Goal: Task Accomplishment & Management: Complete application form

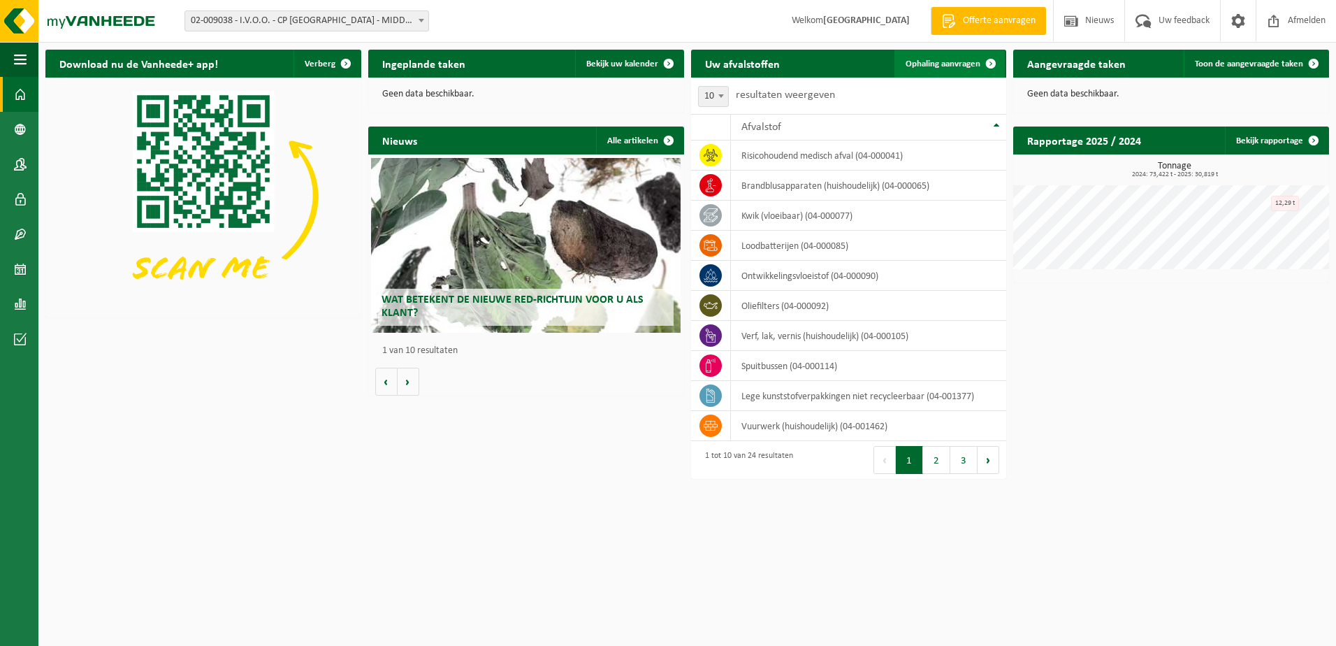
click at [938, 60] on span "Ophaling aanvragen" at bounding box center [942, 63] width 75 height 9
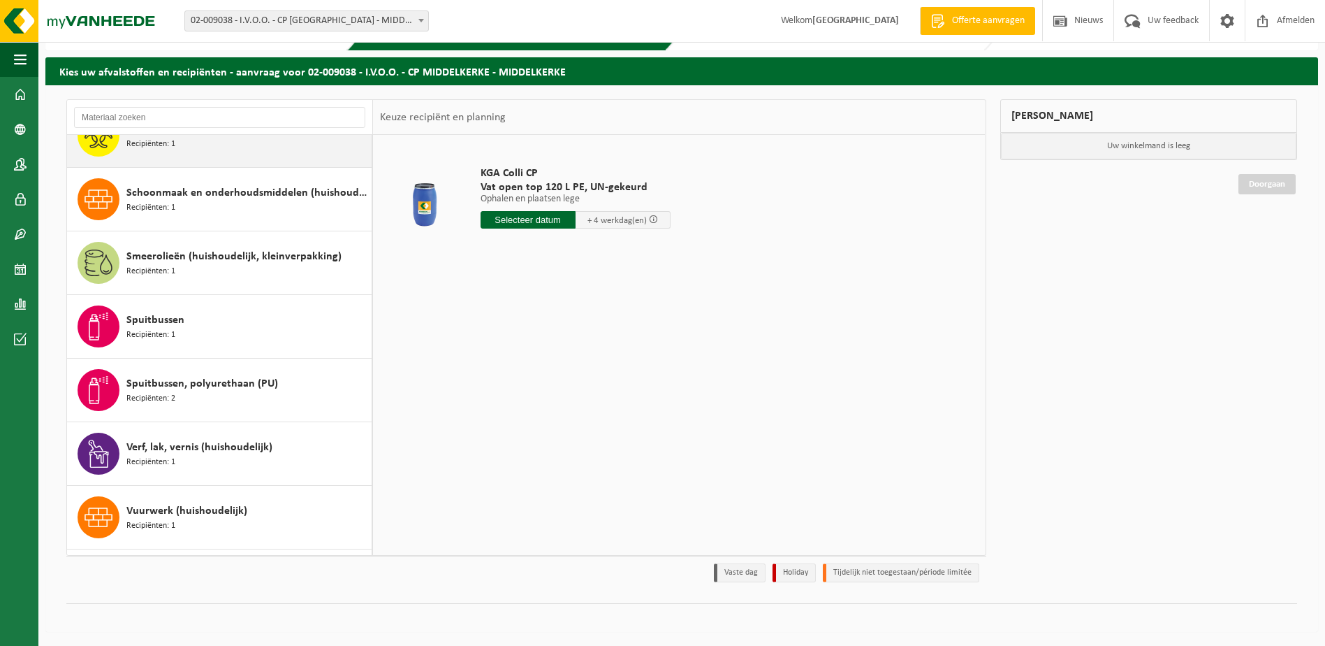
scroll to position [1105, 0]
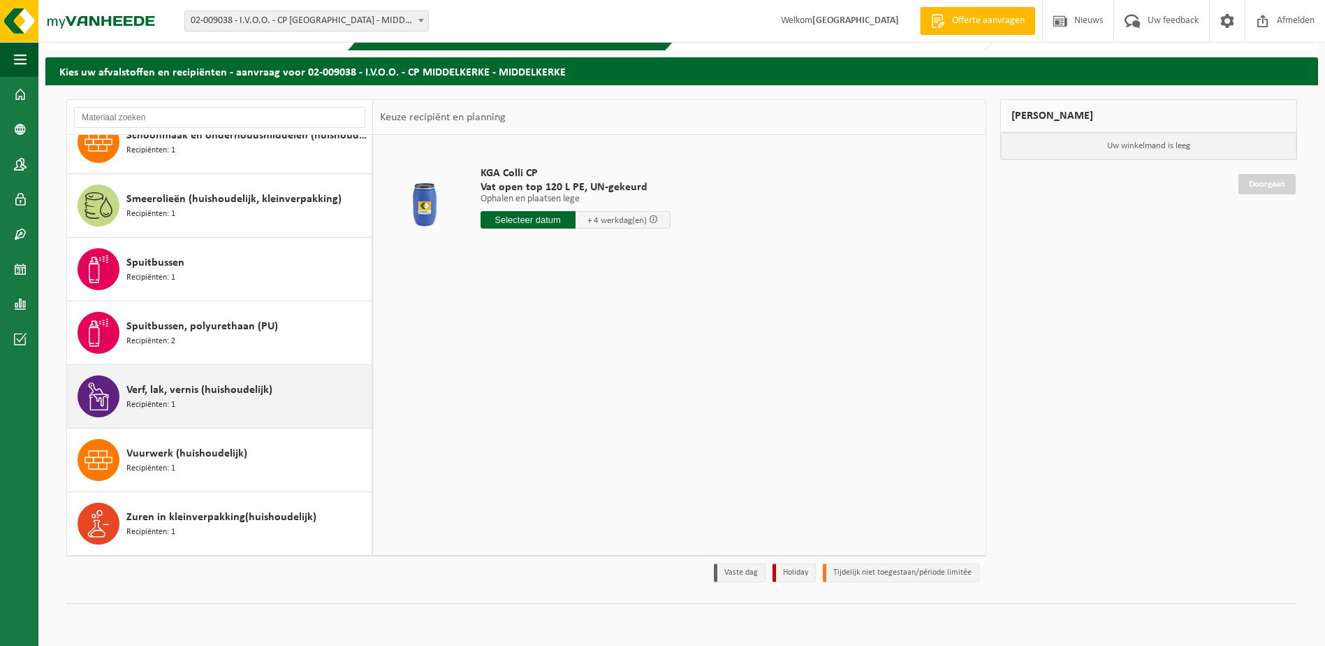
click at [228, 393] on span "Verf, lak, vernis (huishoudelijk)" at bounding box center [199, 389] width 146 height 17
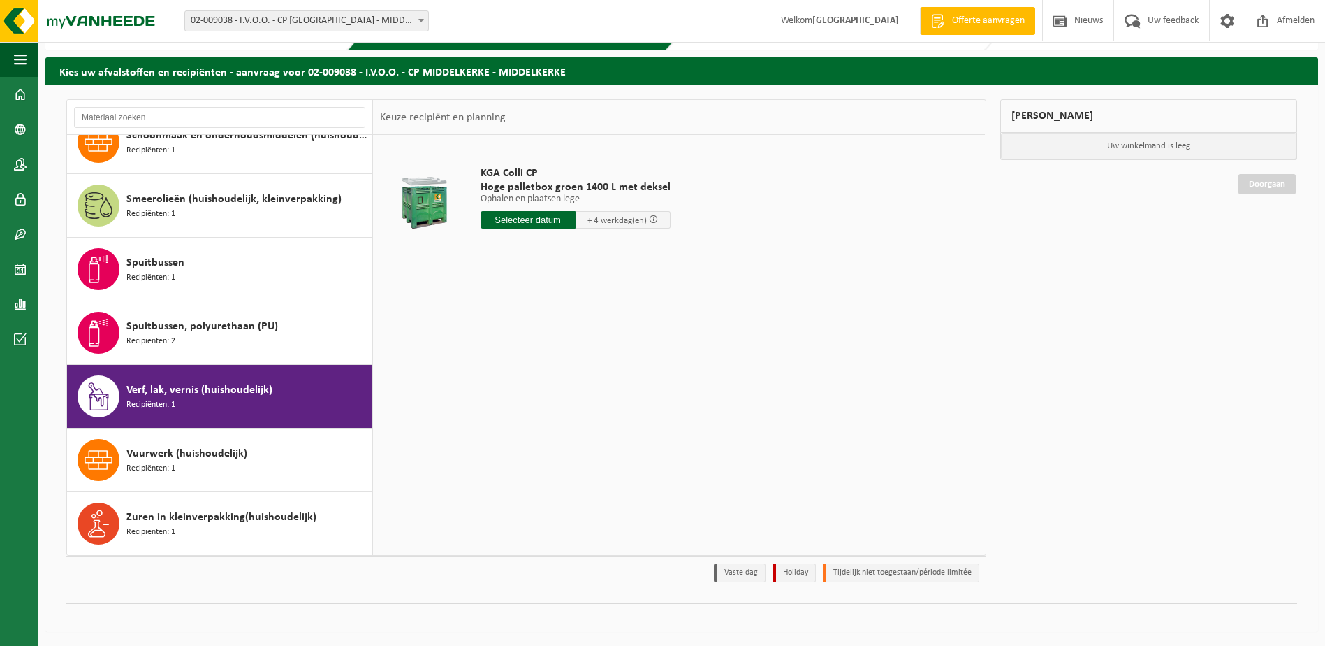
click at [530, 219] on input "text" at bounding box center [528, 219] width 95 height 17
click at [495, 364] on div "18" at bounding box center [493, 366] width 24 height 22
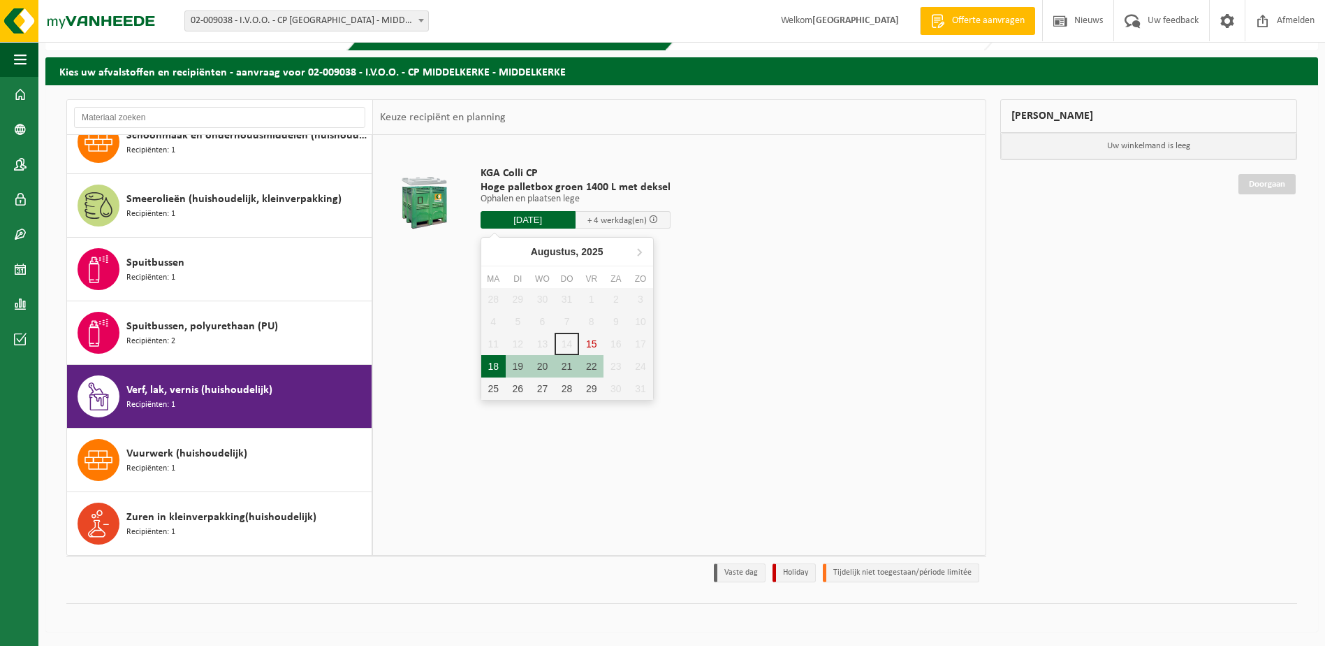
type input "Van 2025-08-18"
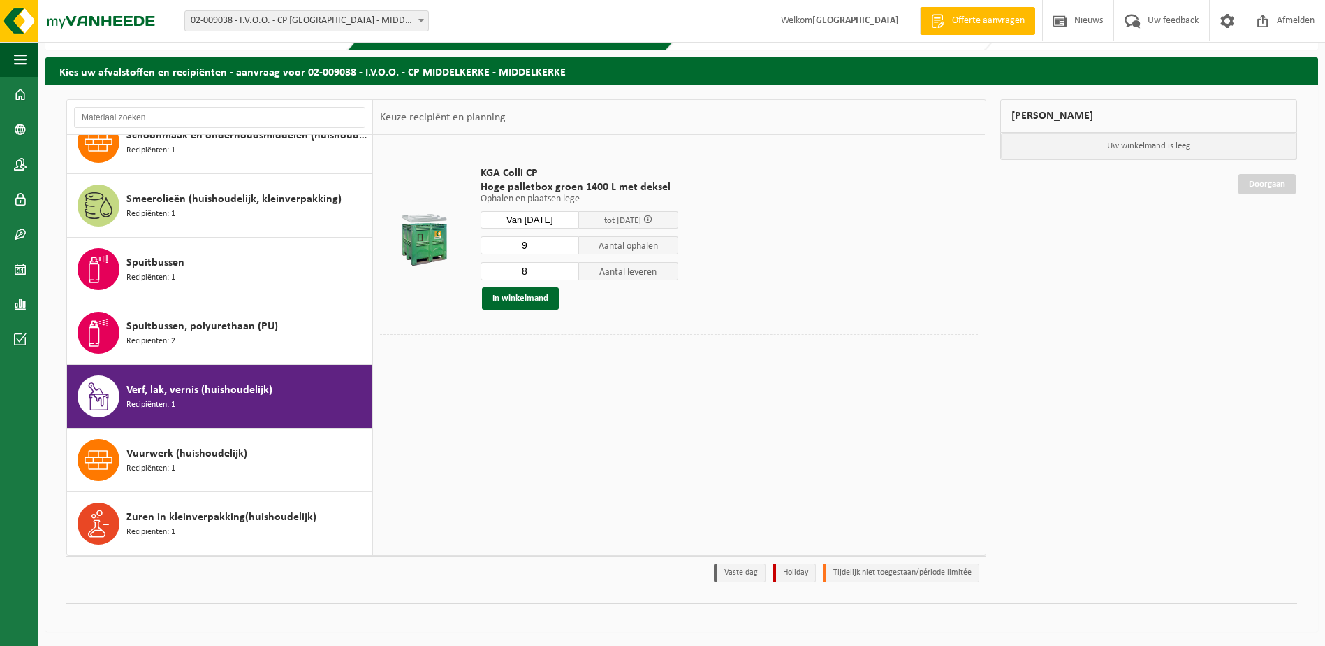
type input "9"
click at [569, 242] on input "9" at bounding box center [530, 245] width 99 height 18
type input "9"
click at [571, 268] on input "9" at bounding box center [530, 271] width 99 height 18
click at [511, 299] on button "In winkelmand" at bounding box center [520, 298] width 77 height 22
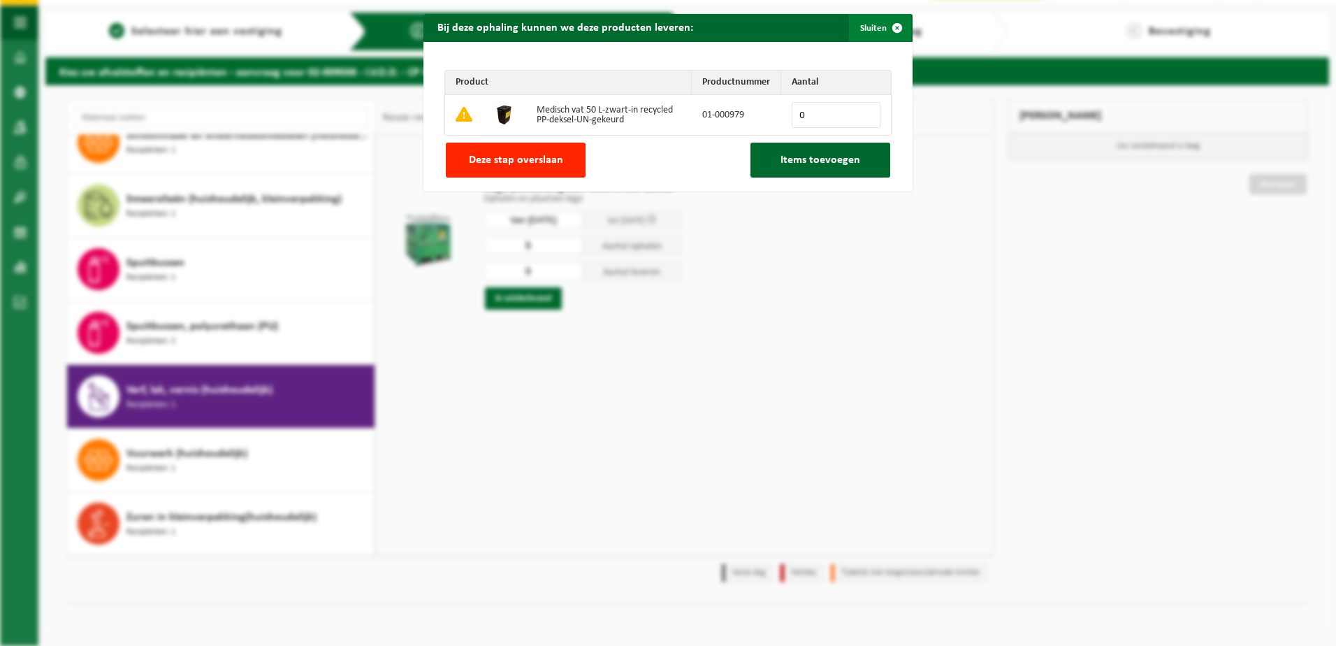
click at [887, 23] on span "button" at bounding box center [897, 28] width 28 height 28
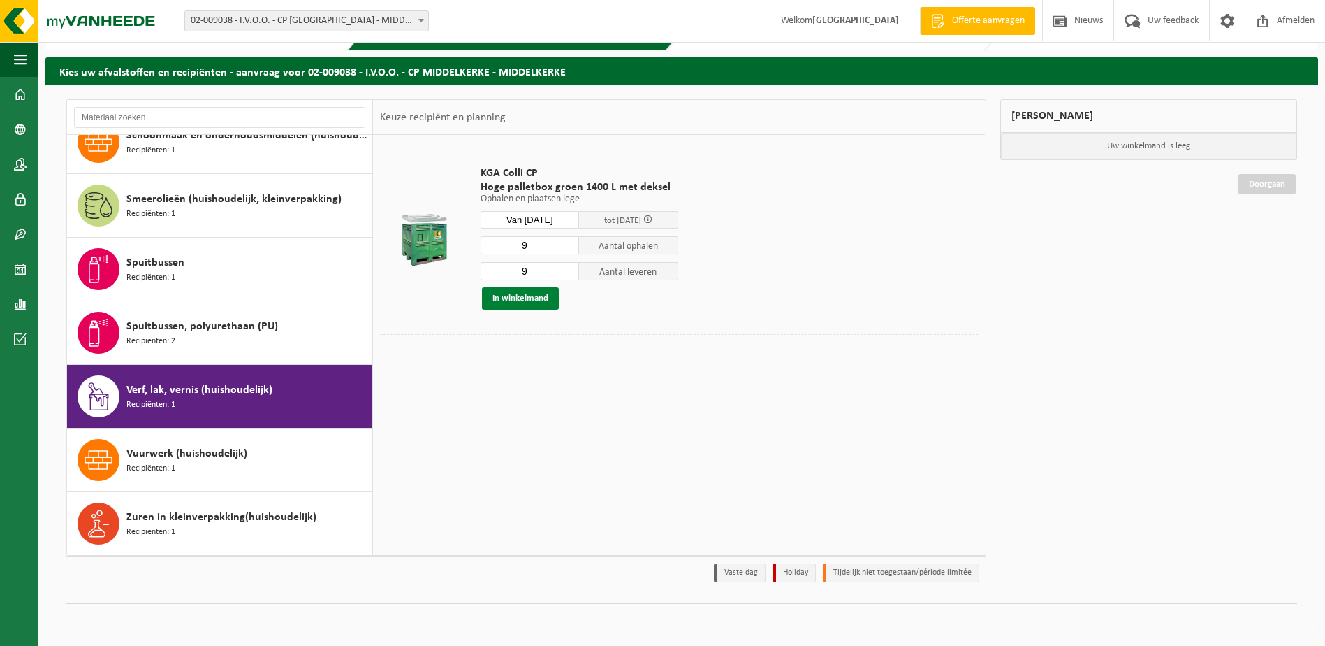
click at [521, 299] on button "In winkelmand" at bounding box center [520, 298] width 77 height 22
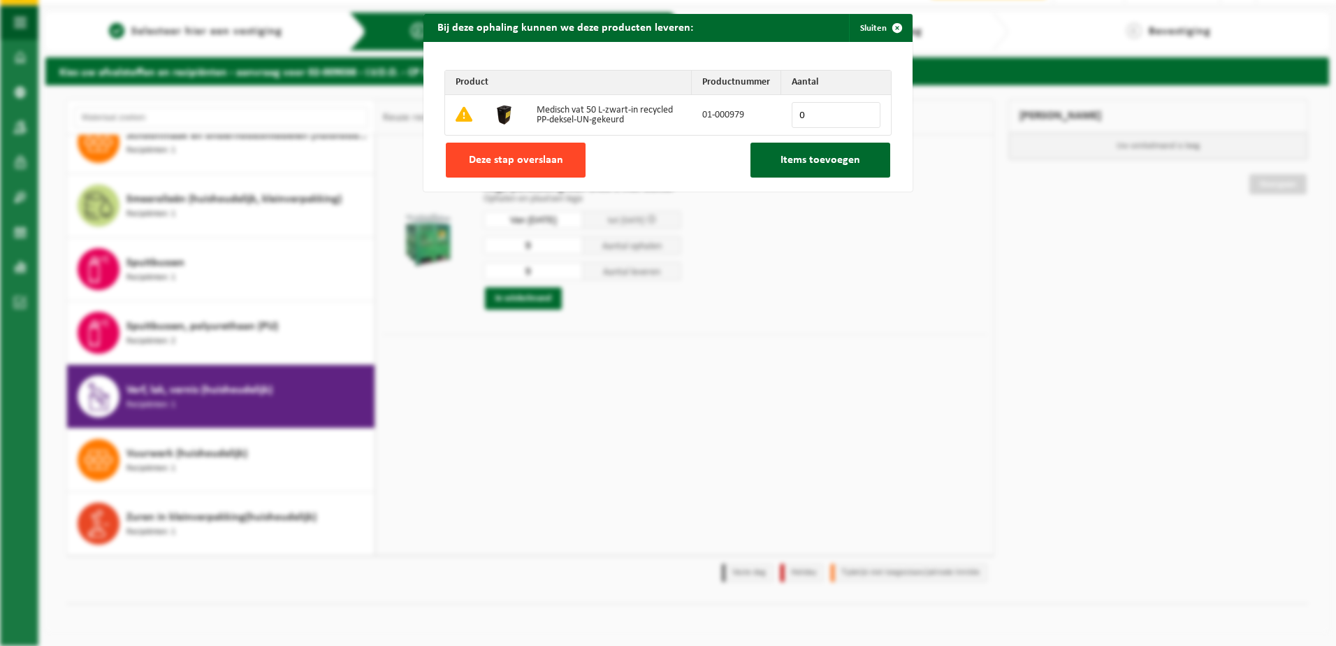
click at [503, 163] on span "Deze stap overslaan" at bounding box center [516, 159] width 94 height 11
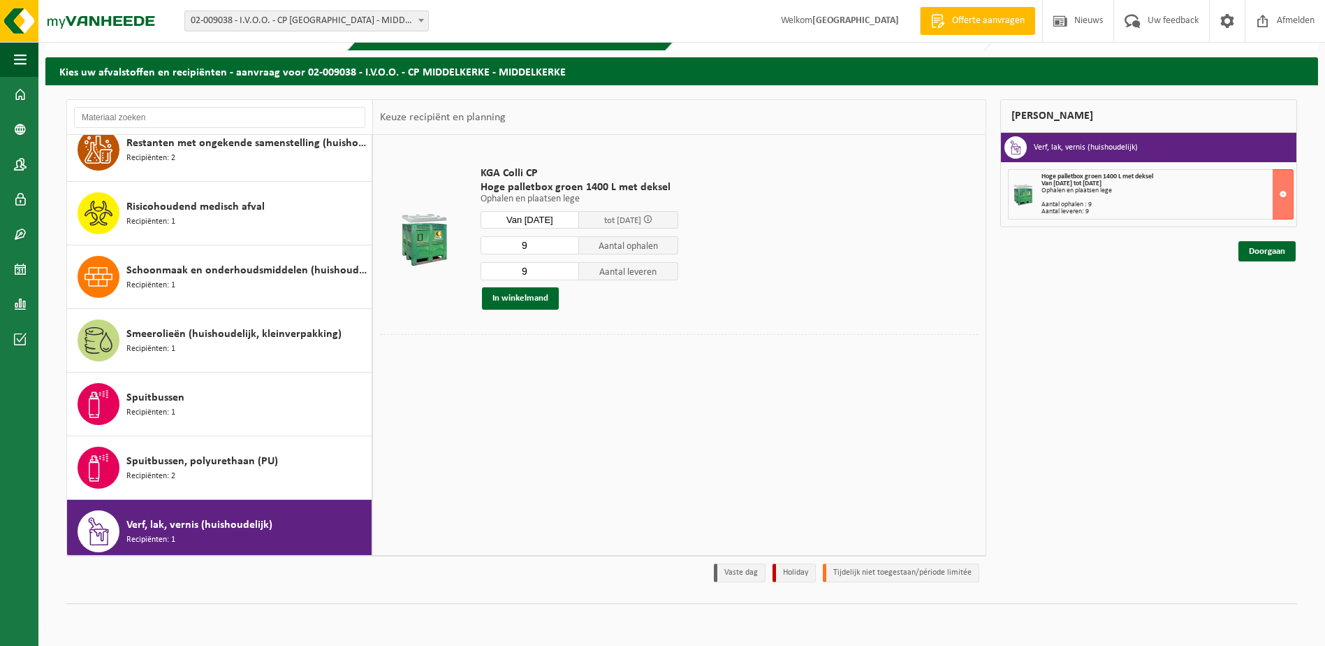
scroll to position [978, 0]
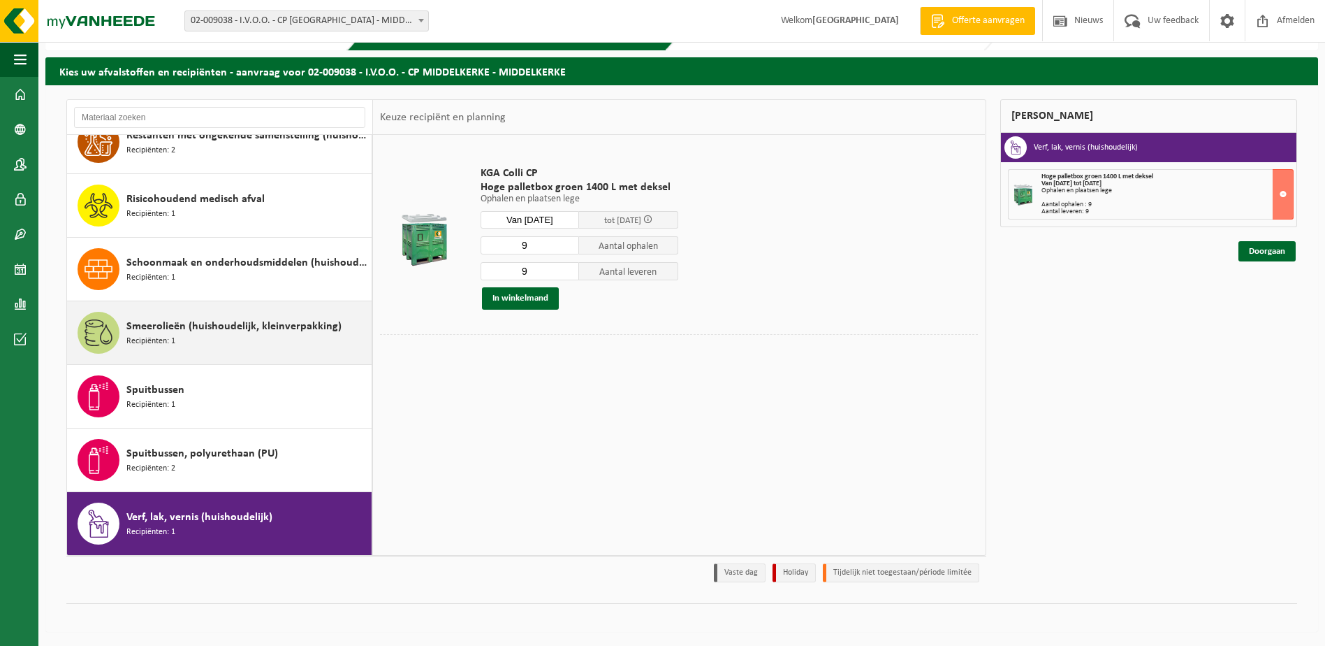
click at [225, 334] on span "Smeerolieën (huishoudelijk, kleinverpakking)" at bounding box center [233, 326] width 215 height 17
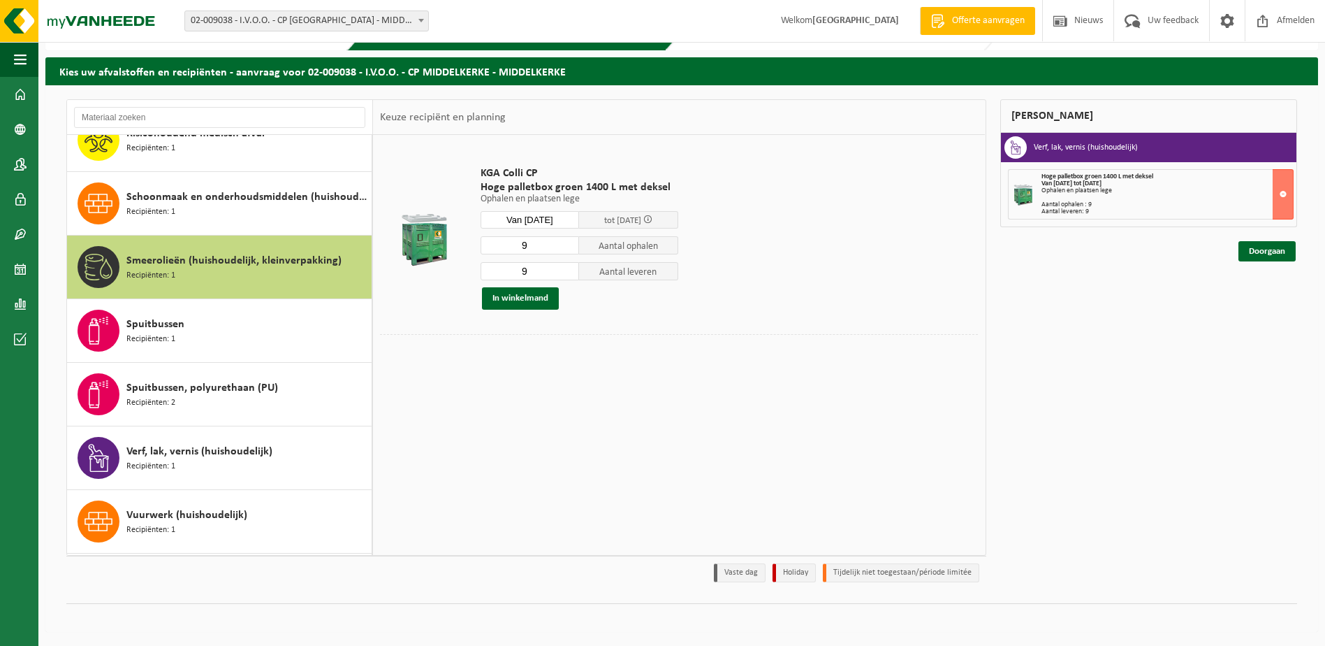
scroll to position [1105, 0]
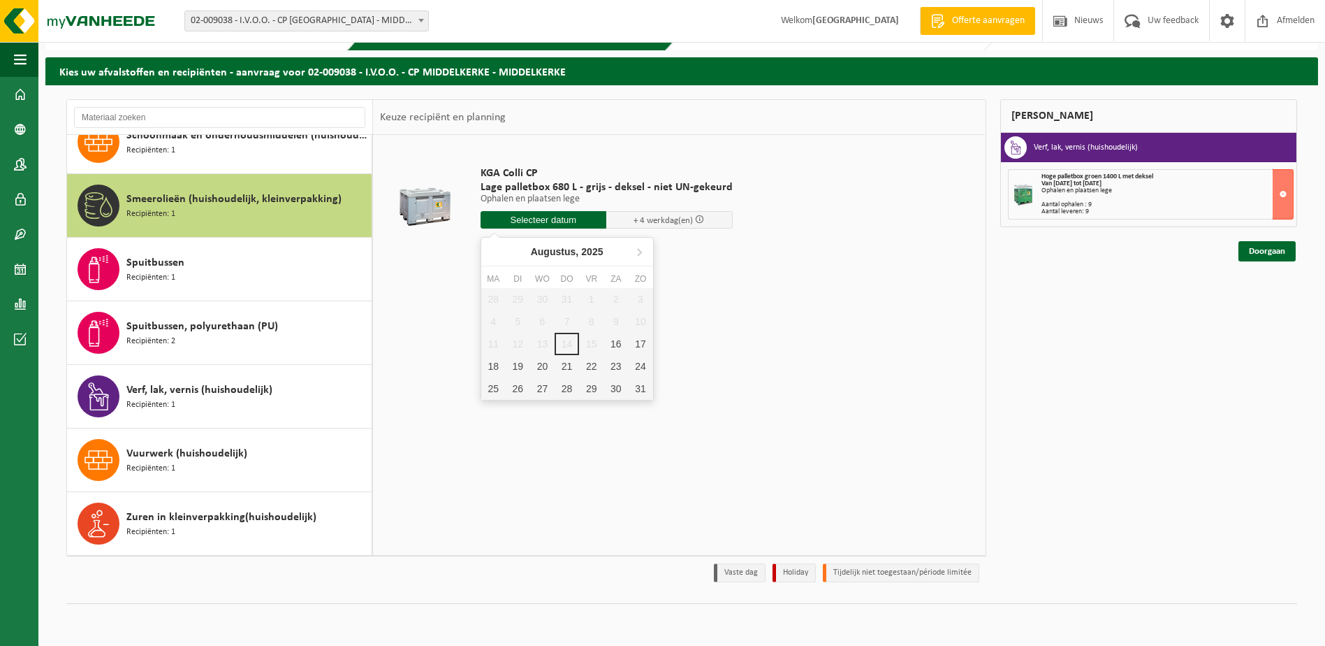
click at [538, 217] on input "text" at bounding box center [544, 219] width 126 height 17
click at [490, 366] on div "18" at bounding box center [493, 366] width 24 height 22
type input "Van 2025-08-18"
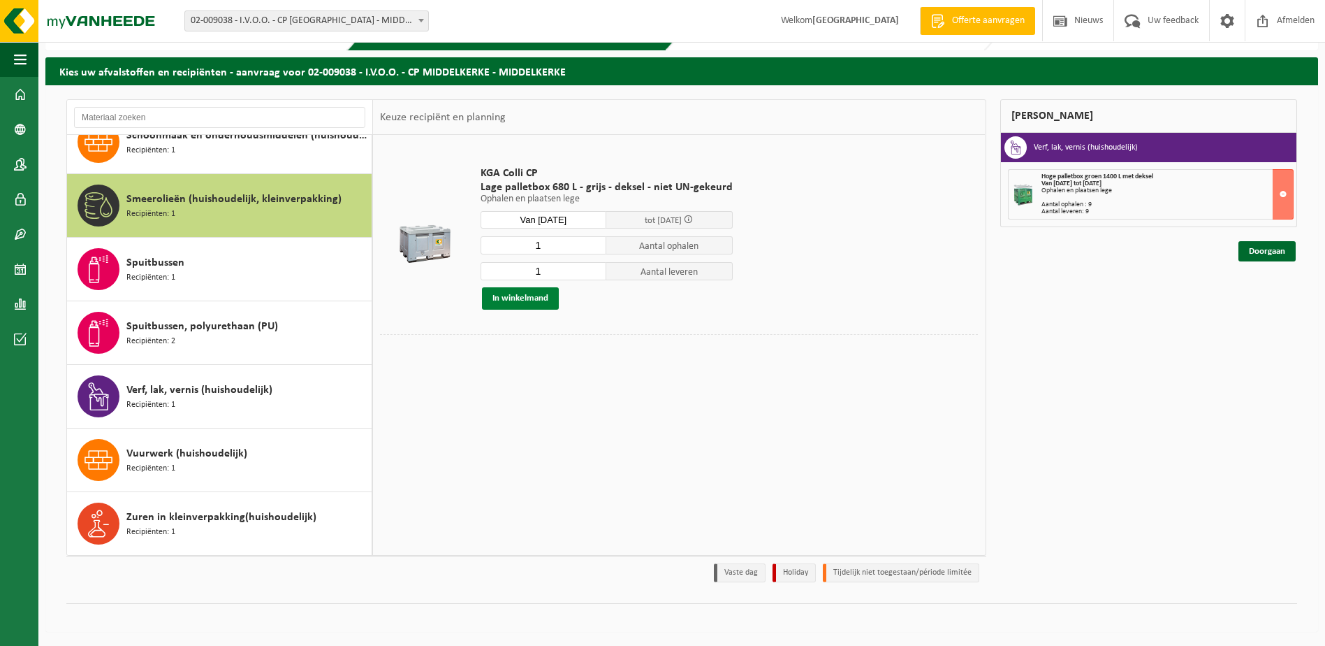
click at [512, 294] on button "In winkelmand" at bounding box center [520, 298] width 77 height 22
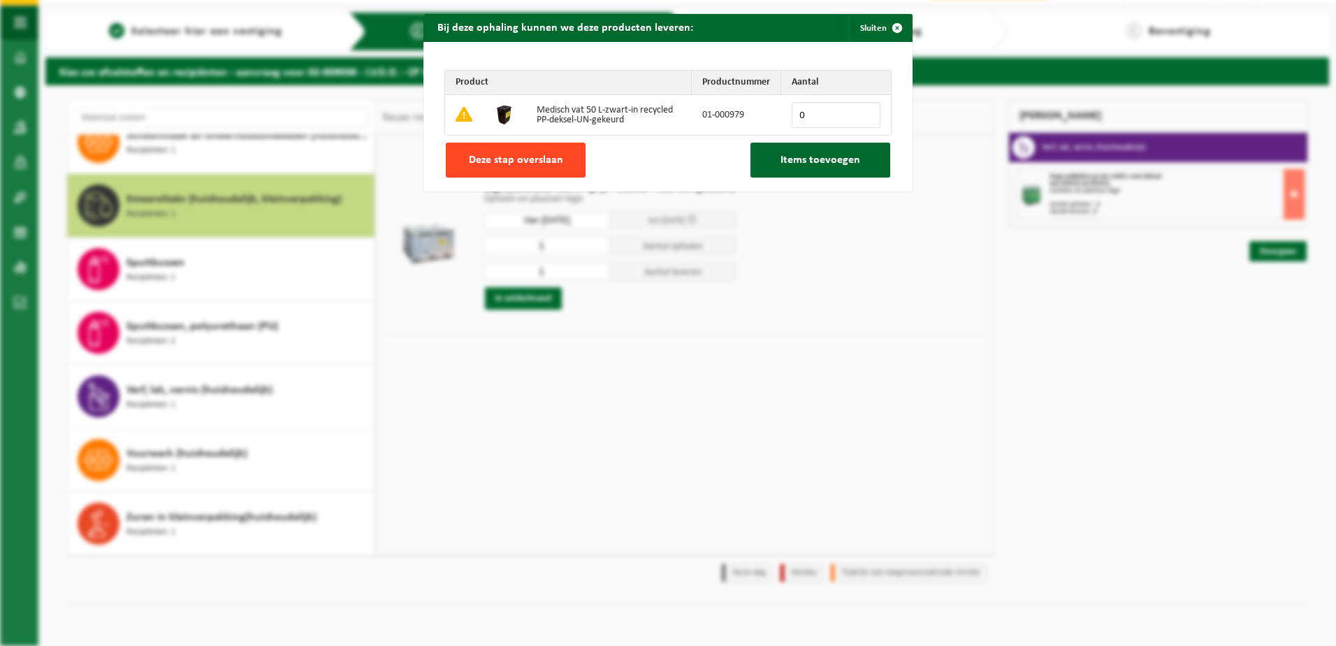
click at [505, 155] on span "Deze stap overslaan" at bounding box center [516, 159] width 94 height 11
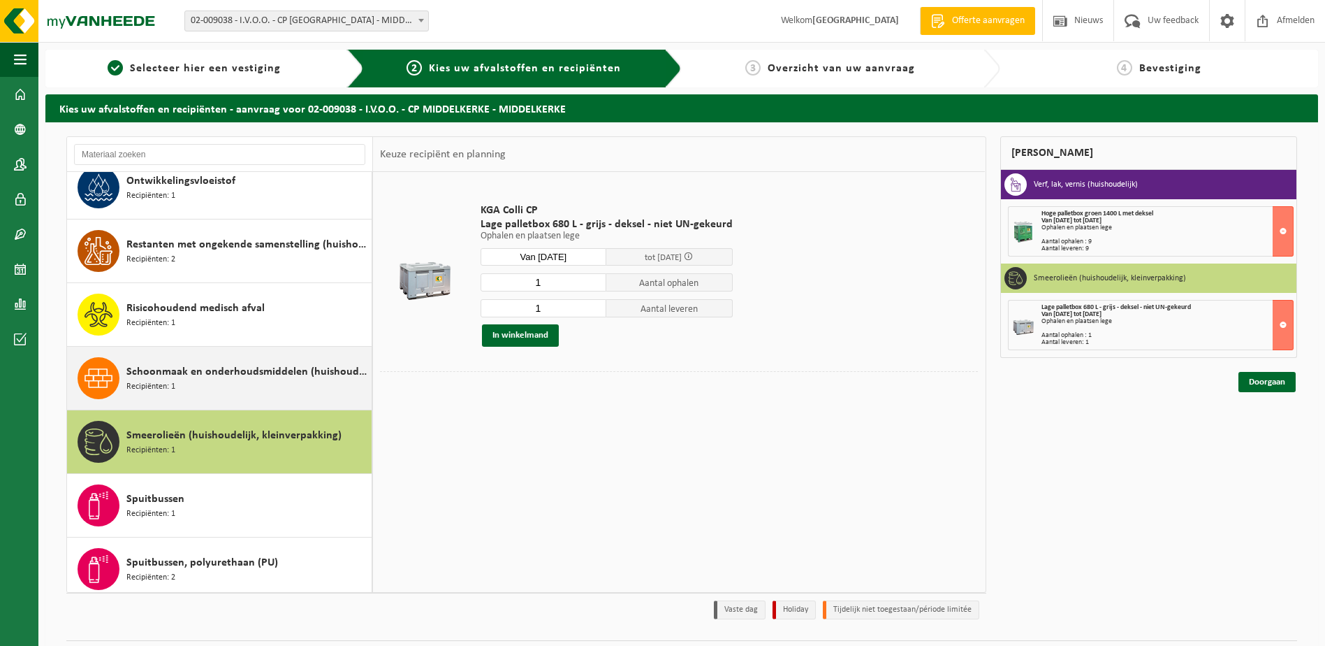
scroll to position [908, 0]
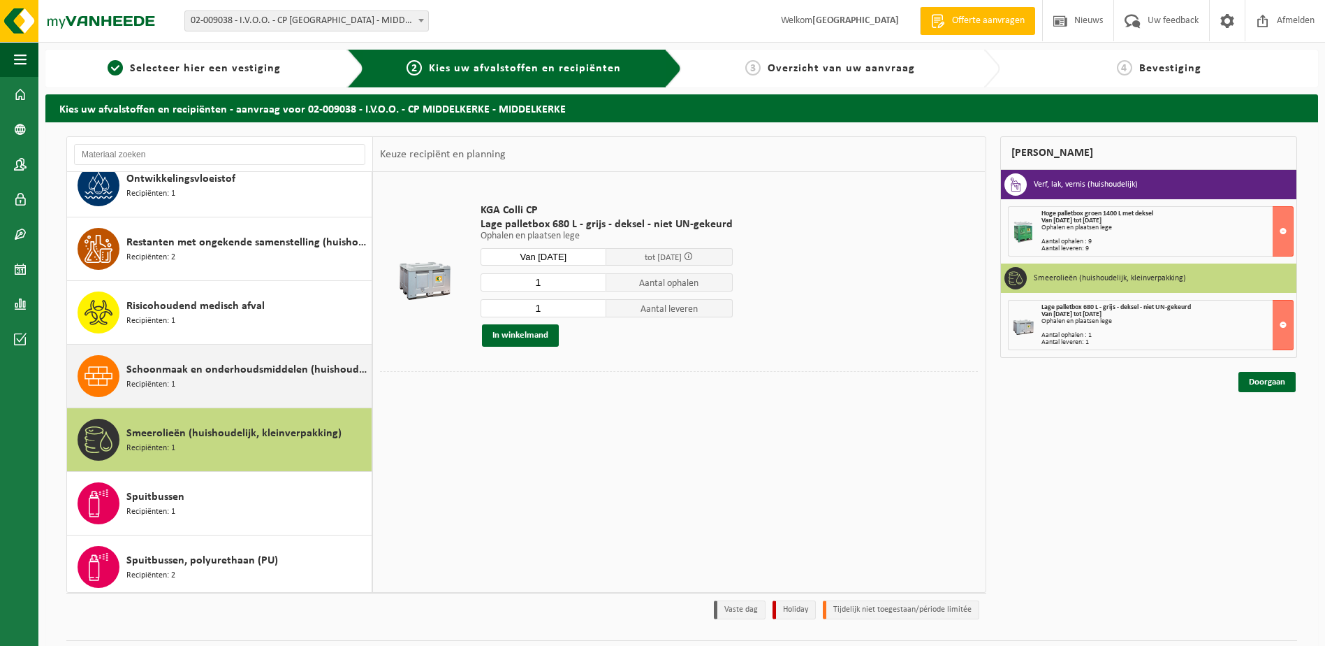
click at [234, 368] on span "Schoonmaak en onderhoudsmiddelen (huishoudelijk)" at bounding box center [247, 369] width 242 height 17
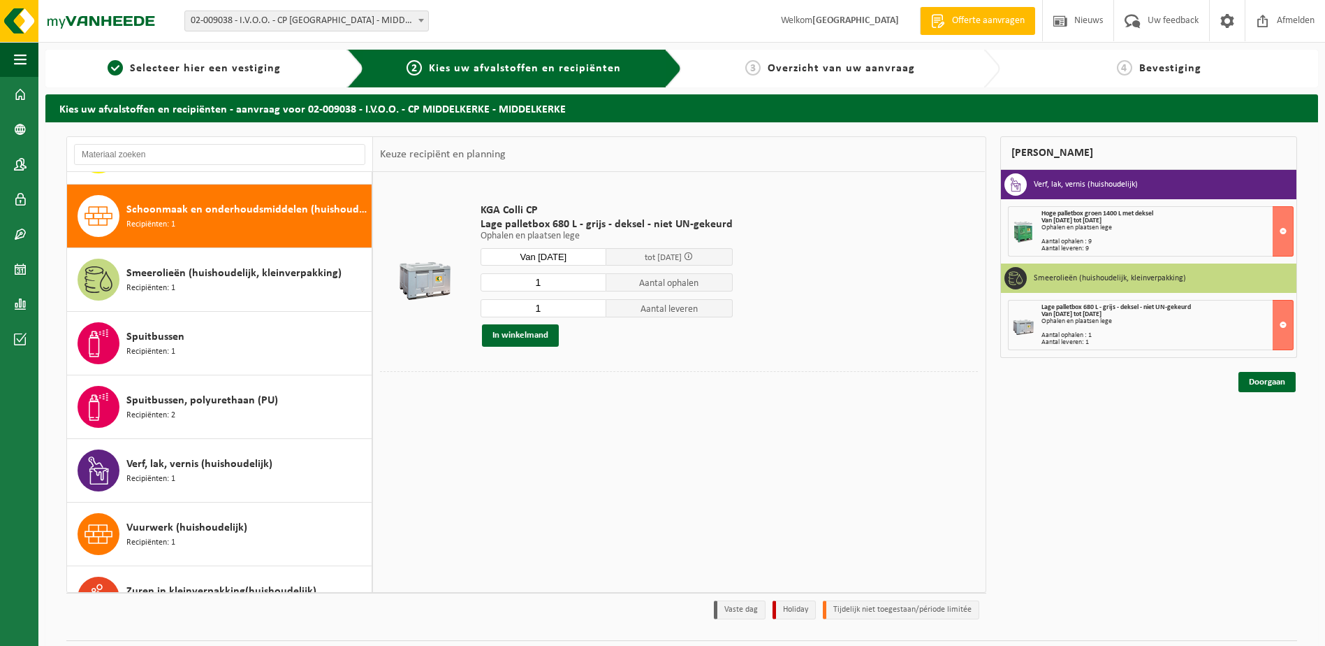
scroll to position [1081, 0]
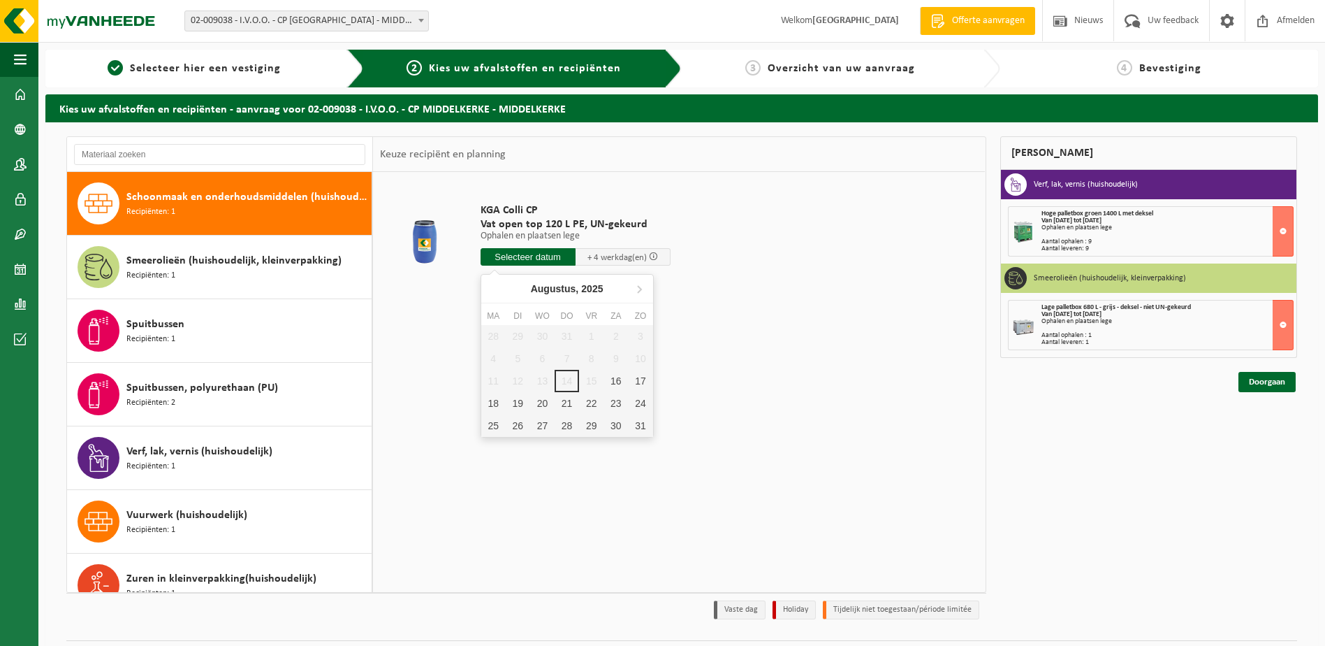
click at [521, 249] on input "text" at bounding box center [528, 256] width 95 height 17
click at [492, 403] on div "18" at bounding box center [493, 403] width 24 height 22
type input "Van 2025-08-18"
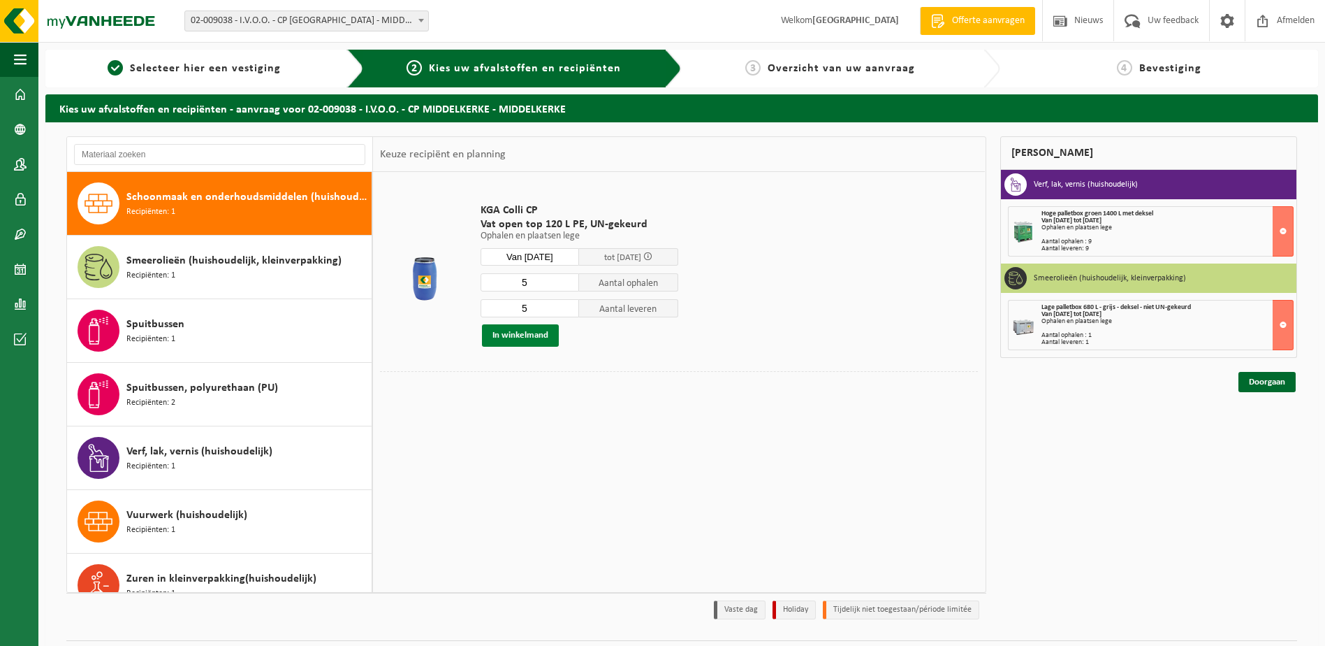
click at [512, 335] on button "In winkelmand" at bounding box center [520, 335] width 77 height 22
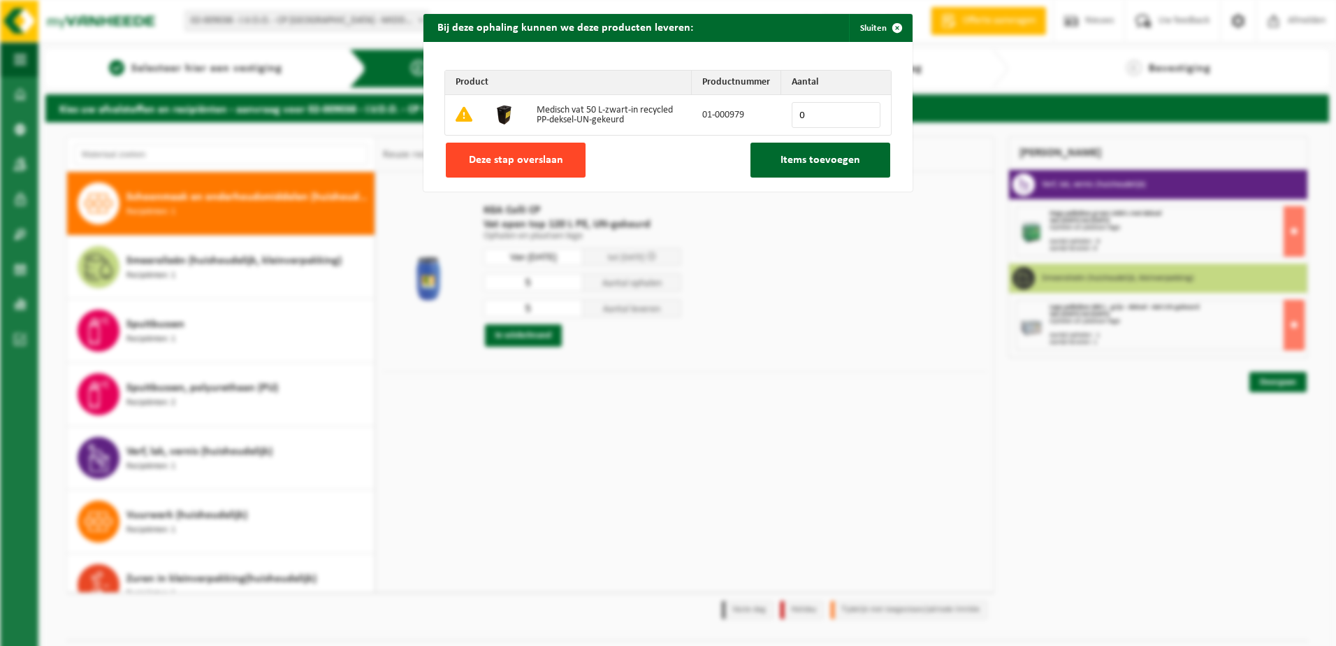
click at [500, 155] on span "Deze stap overslaan" at bounding box center [516, 159] width 94 height 11
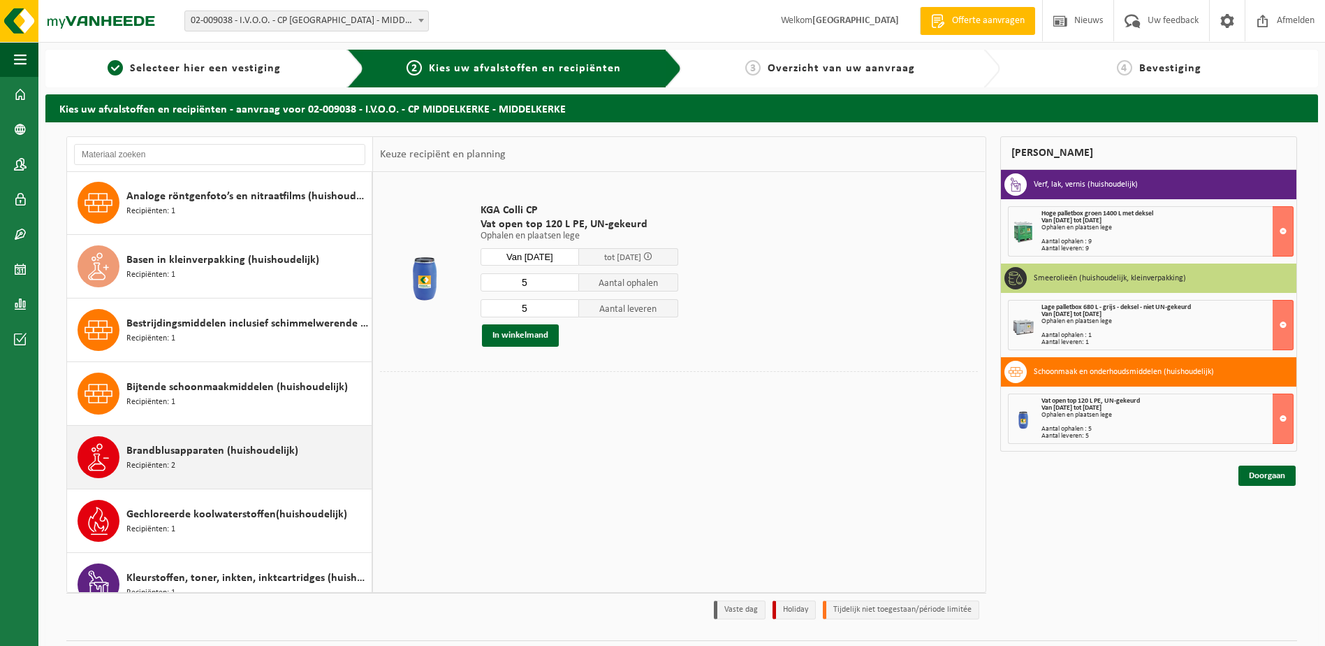
scroll to position [0, 0]
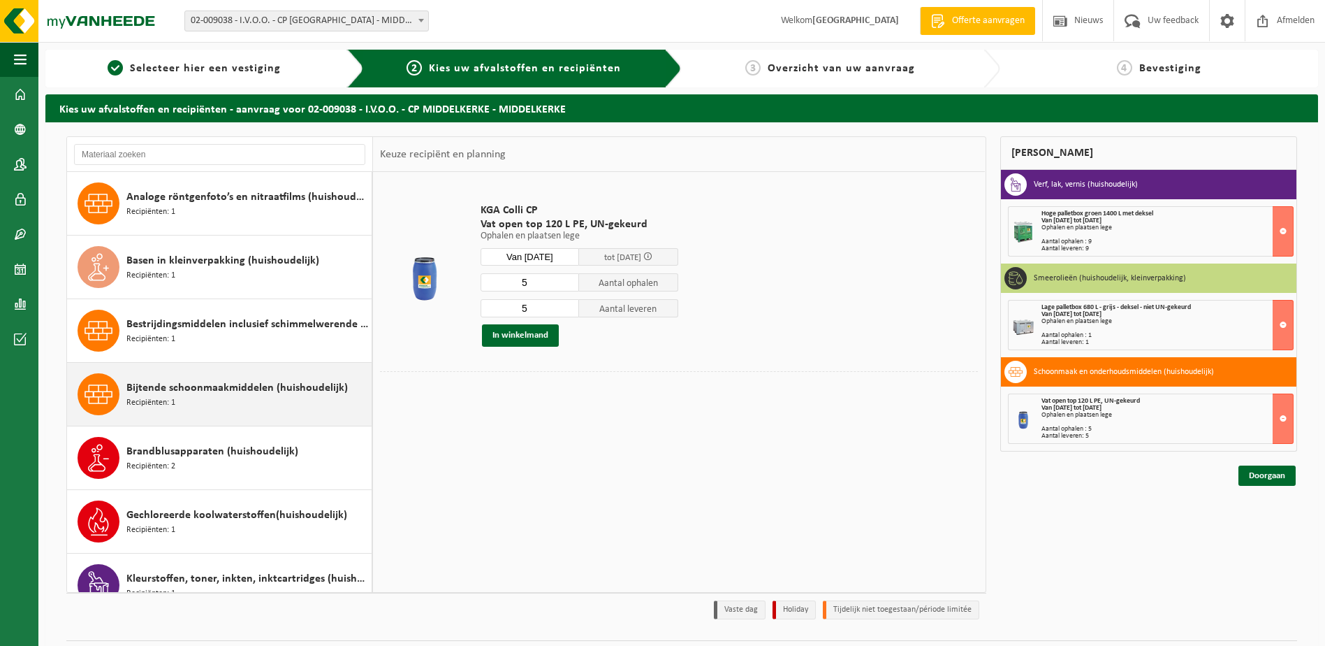
click at [220, 398] on div "Bijtende schoonmaakmiddelen (huishoudelijk) Recipiënten: 1" at bounding box center [247, 394] width 242 height 42
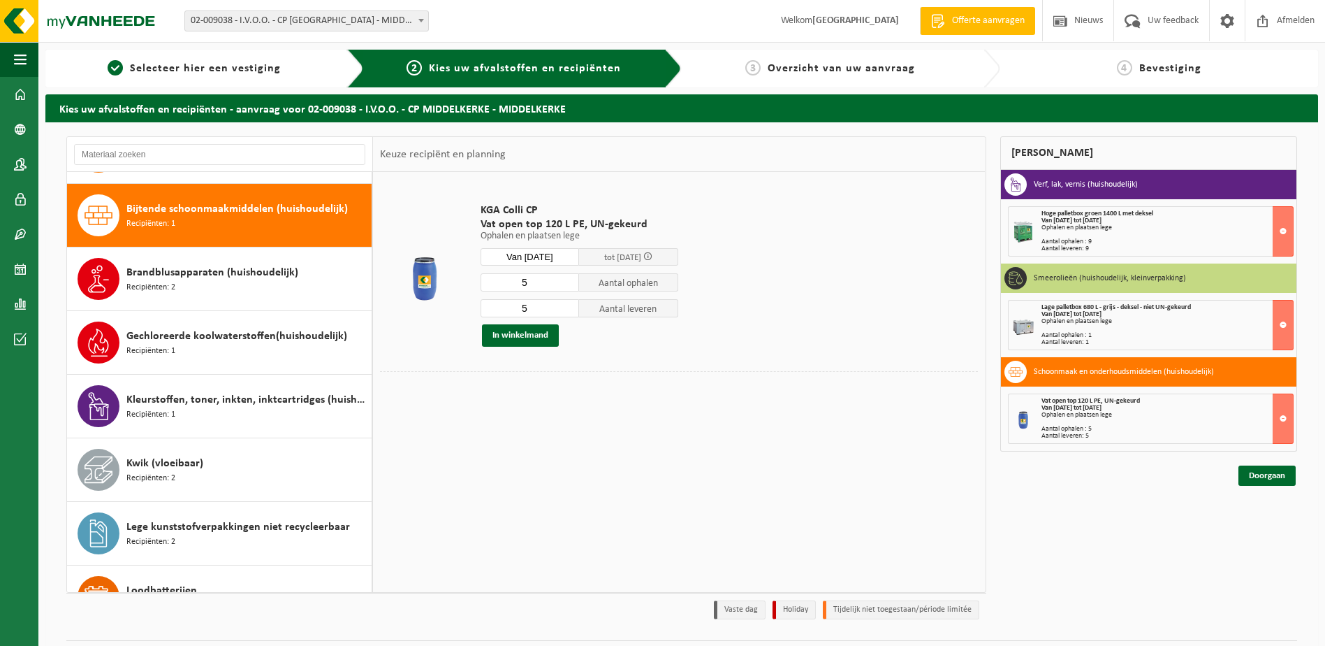
scroll to position [191, 0]
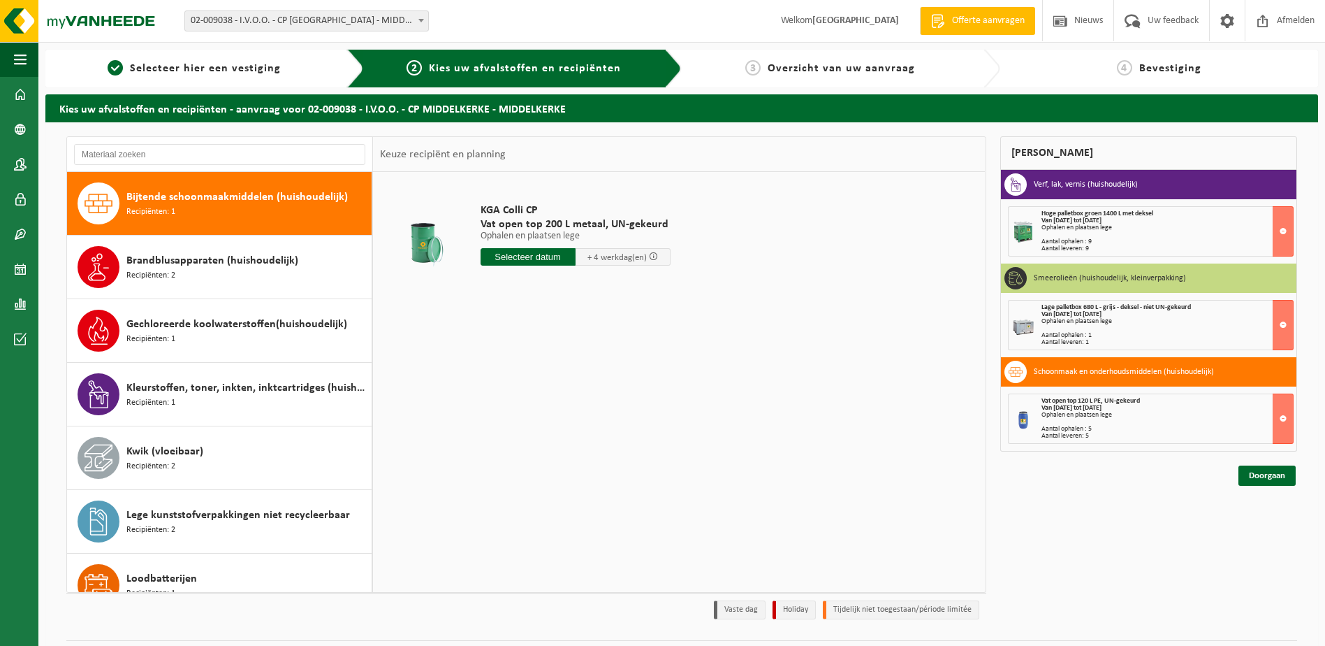
click at [523, 255] on input "text" at bounding box center [528, 256] width 95 height 17
click at [491, 405] on div "18" at bounding box center [493, 403] width 24 height 22
type input "Van 2025-08-18"
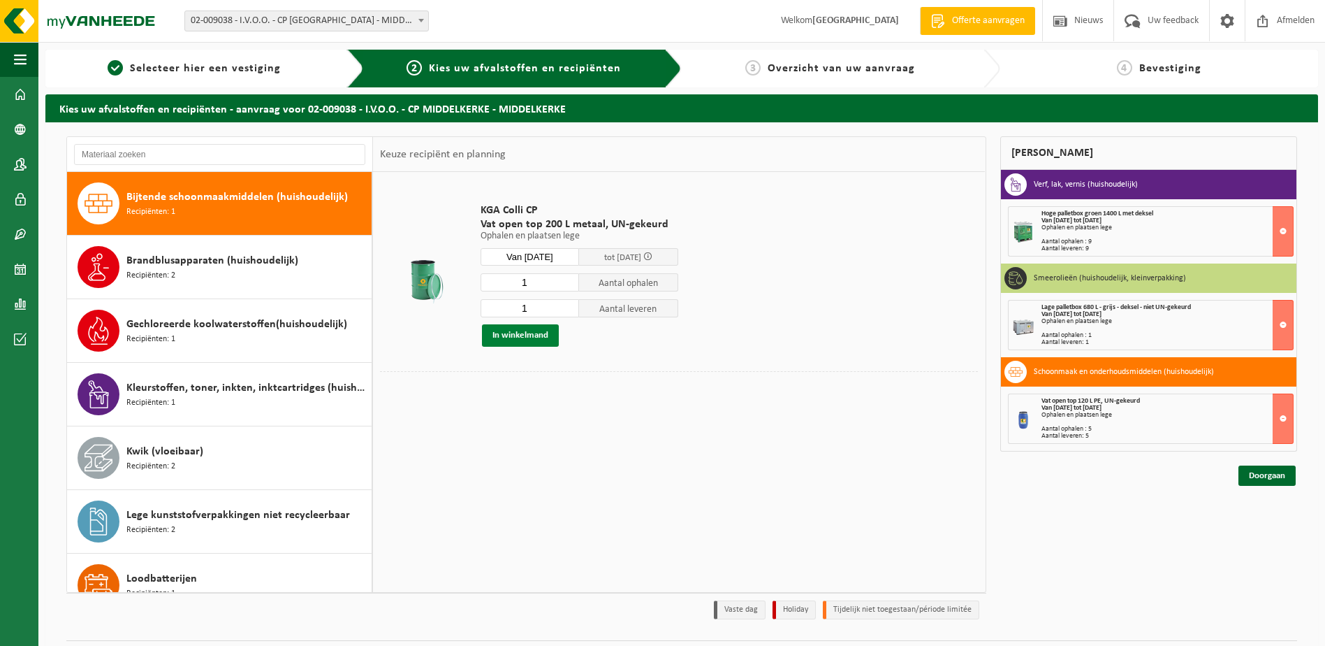
click at [521, 335] on button "In winkelmand" at bounding box center [520, 335] width 77 height 22
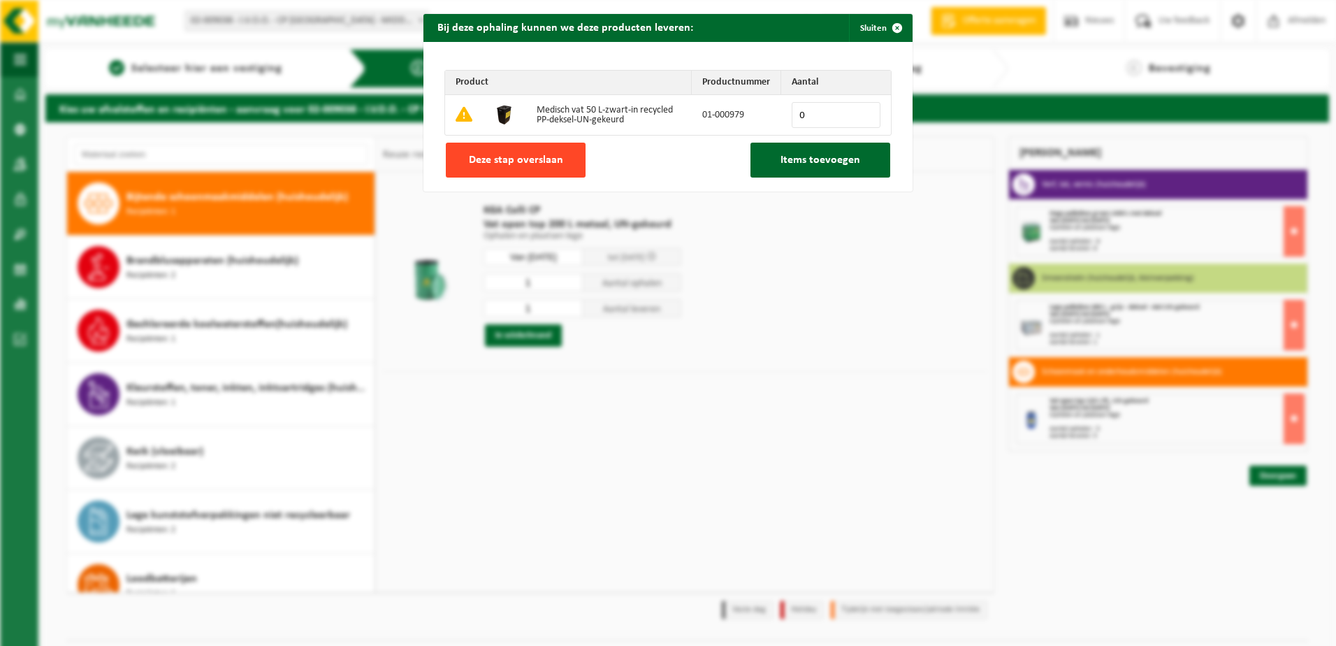
click at [525, 161] on span "Deze stap overslaan" at bounding box center [516, 159] width 94 height 11
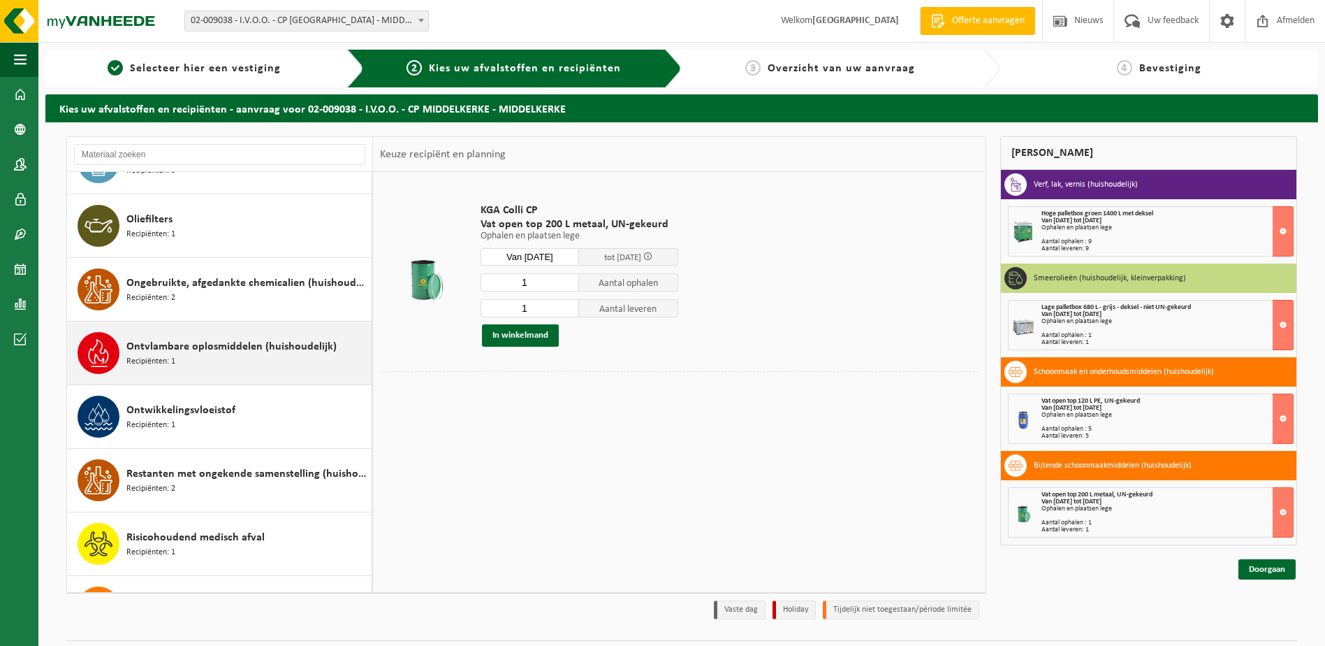
scroll to position [680, 0]
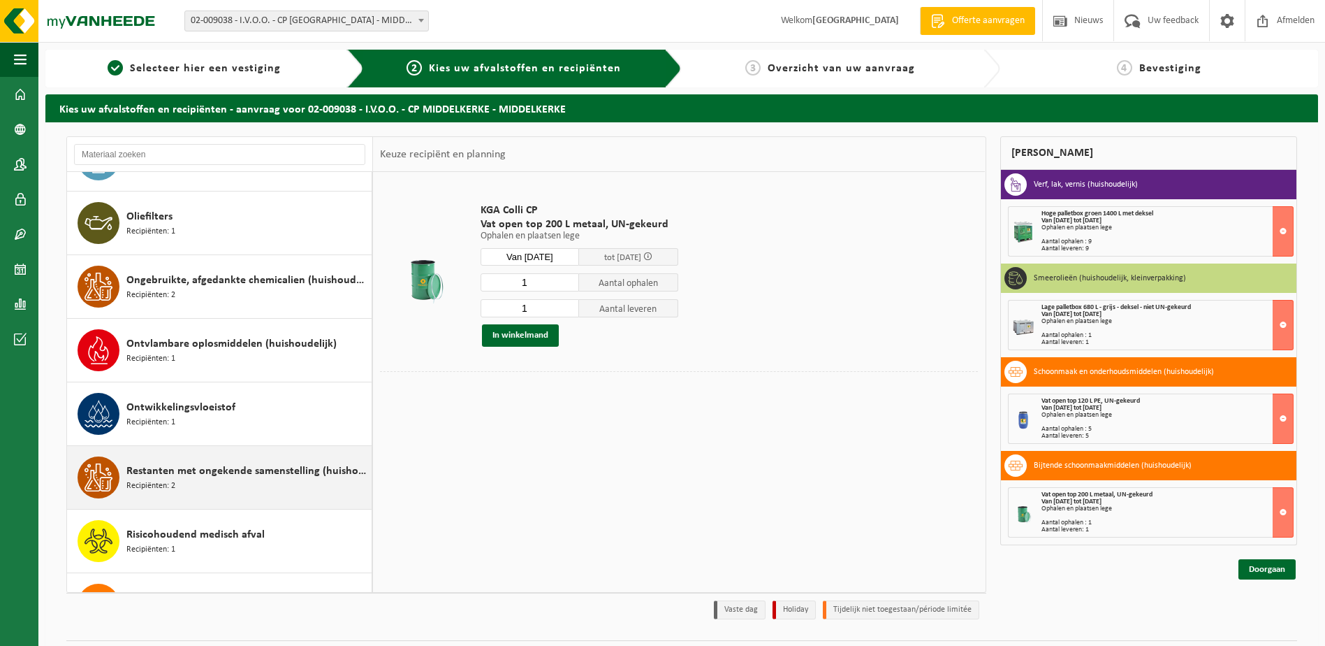
click at [275, 484] on div "Restanten met ongekende samenstelling (huishoudelijk) Recipiënten: 2" at bounding box center [247, 477] width 242 height 42
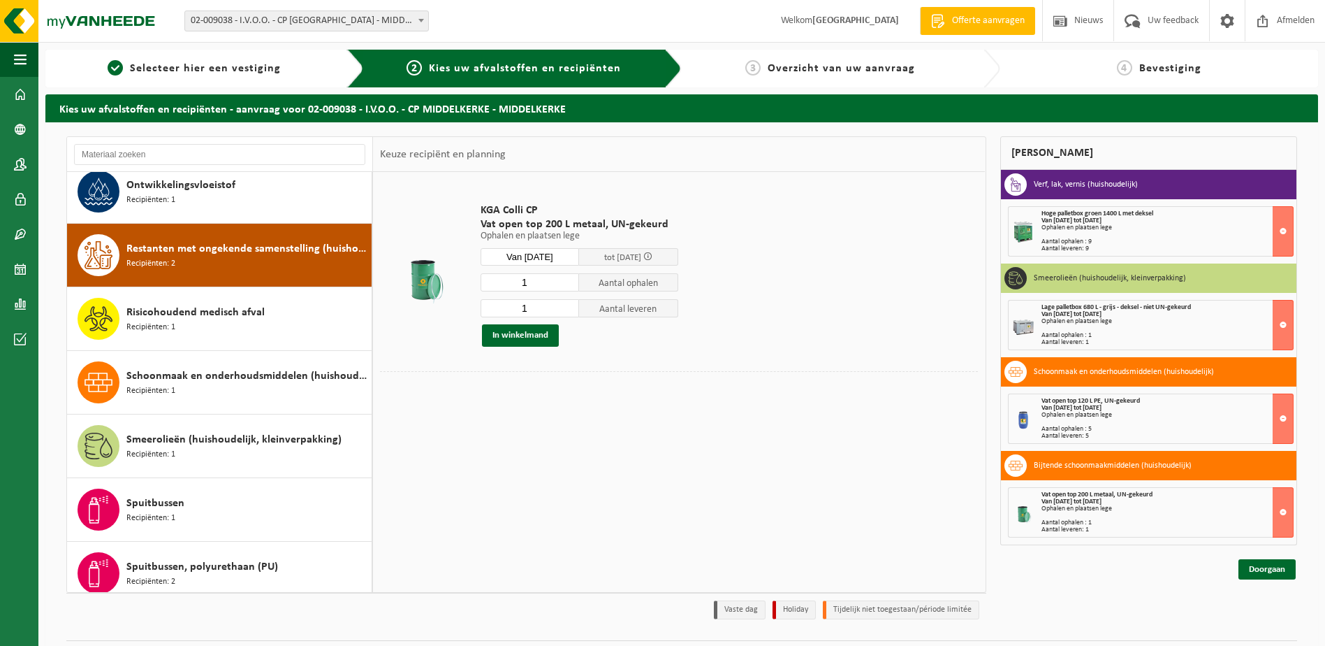
scroll to position [954, 0]
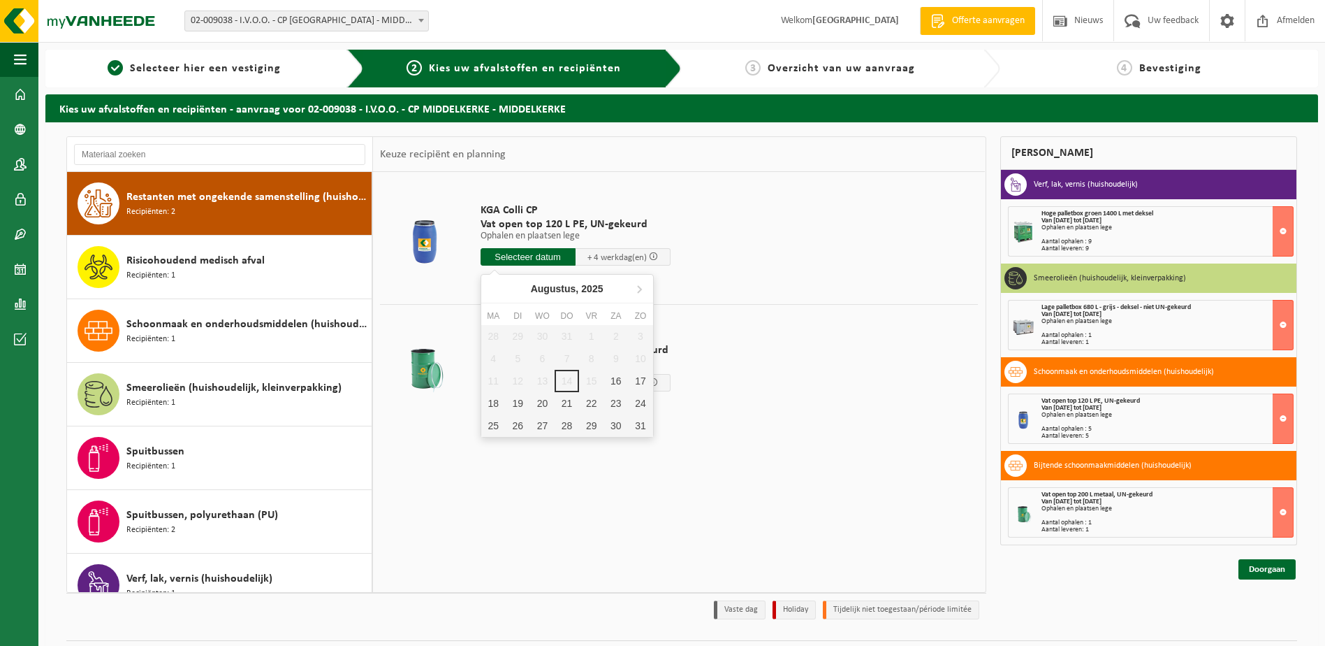
click at [518, 252] on input "text" at bounding box center [528, 256] width 95 height 17
click at [494, 403] on div "18" at bounding box center [493, 403] width 24 height 22
type input "Van 2025-08-18"
type input "2025-08-18"
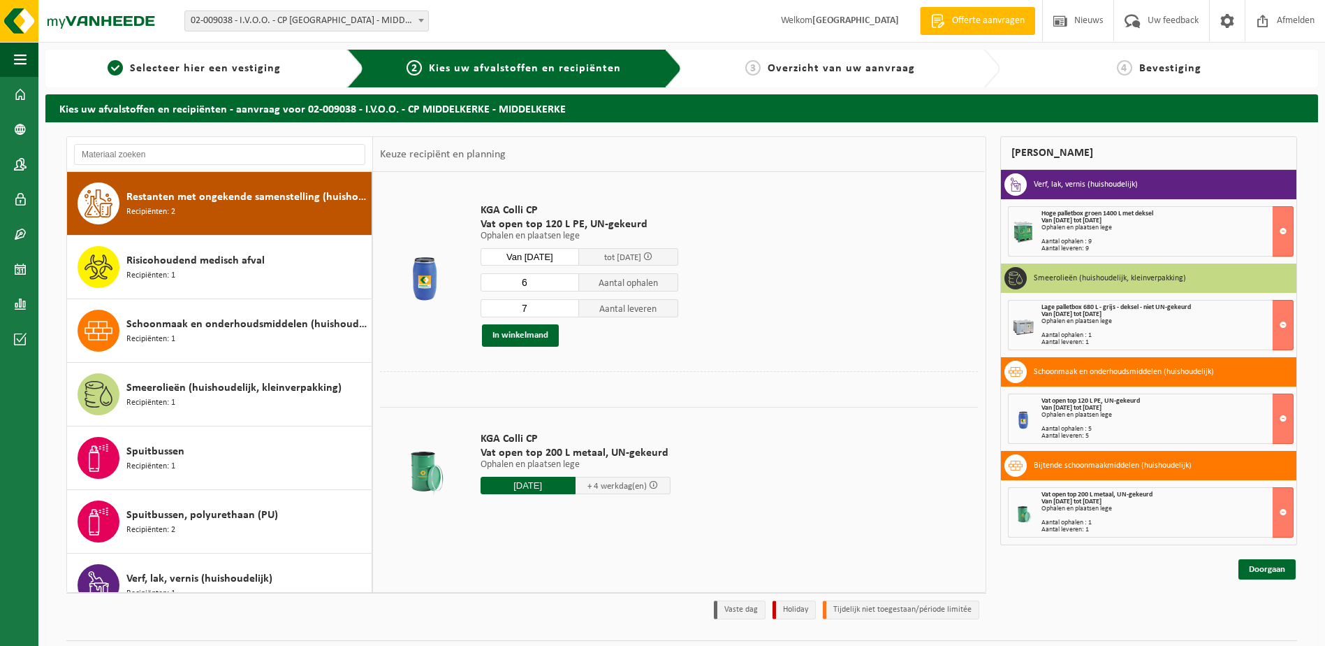
click at [566, 283] on input "6" at bounding box center [530, 282] width 99 height 18
click at [566, 282] on input "5" at bounding box center [530, 282] width 99 height 18
type input "4"
click at [566, 282] on input "4" at bounding box center [530, 282] width 99 height 18
click at [569, 310] on input "6" at bounding box center [530, 308] width 99 height 18
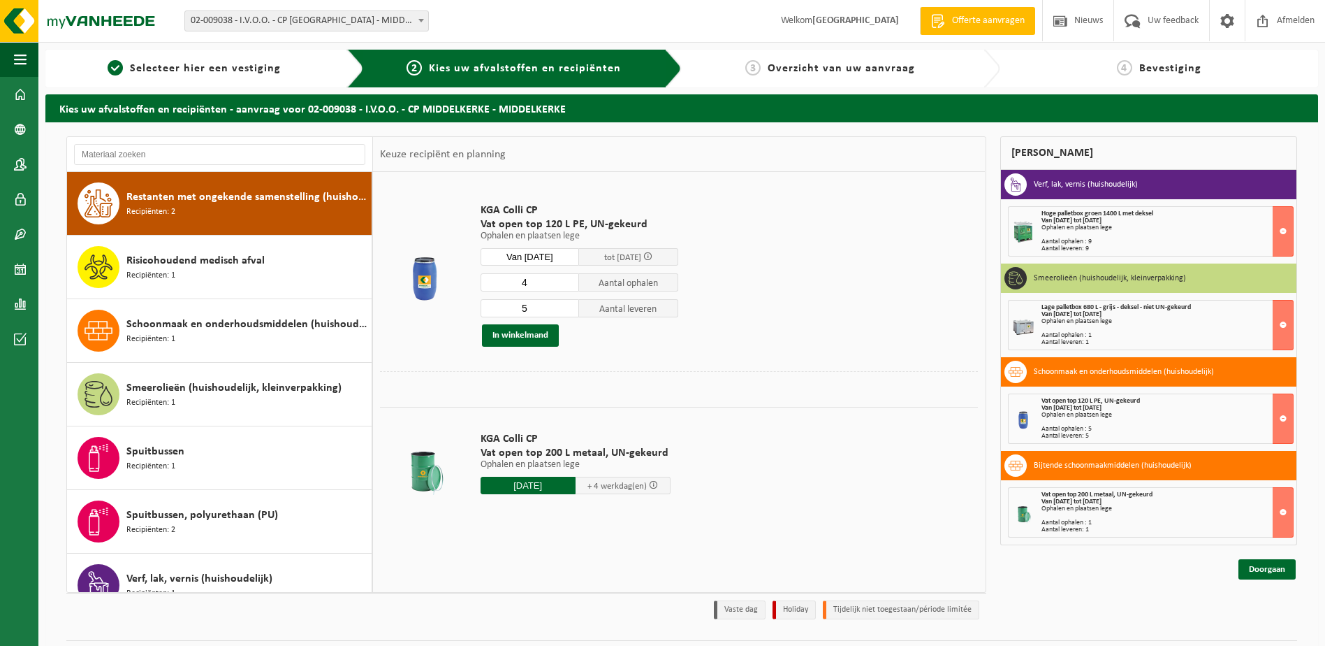
click at [569, 310] on input "5" at bounding box center [530, 308] width 99 height 18
type input "4"
click at [569, 310] on input "4" at bounding box center [530, 308] width 99 height 18
click at [525, 334] on button "In winkelmand" at bounding box center [520, 335] width 77 height 22
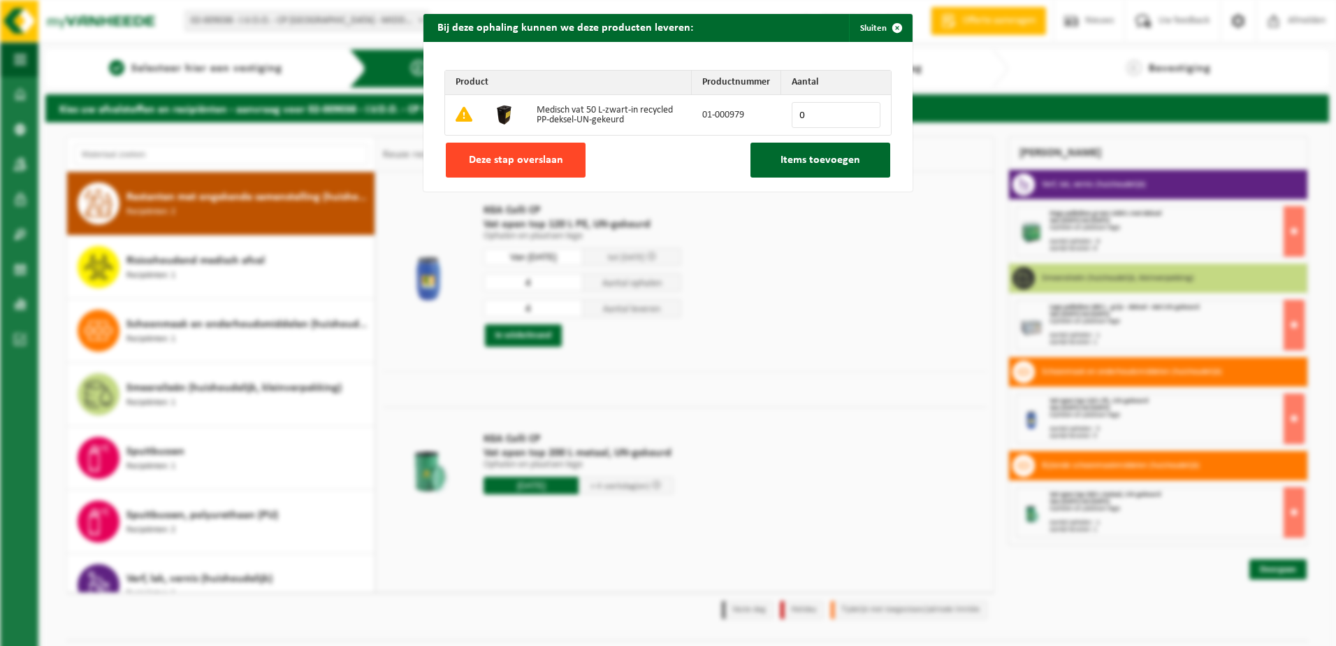
click at [497, 154] on span "Deze stap overslaan" at bounding box center [516, 159] width 94 height 11
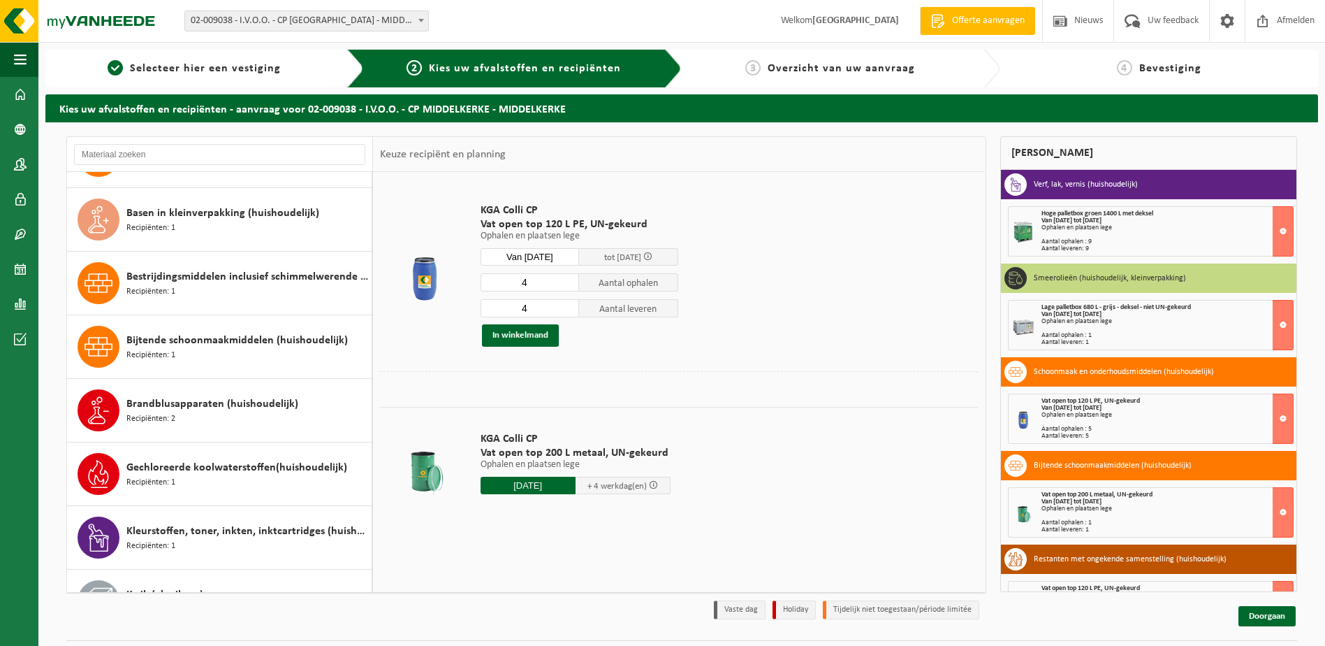
scroll to position [45, 0]
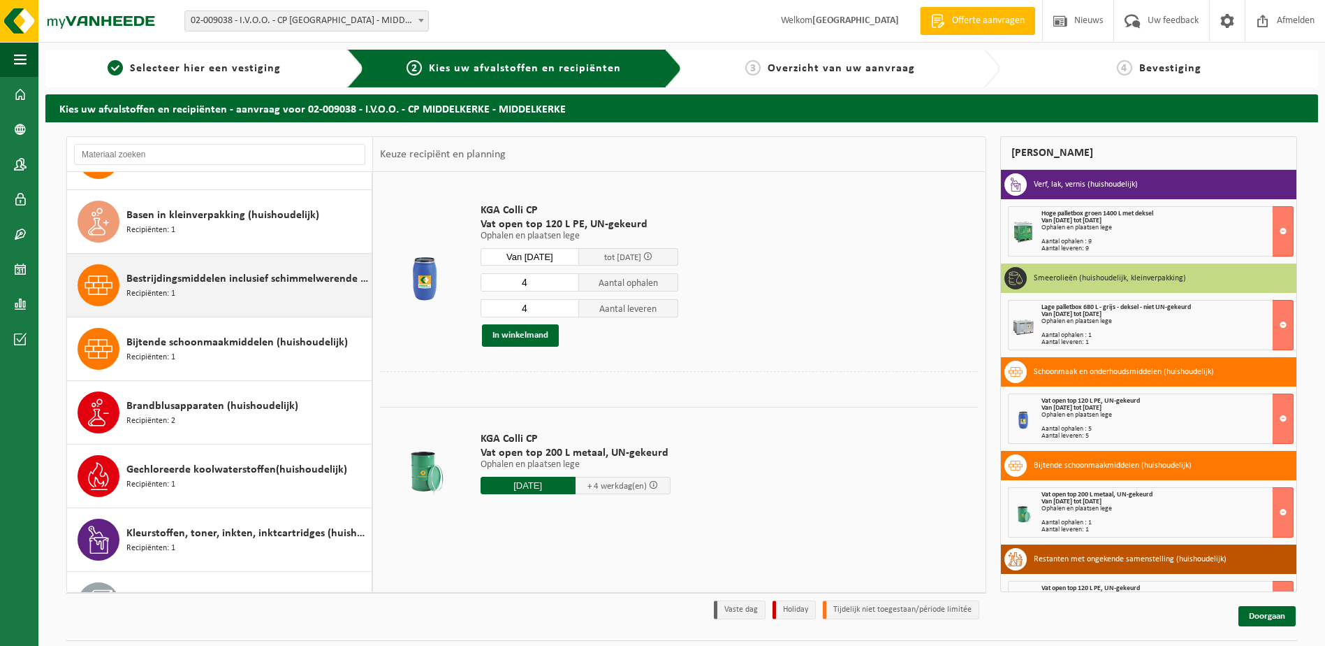
click at [211, 282] on span "Bestrijdingsmiddelen inclusief schimmelwerende beschermingsmiddelen (huishoudel…" at bounding box center [247, 278] width 242 height 17
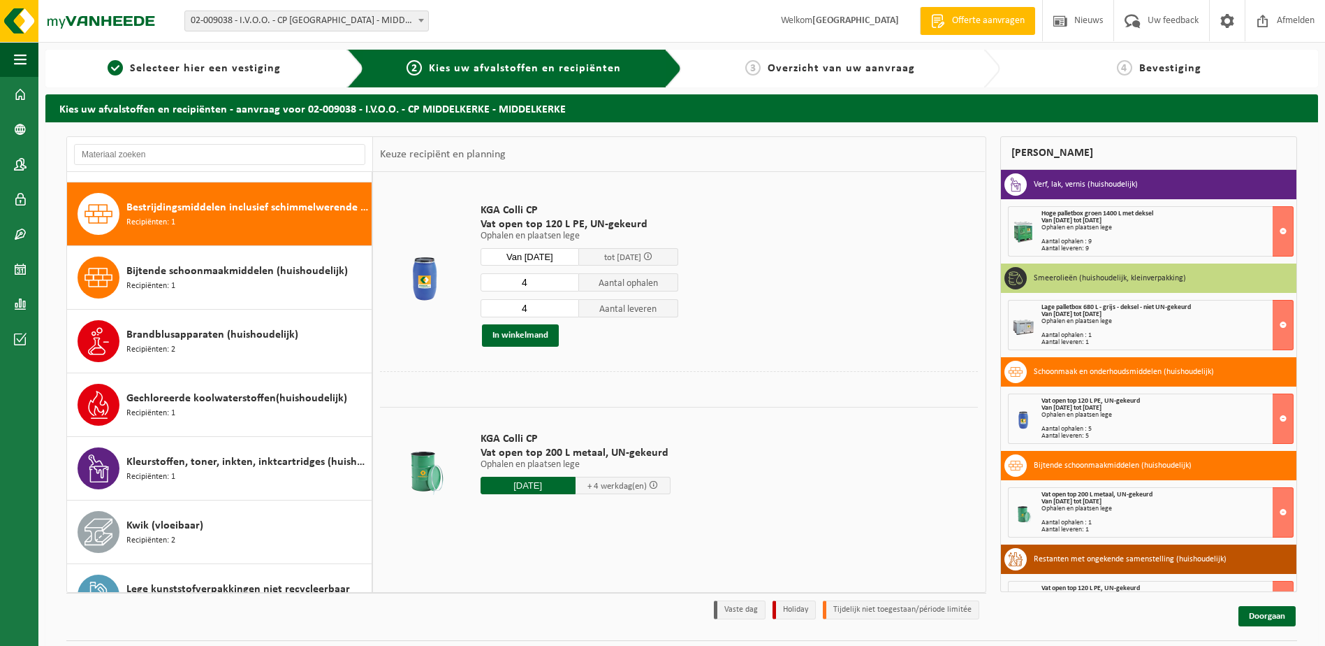
scroll to position [127, 0]
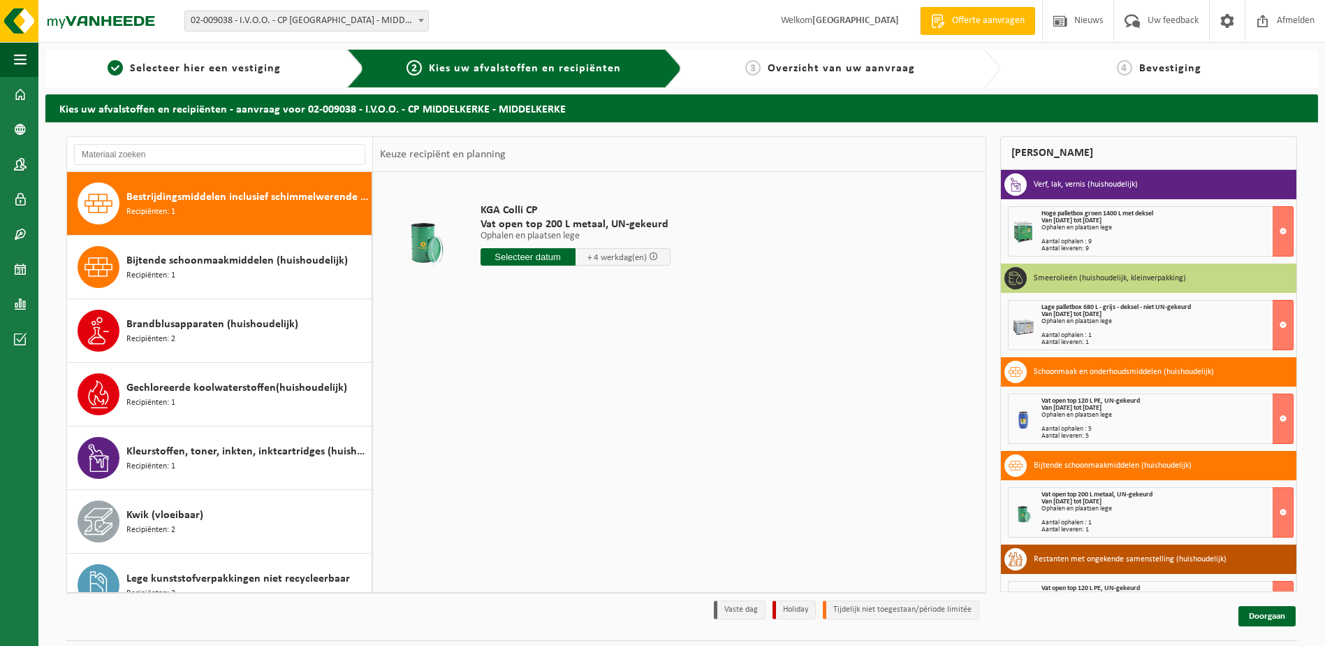
click at [516, 252] on input "text" at bounding box center [528, 256] width 95 height 17
click at [493, 404] on div "18" at bounding box center [493, 403] width 24 height 22
type input "Van 2025-08-18"
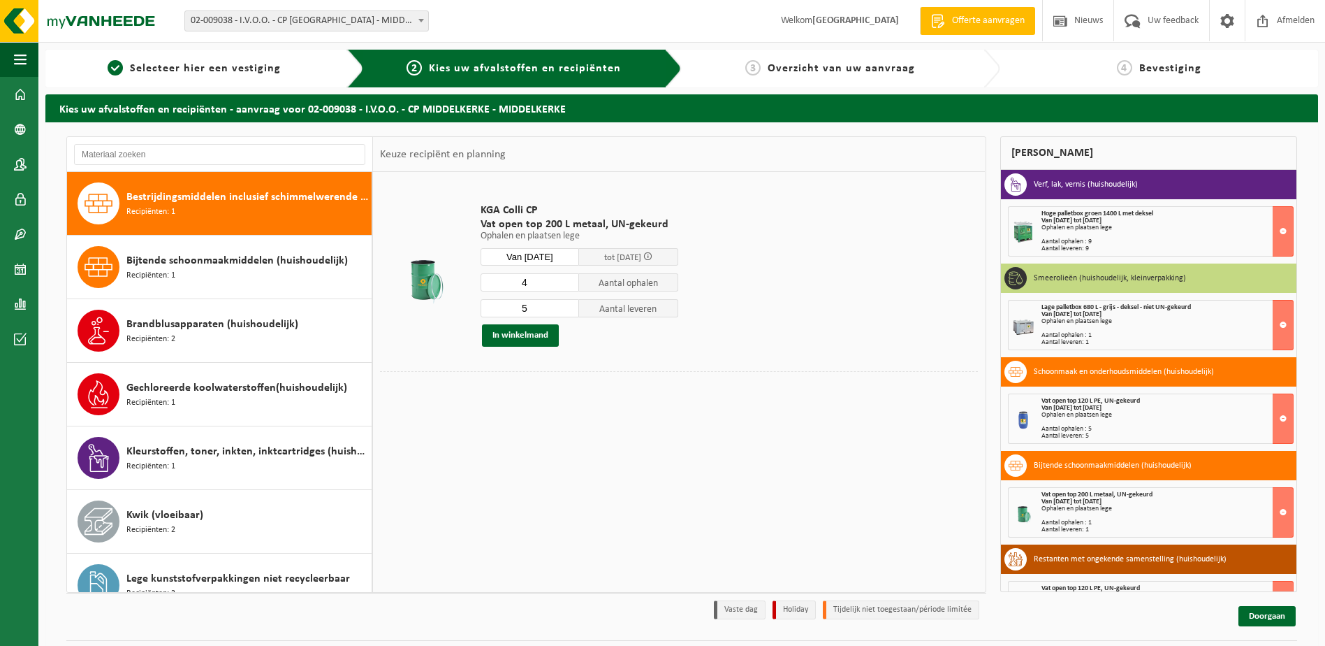
click at [569, 285] on input "4" at bounding box center [530, 282] width 99 height 18
click at [569, 285] on input "3" at bounding box center [530, 282] width 99 height 18
click at [569, 285] on input "2" at bounding box center [530, 282] width 99 height 18
type input "1"
click at [569, 285] on input "1" at bounding box center [530, 282] width 99 height 18
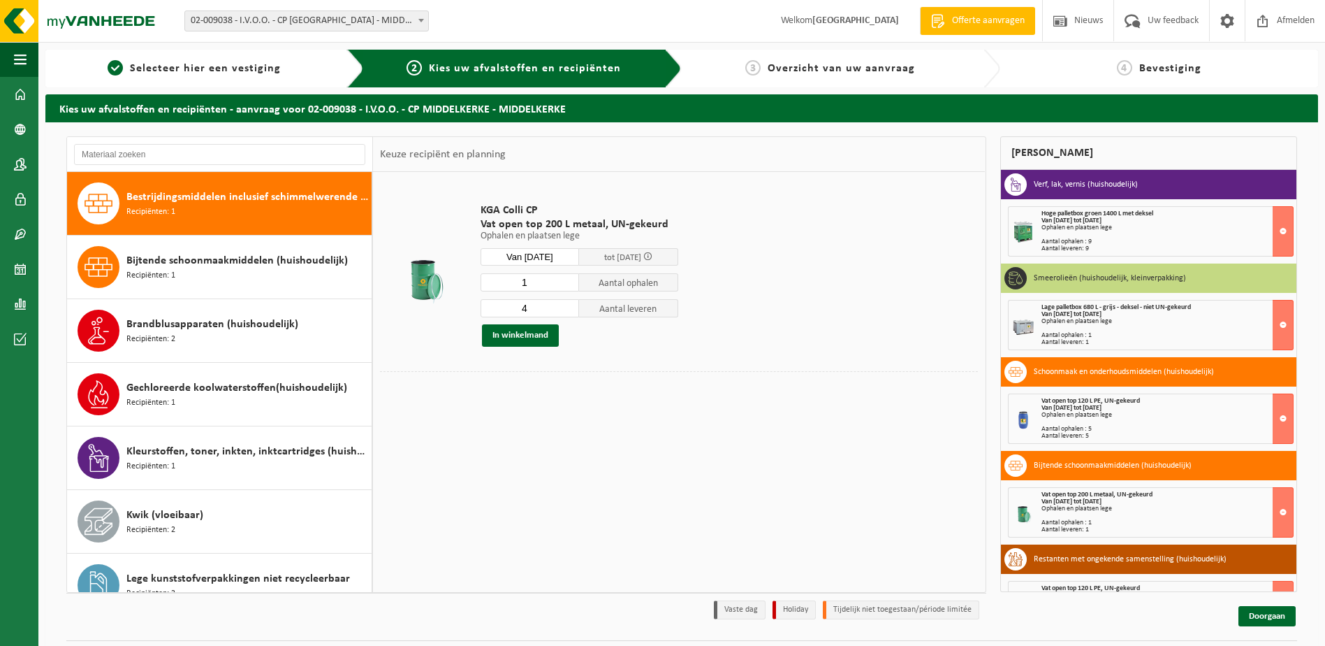
click at [568, 313] on input "4" at bounding box center [530, 308] width 99 height 18
click at [568, 313] on input "3" at bounding box center [530, 308] width 99 height 18
click at [568, 313] on input "2" at bounding box center [530, 308] width 99 height 18
type input "1"
click at [568, 313] on input "1" at bounding box center [530, 308] width 99 height 18
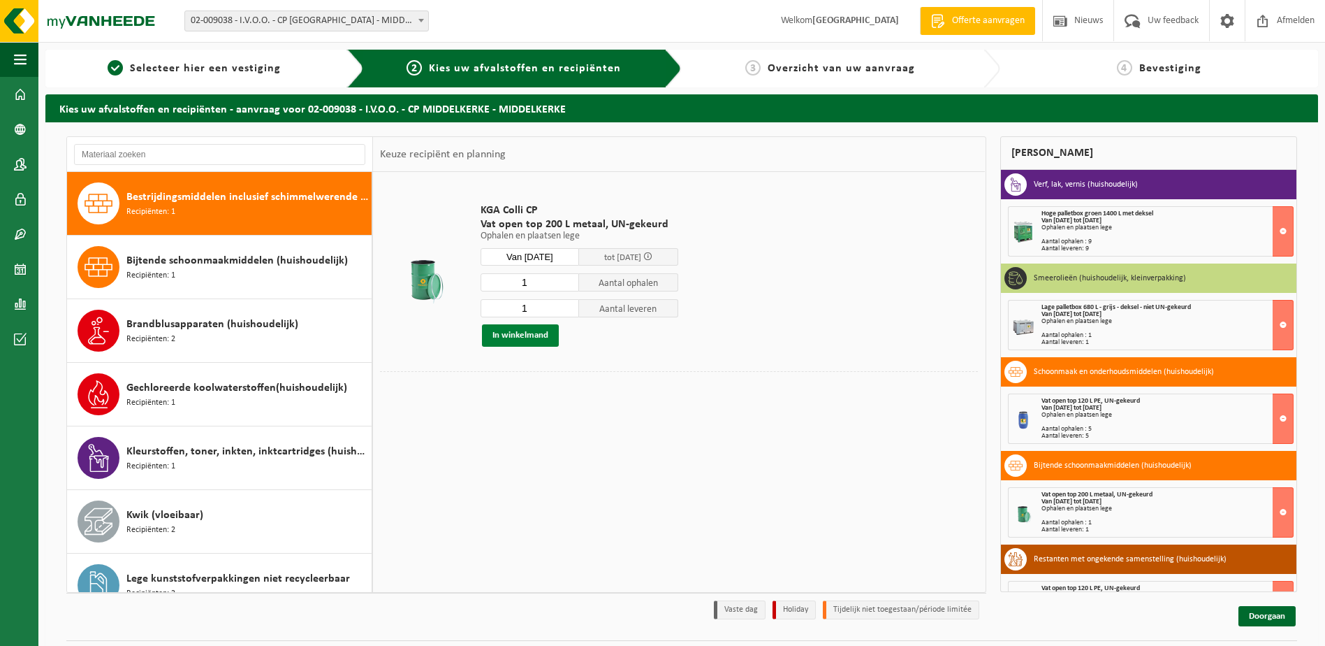
click at [525, 334] on button "In winkelmand" at bounding box center [520, 335] width 77 height 22
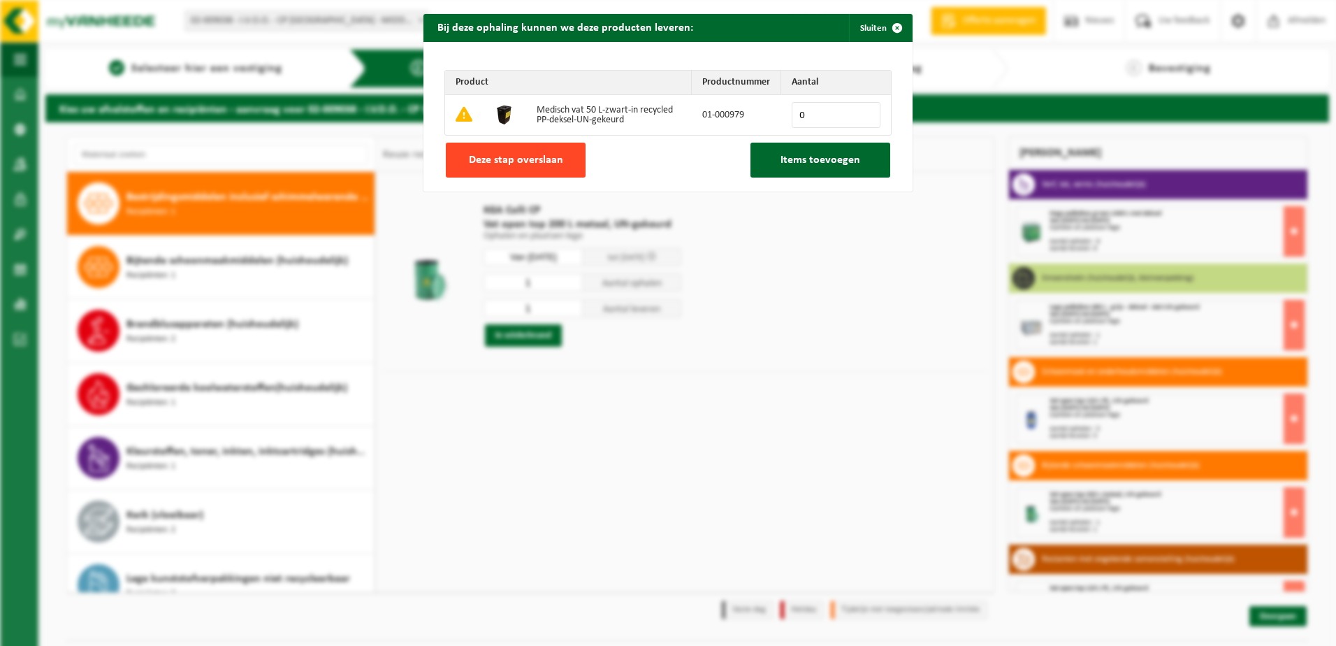
click at [493, 154] on span "Deze stap overslaan" at bounding box center [516, 159] width 94 height 11
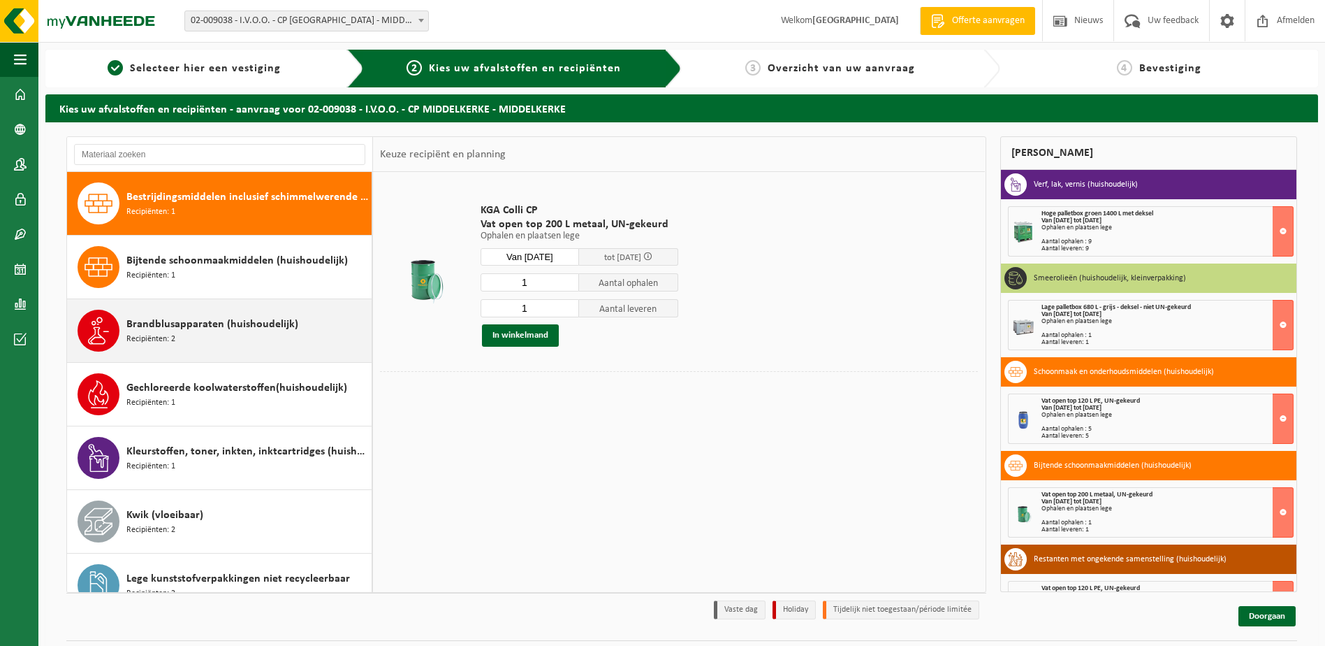
click at [202, 327] on span "Brandblusapparaten (huishoudelijk)" at bounding box center [212, 324] width 172 height 17
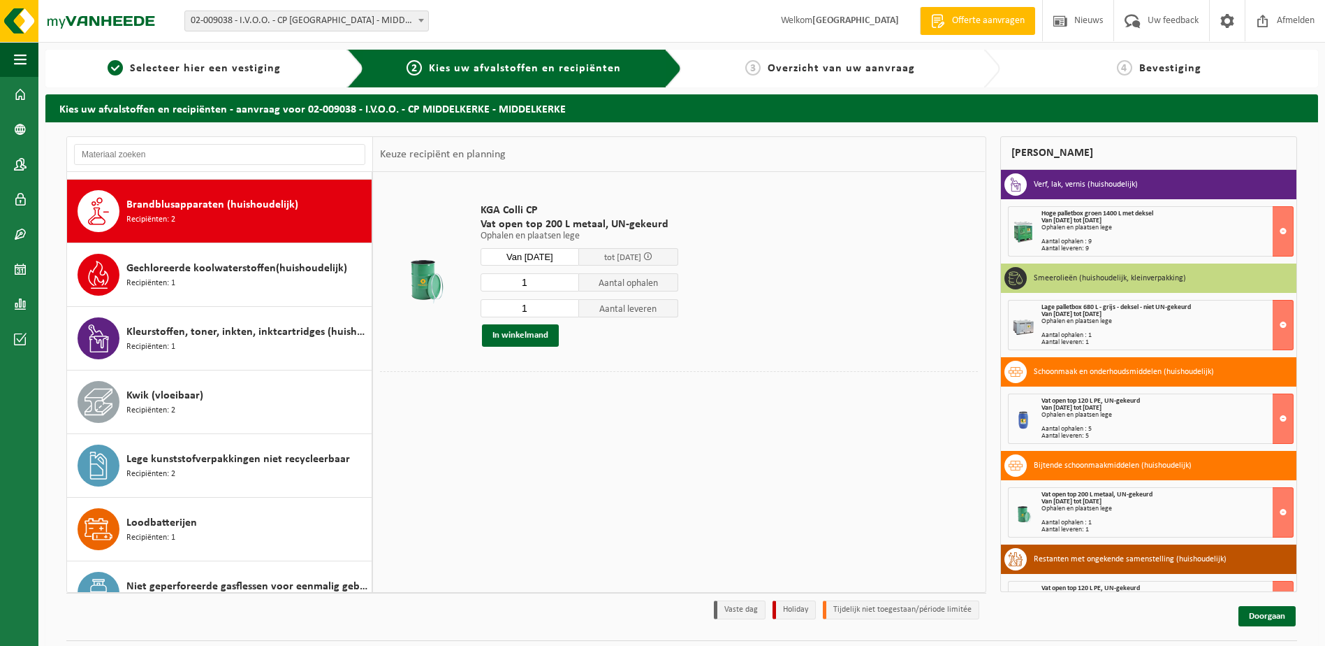
scroll to position [254, 0]
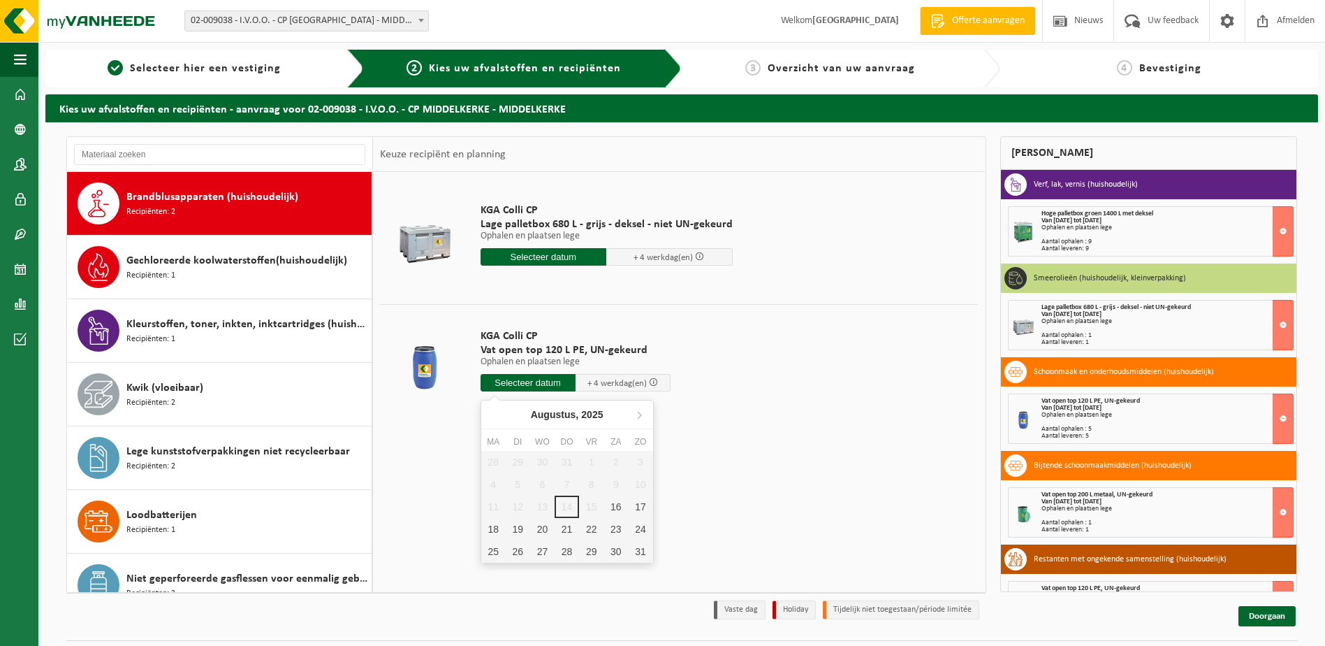
click at [536, 377] on input "text" at bounding box center [528, 382] width 95 height 17
click at [495, 526] on div "18" at bounding box center [493, 529] width 24 height 22
type input "Van 2025-08-18"
type input "2025-08-18"
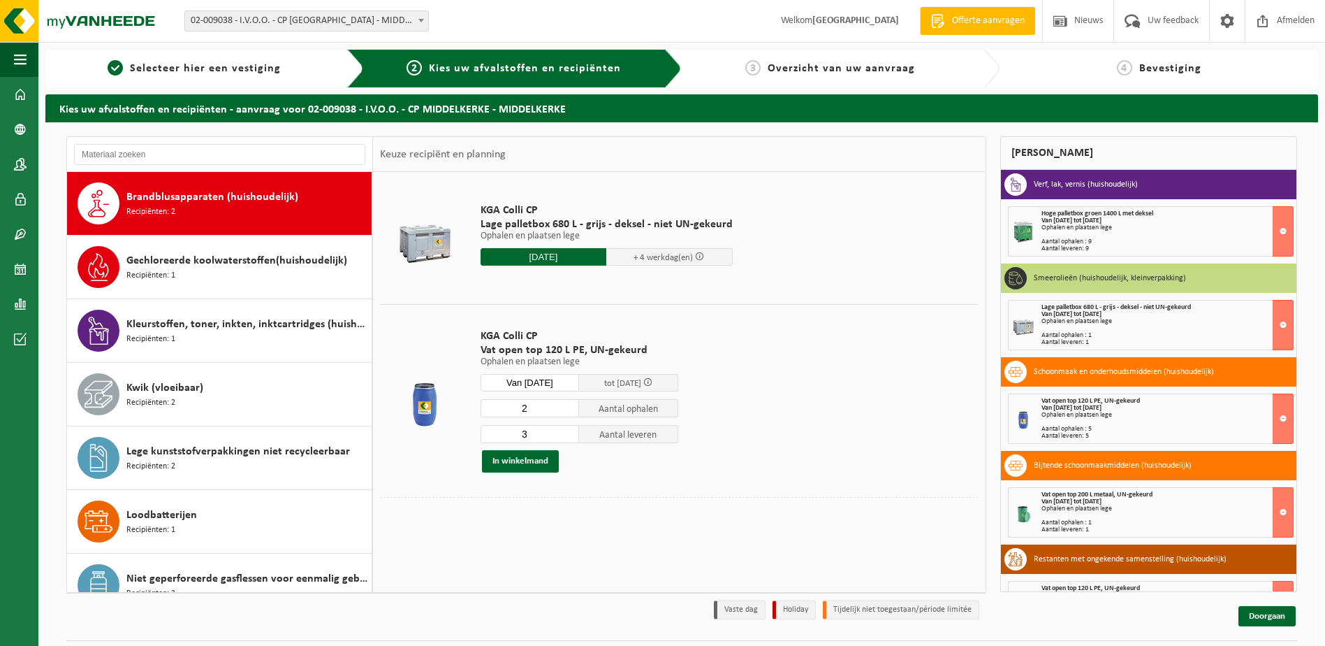
type input "2"
click at [569, 410] on input "2" at bounding box center [530, 408] width 99 height 18
type input "2"
click at [568, 436] on input "2" at bounding box center [530, 434] width 99 height 18
click at [528, 461] on button "In winkelmand" at bounding box center [520, 461] width 77 height 22
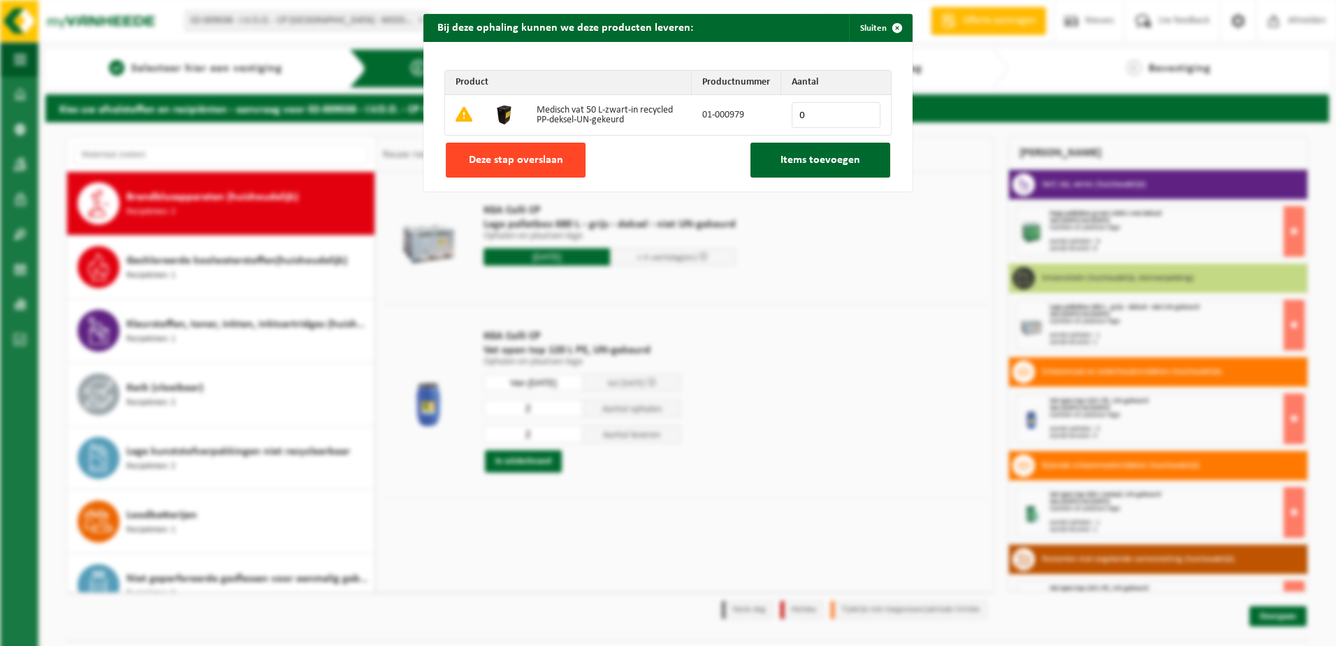
click at [509, 157] on span "Deze stap overslaan" at bounding box center [516, 159] width 94 height 11
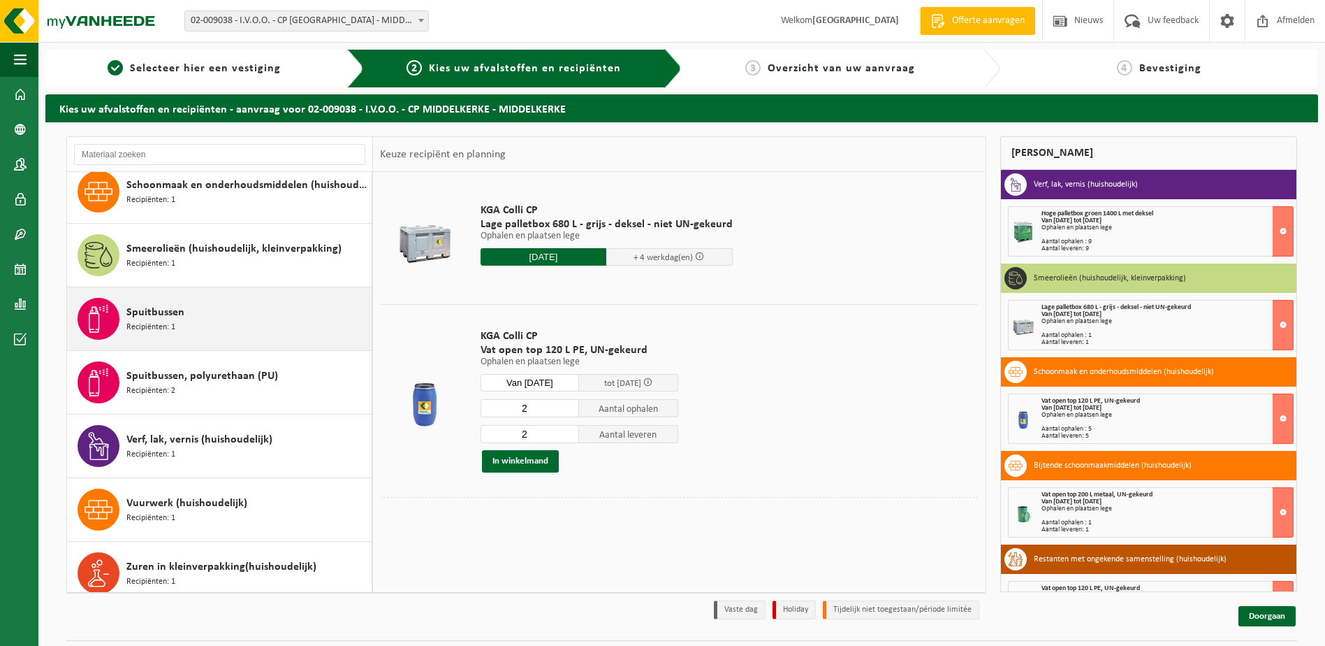
scroll to position [883, 0]
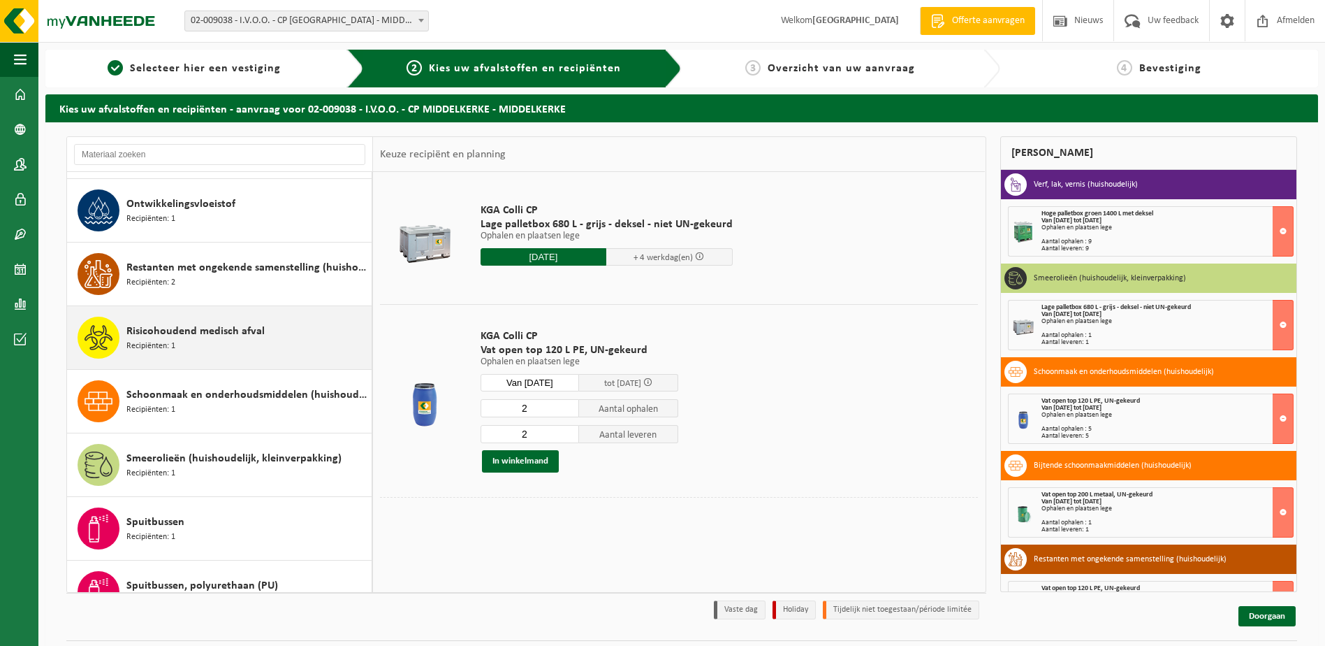
click at [201, 332] on span "Risicohoudend medisch afval" at bounding box center [195, 331] width 138 height 17
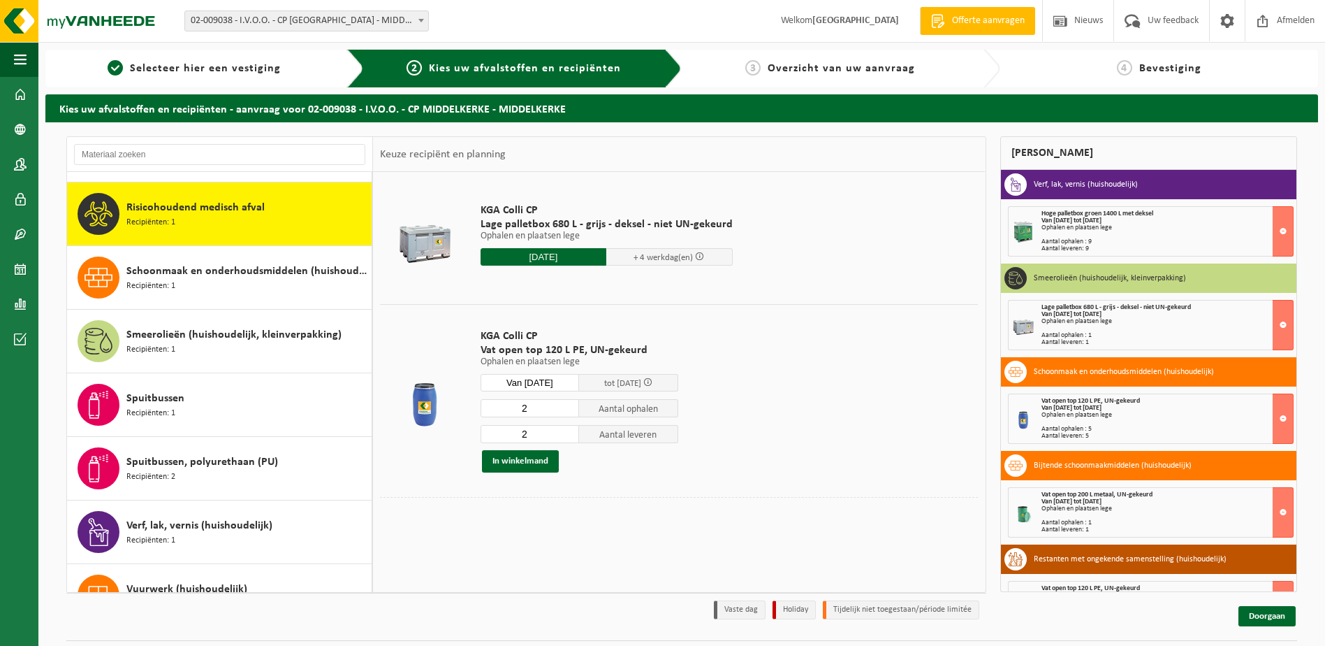
scroll to position [1017, 0]
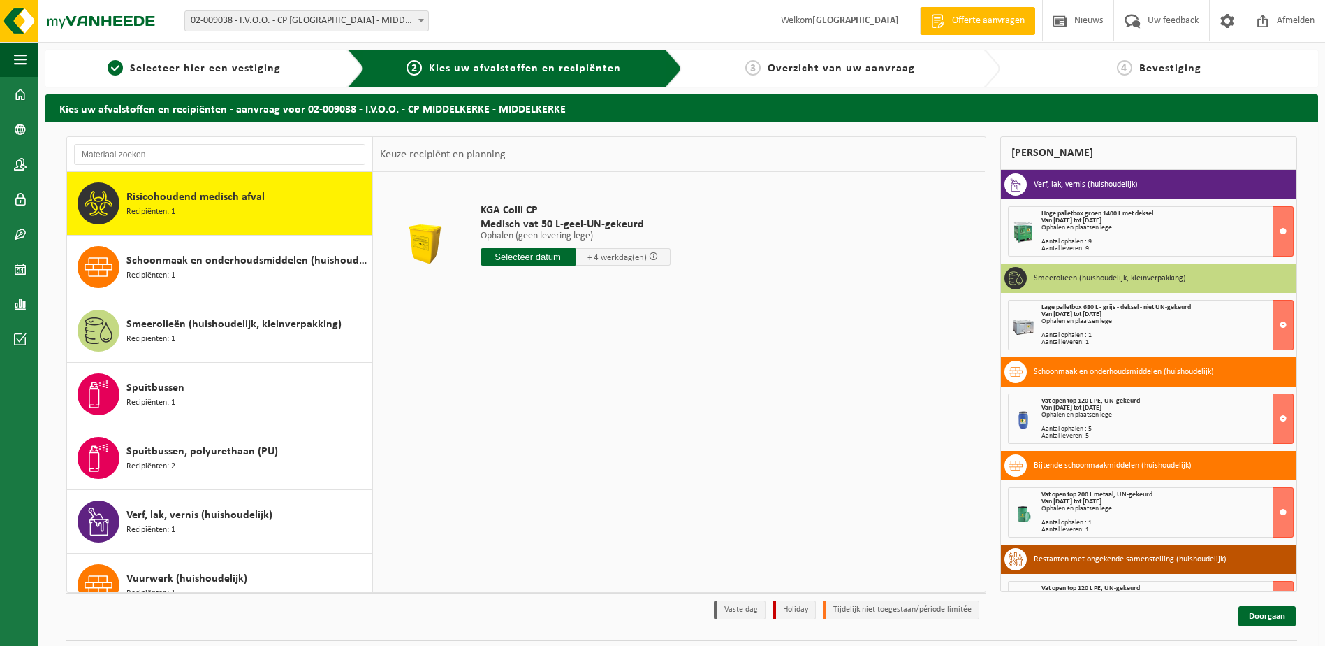
click at [528, 253] on input "text" at bounding box center [528, 256] width 95 height 17
click at [493, 403] on div "18" at bounding box center [493, 403] width 24 height 22
type input "Van 2025-08-18"
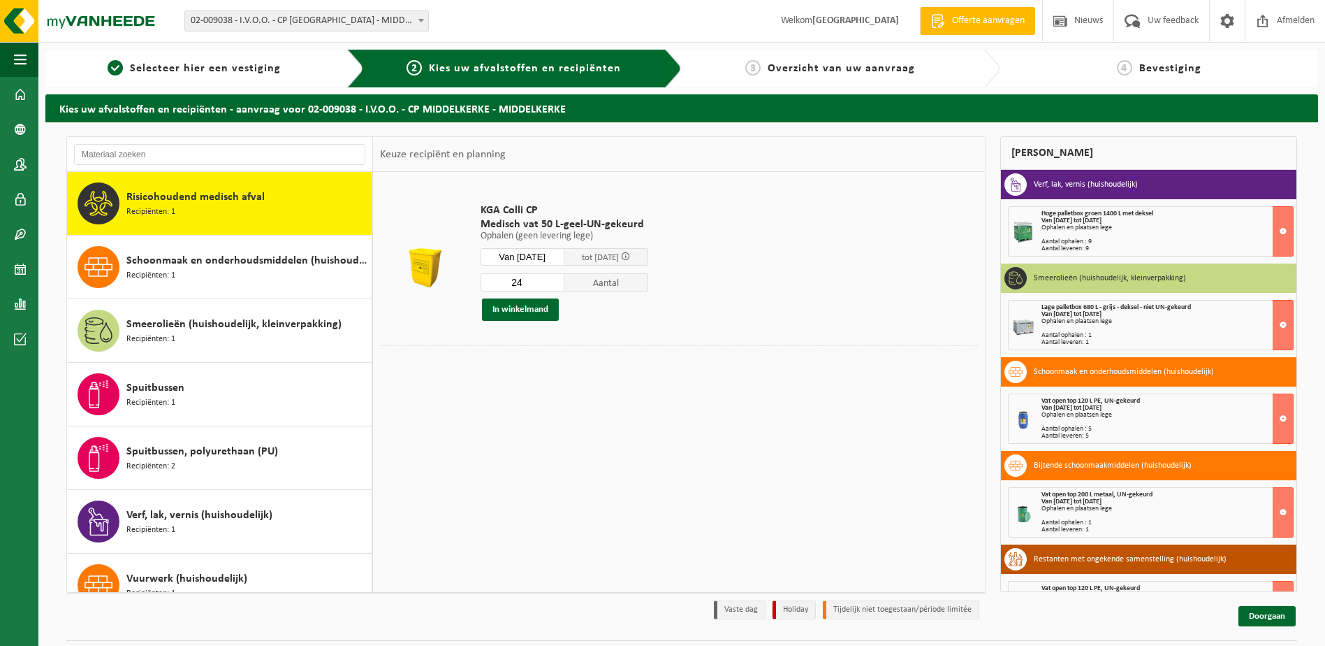
click at [565, 286] on input "24" at bounding box center [523, 282] width 84 height 18
click at [565, 286] on input "23" at bounding box center [523, 282] width 84 height 18
click at [565, 286] on input "22" at bounding box center [523, 282] width 84 height 18
click at [565, 286] on input "21" at bounding box center [523, 282] width 84 height 18
click at [565, 286] on input "20" at bounding box center [523, 282] width 84 height 18
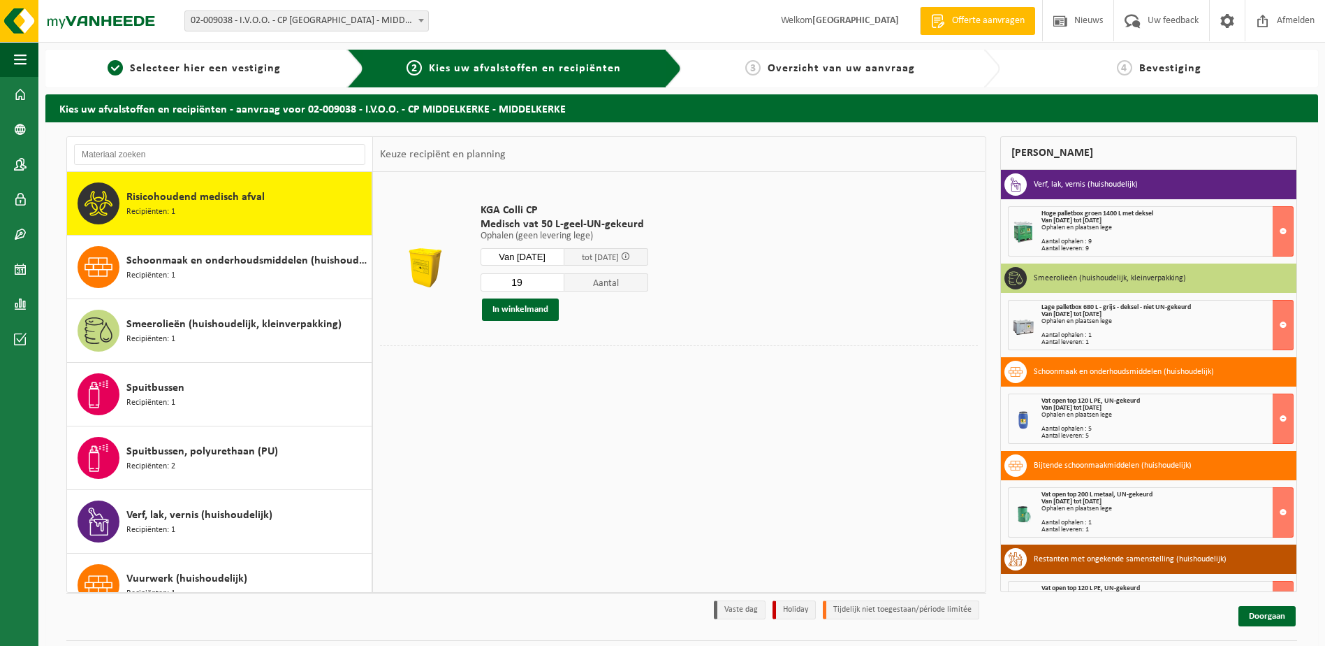
click at [565, 286] on input "19" at bounding box center [523, 282] width 84 height 18
click at [565, 286] on input "18" at bounding box center [523, 282] width 84 height 18
click at [565, 286] on input "17" at bounding box center [523, 282] width 84 height 18
click at [565, 286] on input "16" at bounding box center [523, 282] width 84 height 18
click at [565, 286] on input "15" at bounding box center [523, 282] width 84 height 18
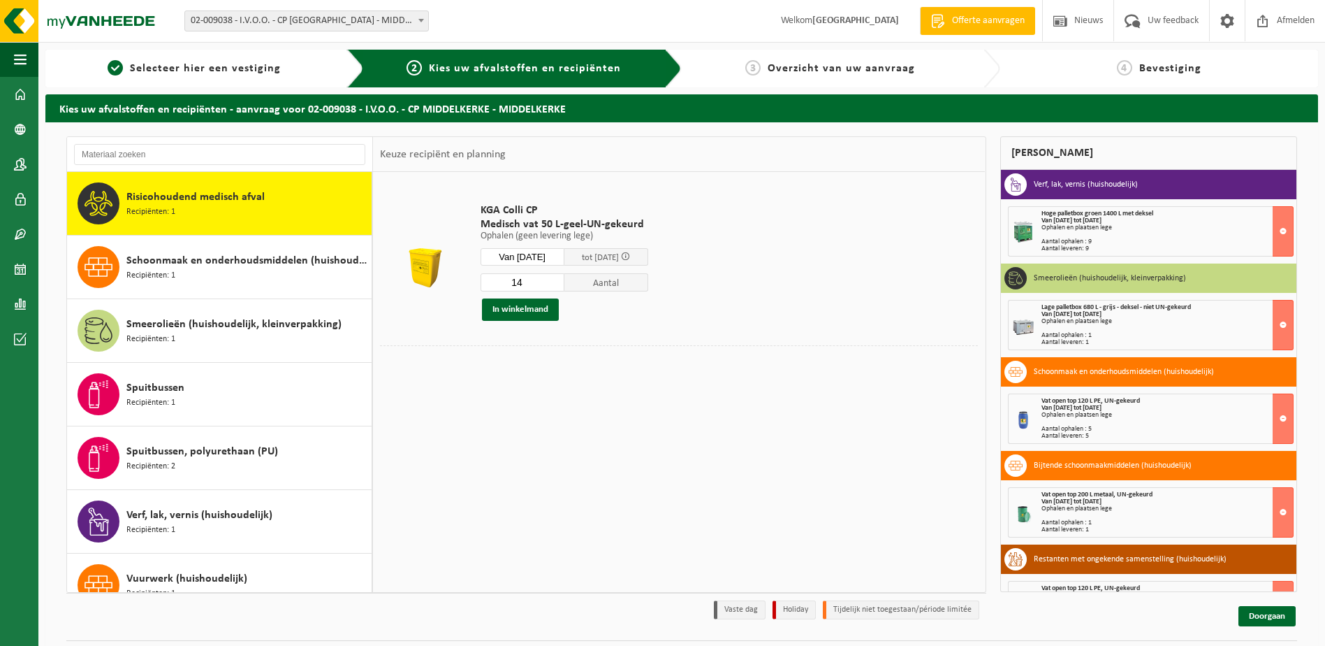
click at [565, 286] on input "14" at bounding box center [523, 282] width 84 height 18
click at [565, 286] on input "13" at bounding box center [523, 282] width 84 height 18
click at [565, 286] on input "12" at bounding box center [523, 282] width 84 height 18
click at [565, 286] on input "11" at bounding box center [523, 282] width 84 height 18
click at [565, 286] on input "10" at bounding box center [523, 282] width 84 height 18
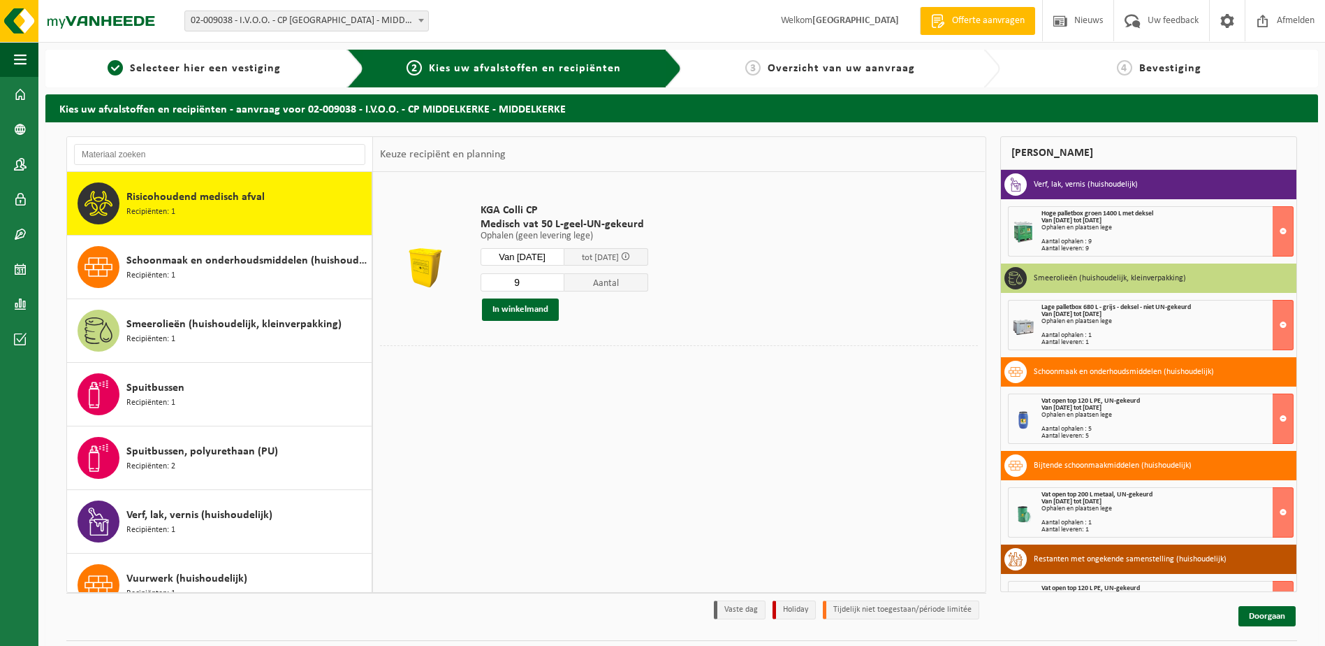
click at [565, 286] on input "9" at bounding box center [523, 282] width 84 height 18
click at [565, 286] on input "8" at bounding box center [523, 282] width 84 height 18
click at [565, 286] on input "7" at bounding box center [523, 282] width 84 height 18
click at [565, 286] on input "6" at bounding box center [523, 282] width 84 height 18
click at [565, 286] on input "5" at bounding box center [523, 282] width 84 height 18
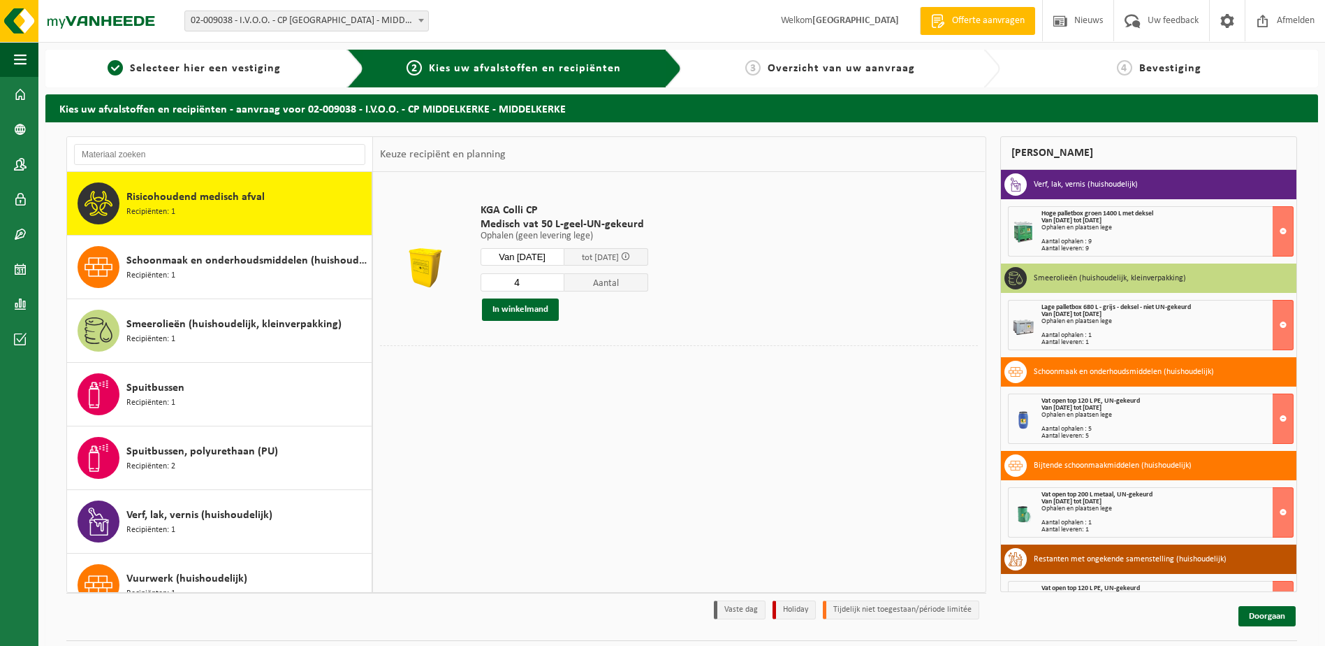
click at [565, 286] on input "4" at bounding box center [523, 282] width 84 height 18
click at [565, 286] on input "3" at bounding box center [523, 282] width 84 height 18
type input "2"
click at [565, 286] on input "2" at bounding box center [523, 282] width 84 height 18
click at [523, 309] on button "In winkelmand" at bounding box center [520, 309] width 77 height 22
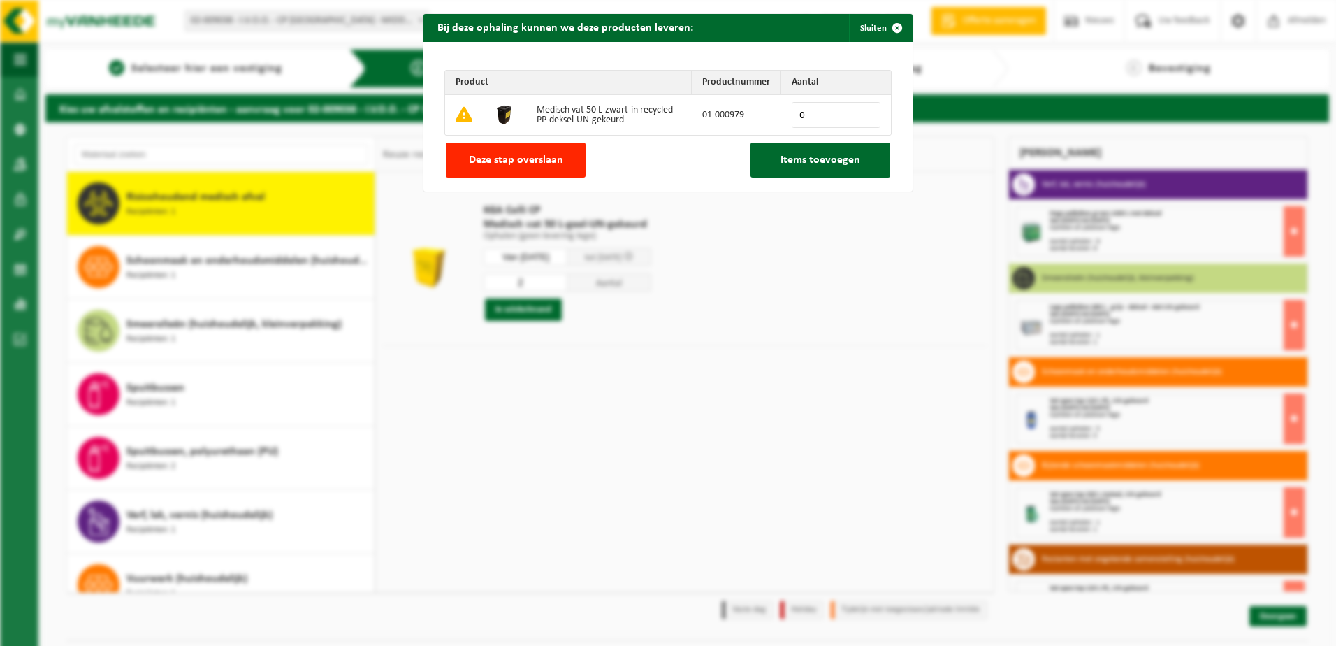
click at [808, 106] on input "0" at bounding box center [836, 115] width 89 height 26
click at [863, 112] on input "1" at bounding box center [836, 115] width 89 height 26
type input "2"
click at [863, 112] on input "2" at bounding box center [836, 115] width 89 height 26
click at [812, 157] on span "Items toevoegen" at bounding box center [820, 159] width 80 height 11
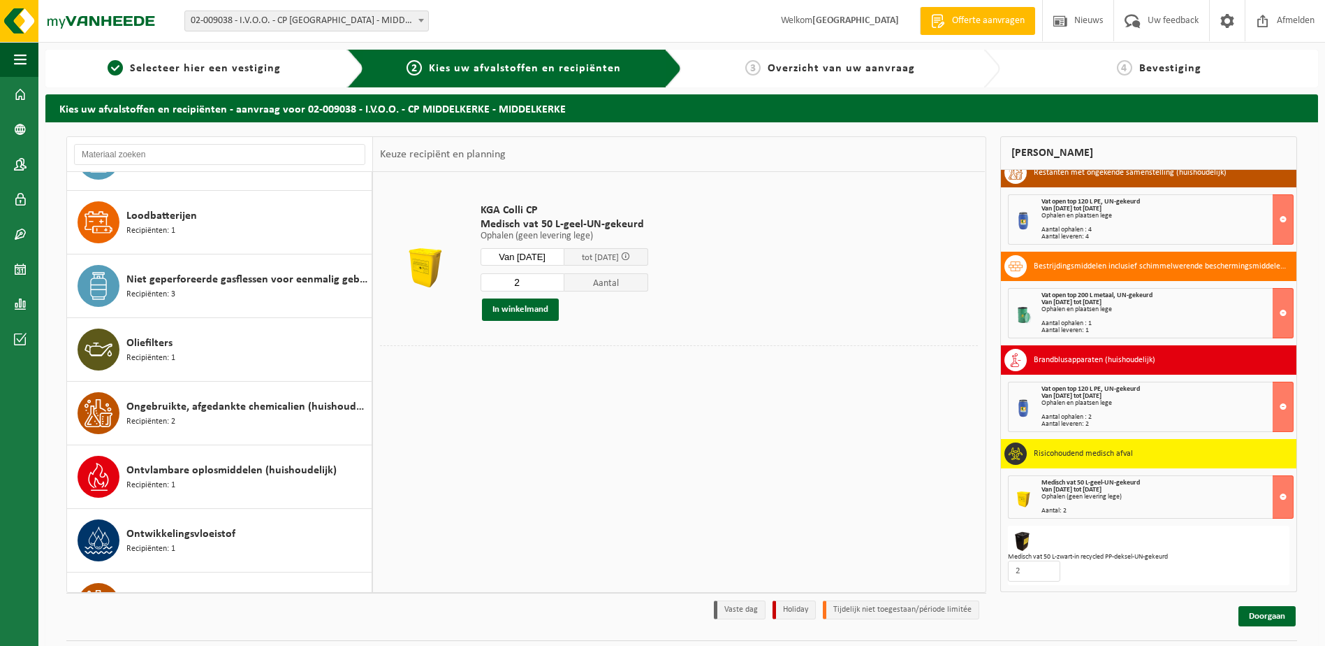
scroll to position [559, 0]
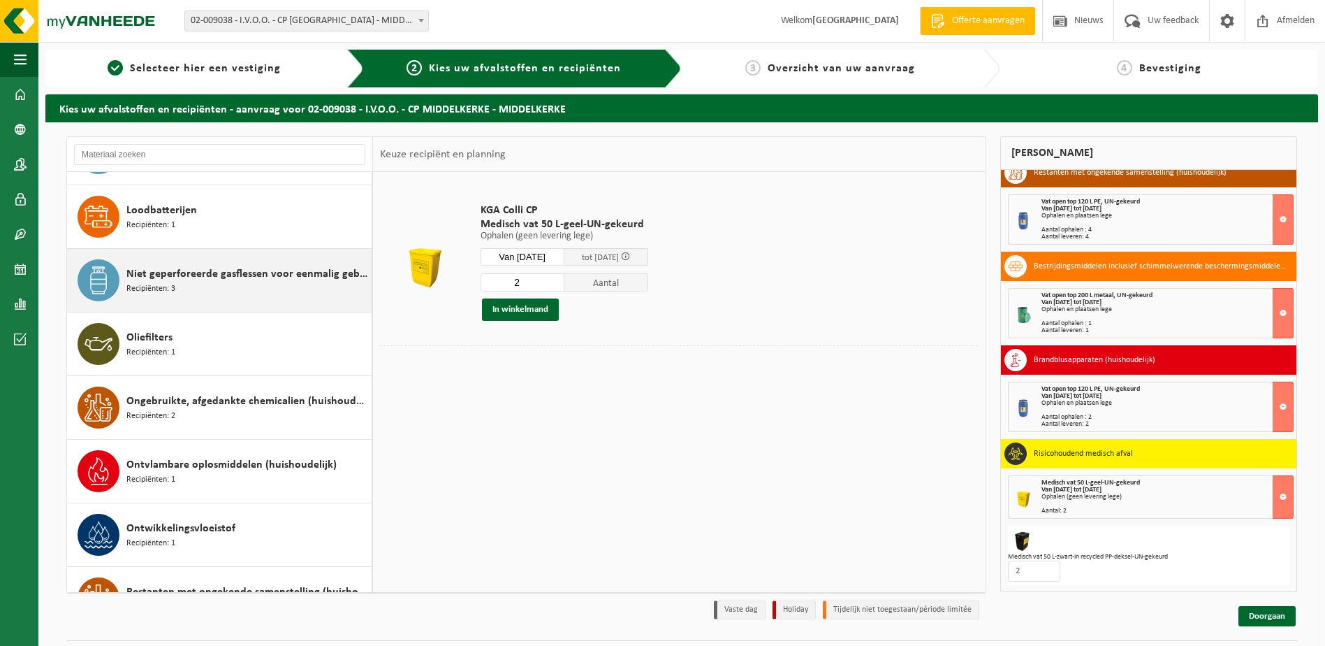
click at [217, 273] on span "Niet geperforeerde gasflessen voor eenmalig gebruik (huishoudelijk)" at bounding box center [247, 274] width 242 height 17
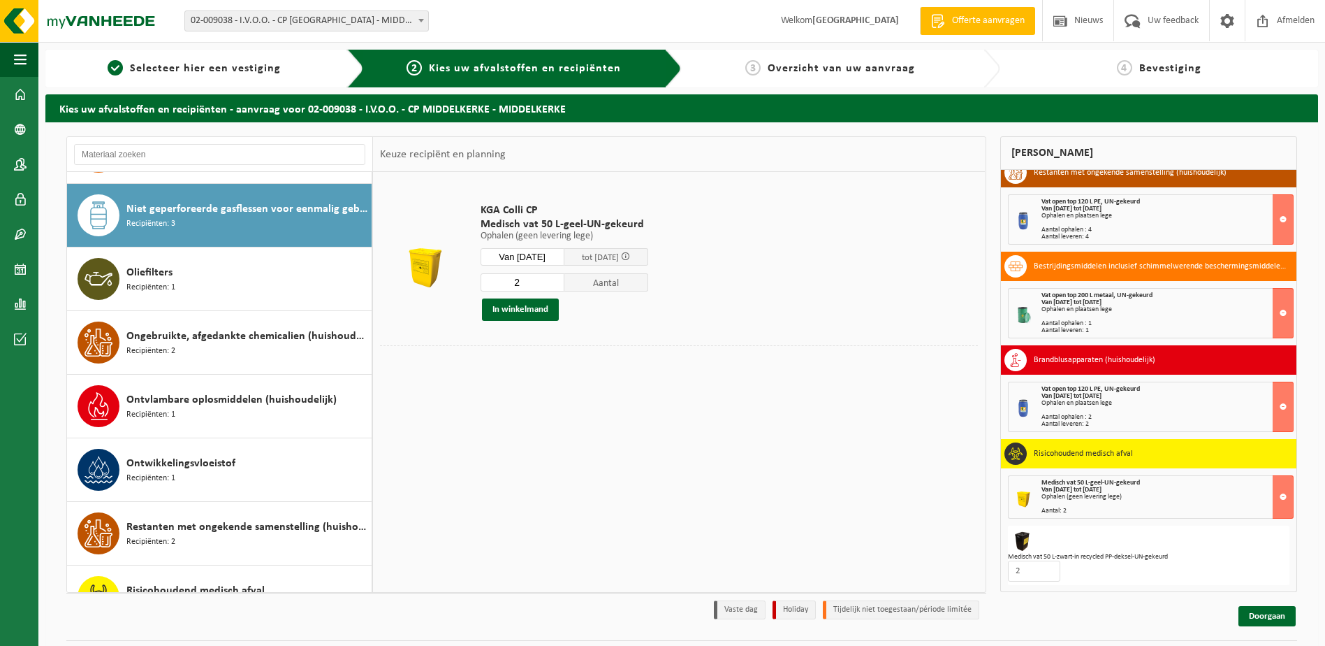
scroll to position [636, 0]
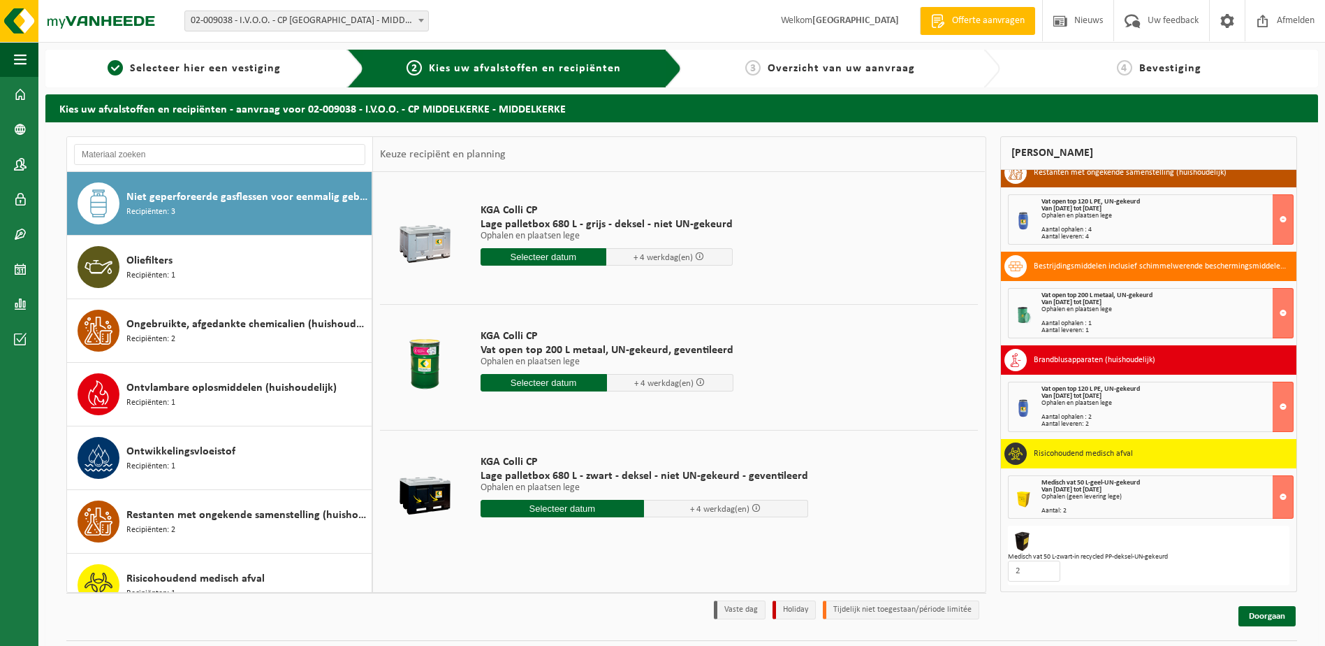
click at [535, 256] on input "text" at bounding box center [544, 256] width 126 height 17
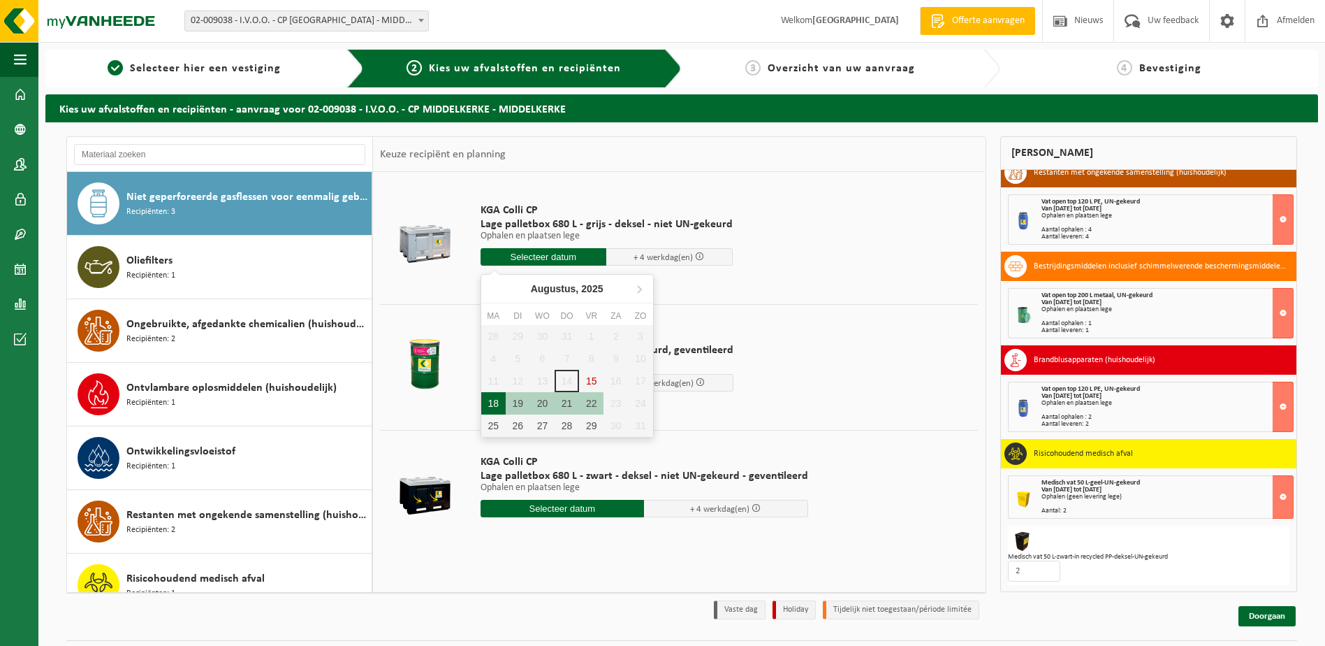
click at [494, 401] on div "18" at bounding box center [493, 403] width 24 height 22
type input "Van 2025-08-18"
type input "2025-08-18"
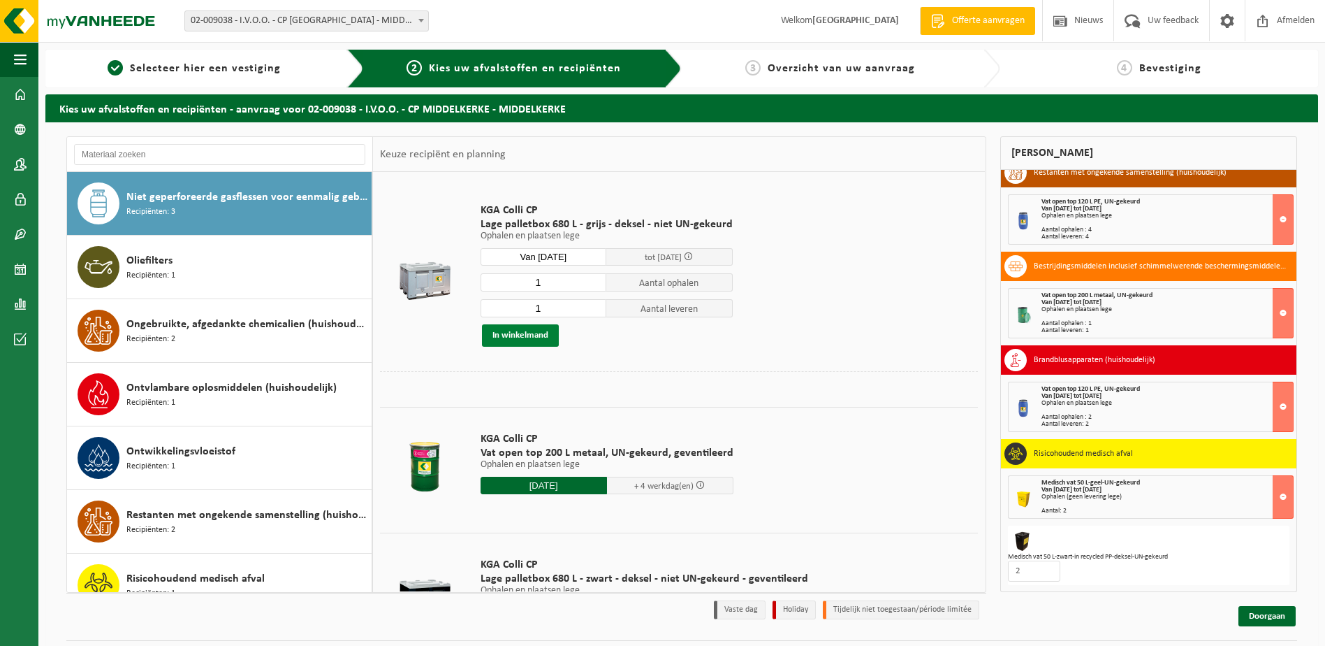
click at [514, 334] on button "In winkelmand" at bounding box center [520, 335] width 77 height 22
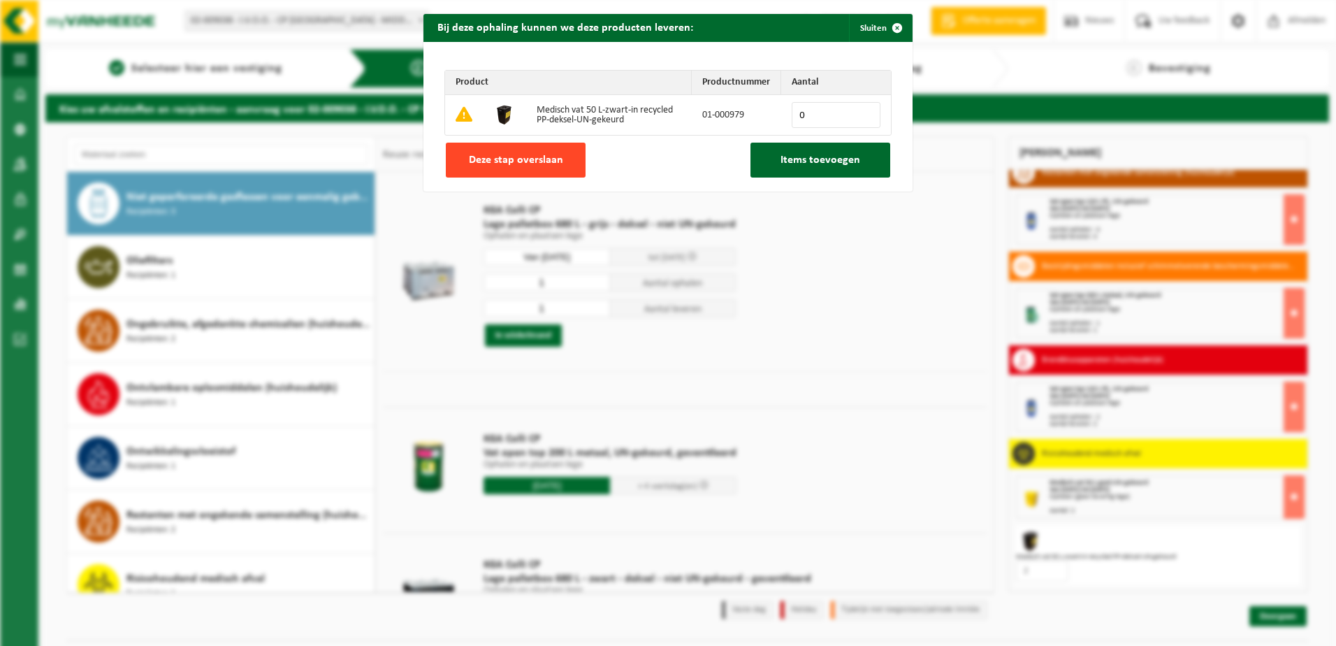
click at [504, 145] on button "Deze stap overslaan" at bounding box center [516, 160] width 140 height 35
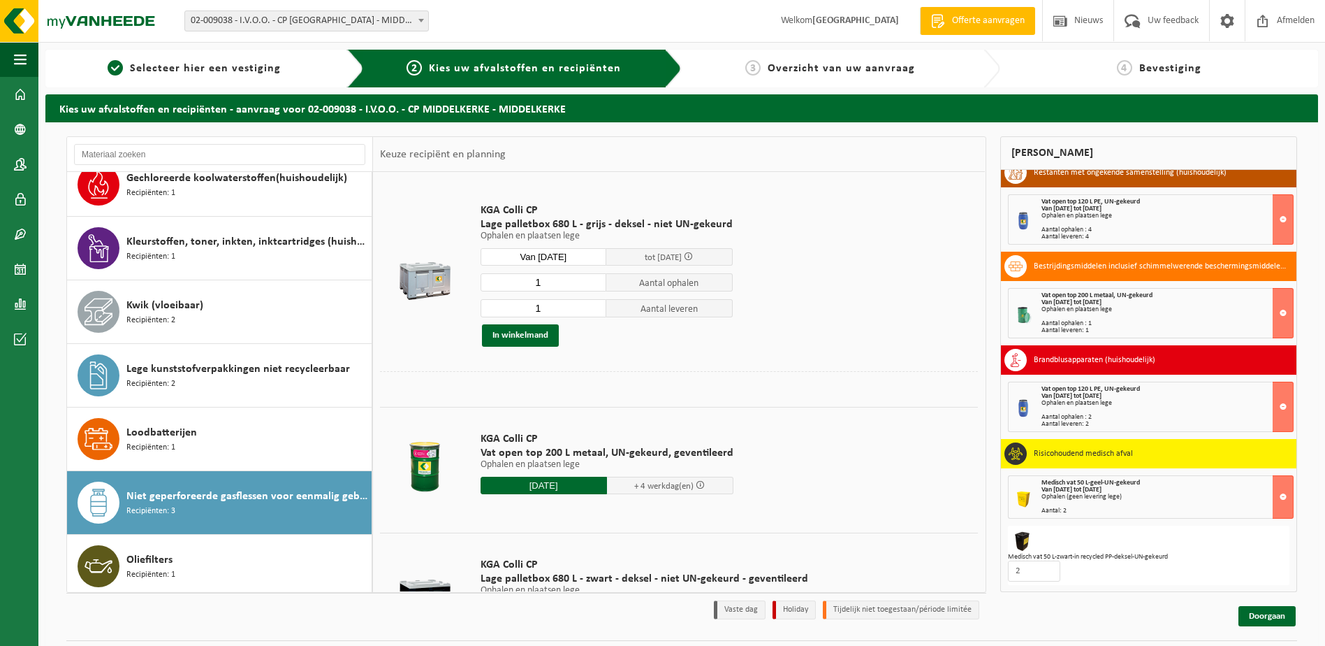
scroll to position [349, 0]
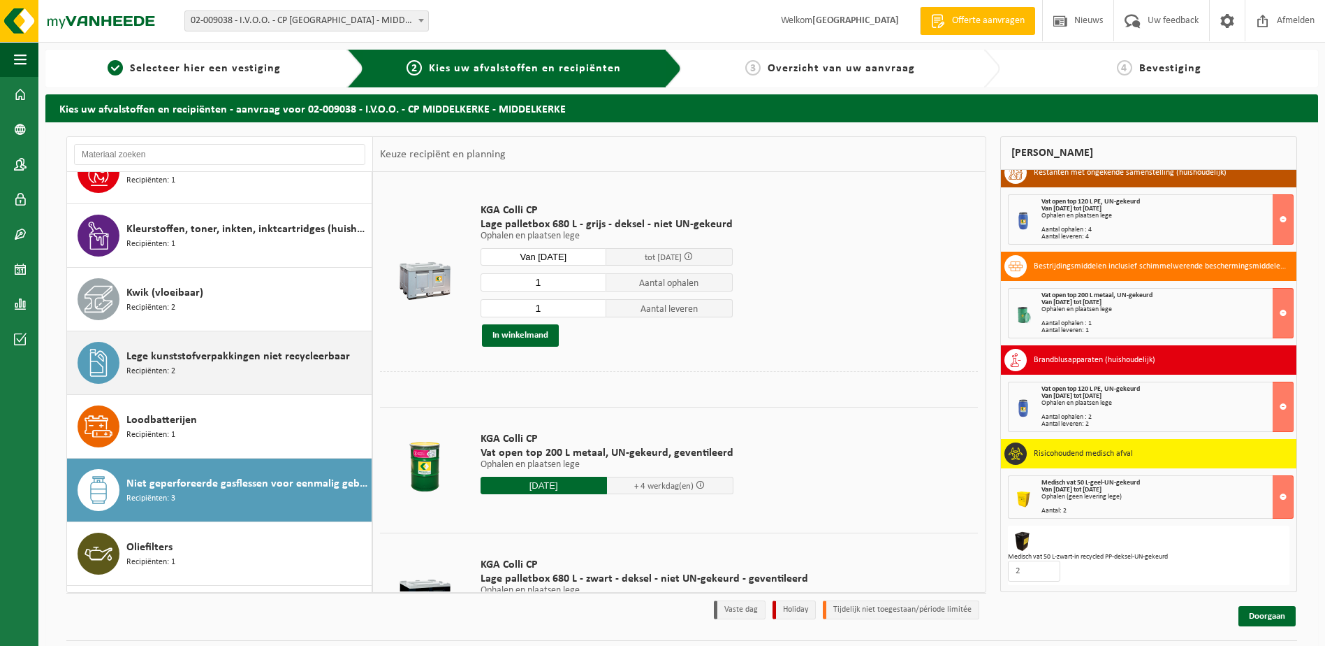
click at [236, 350] on span "Lege kunststofverpakkingen niet recycleerbaar" at bounding box center [238, 356] width 224 height 17
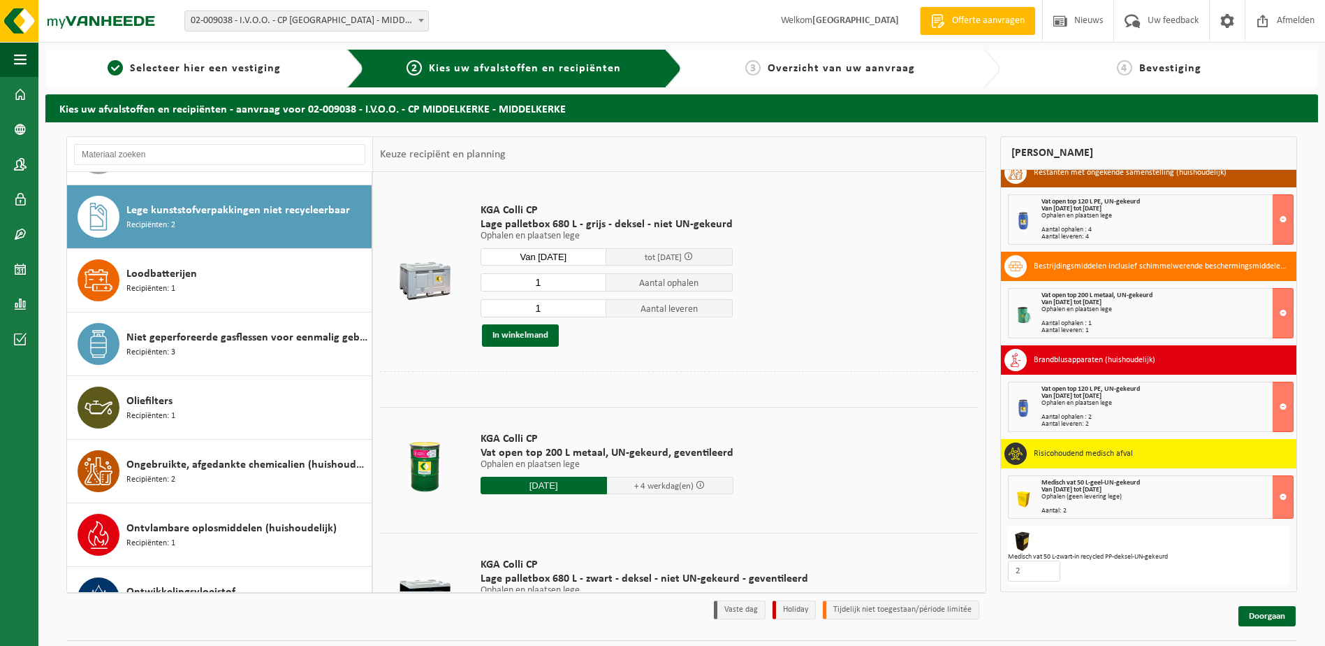
scroll to position [509, 0]
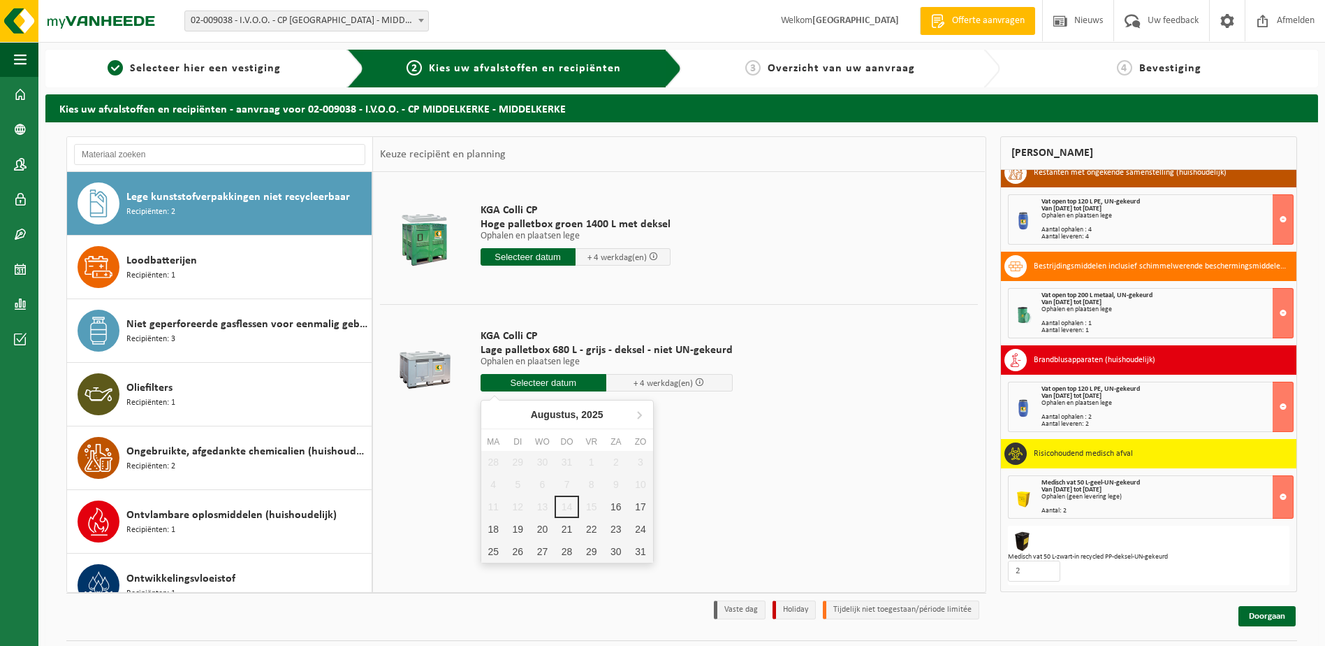
click at [536, 381] on input "text" at bounding box center [544, 382] width 126 height 17
click at [397, 461] on div "KGA Colli CP Hoge palletbox groen 1400 L met deksel Ophalen en plaatsen lege Op…" at bounding box center [679, 381] width 612 height 419
click at [527, 244] on div "KGA Colli CP Hoge palletbox groen 1400 L met deksel Ophalen en plaatsen lege Op…" at bounding box center [576, 237] width 204 height 97
click at [524, 256] on input "text" at bounding box center [528, 256] width 95 height 17
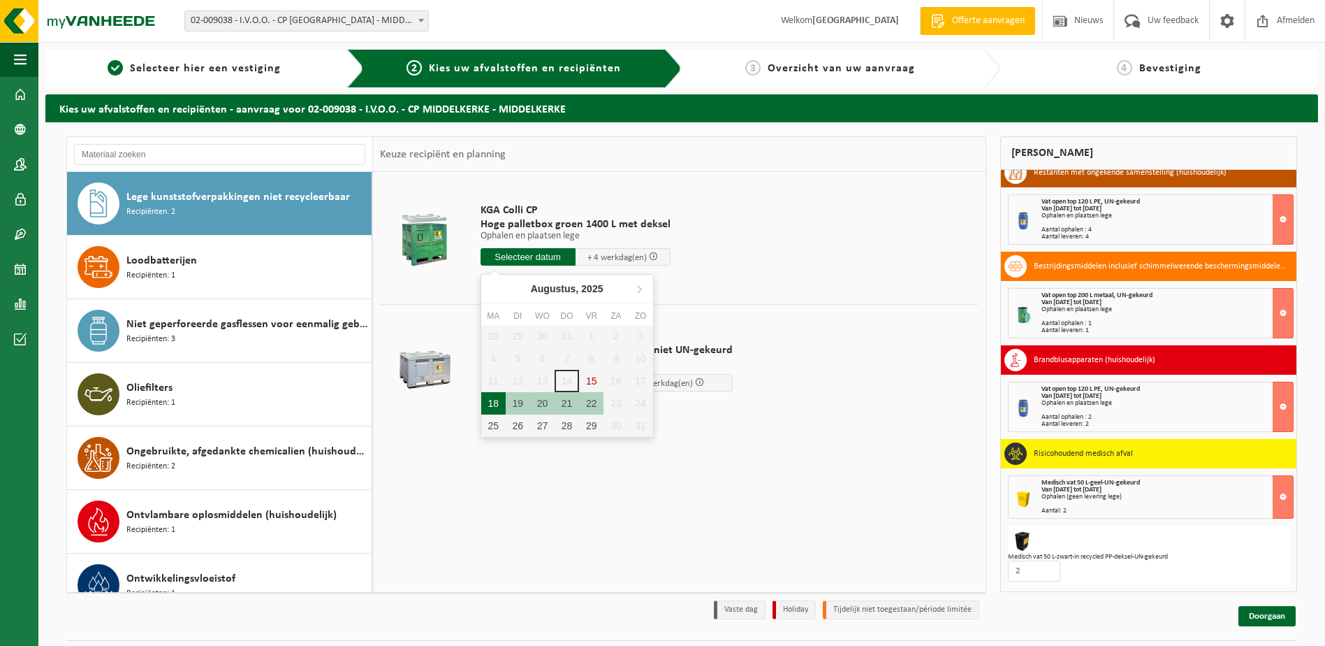
click at [496, 407] on div "18" at bounding box center [493, 403] width 24 height 22
type input "Van 2025-08-18"
type input "2025-08-18"
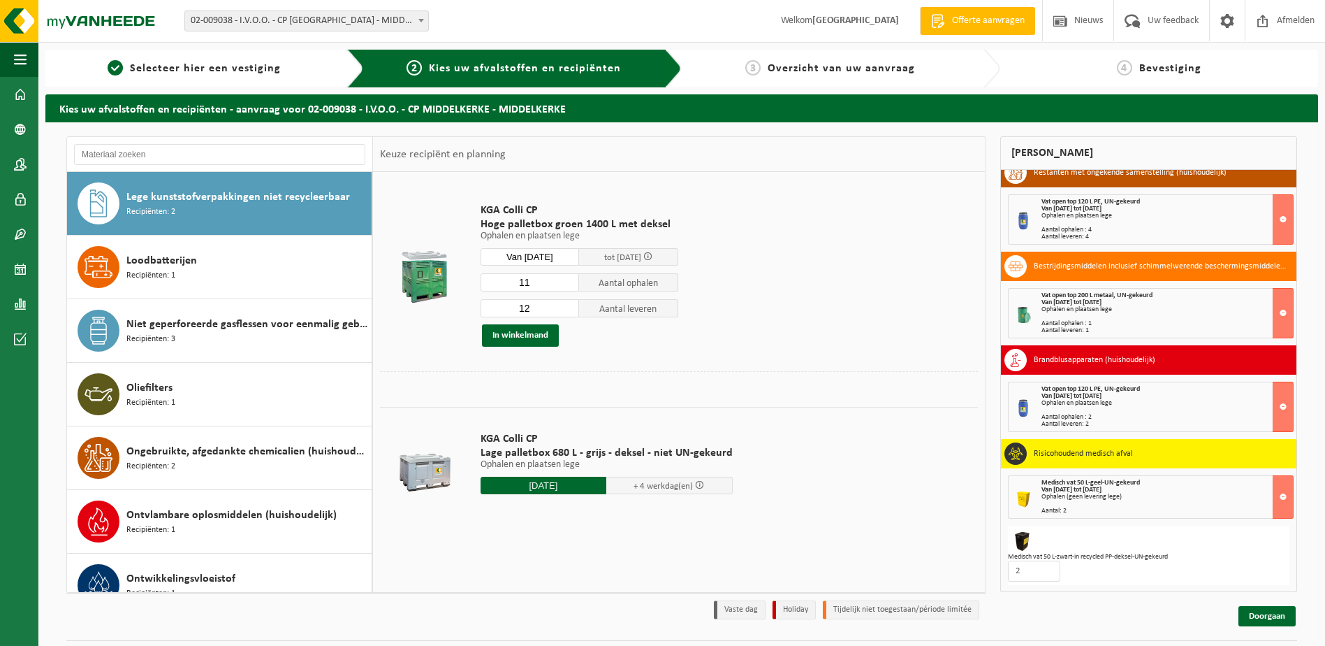
click at [569, 284] on input "11" at bounding box center [530, 282] width 99 height 18
click at [569, 284] on input "10" at bounding box center [530, 282] width 99 height 18
click at [569, 284] on input "9" at bounding box center [530, 282] width 99 height 18
click at [569, 284] on input "8" at bounding box center [530, 282] width 99 height 18
click at [569, 284] on input "7" at bounding box center [530, 282] width 99 height 18
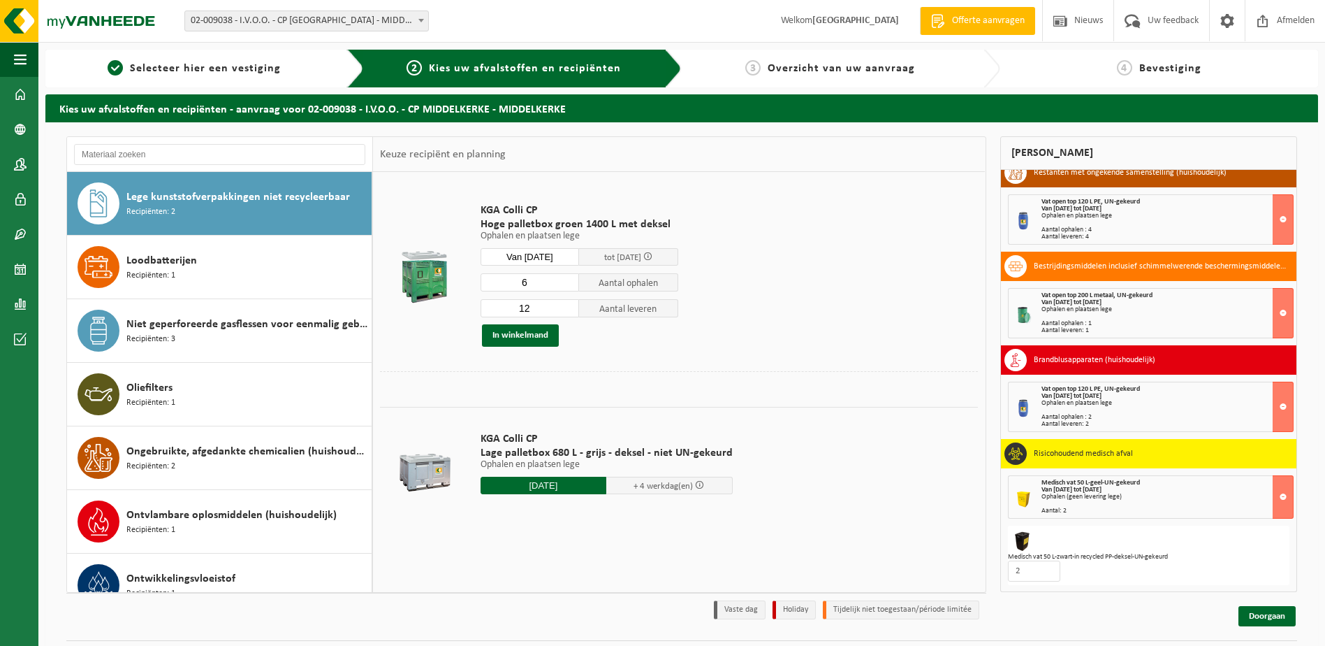
type input "6"
click at [569, 284] on input "6" at bounding box center [530, 282] width 99 height 18
click at [567, 311] on input "11" at bounding box center [530, 308] width 99 height 18
click at [567, 310] on input "10" at bounding box center [530, 308] width 99 height 18
click at [567, 310] on input "9" at bounding box center [530, 308] width 99 height 18
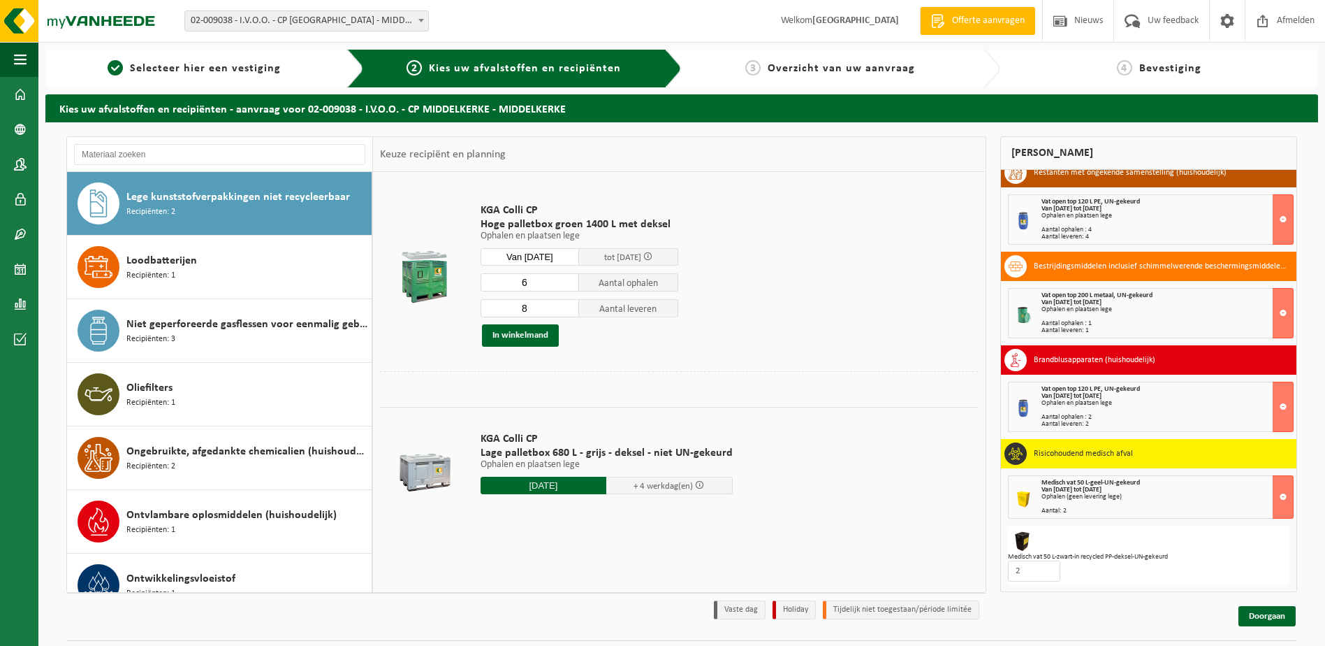
click at [567, 310] on input "8" at bounding box center [530, 308] width 99 height 18
click at [567, 310] on input "7" at bounding box center [530, 308] width 99 height 18
type input "6"
click at [567, 310] on input "6" at bounding box center [530, 308] width 99 height 18
click at [521, 332] on button "In winkelmand" at bounding box center [520, 335] width 77 height 22
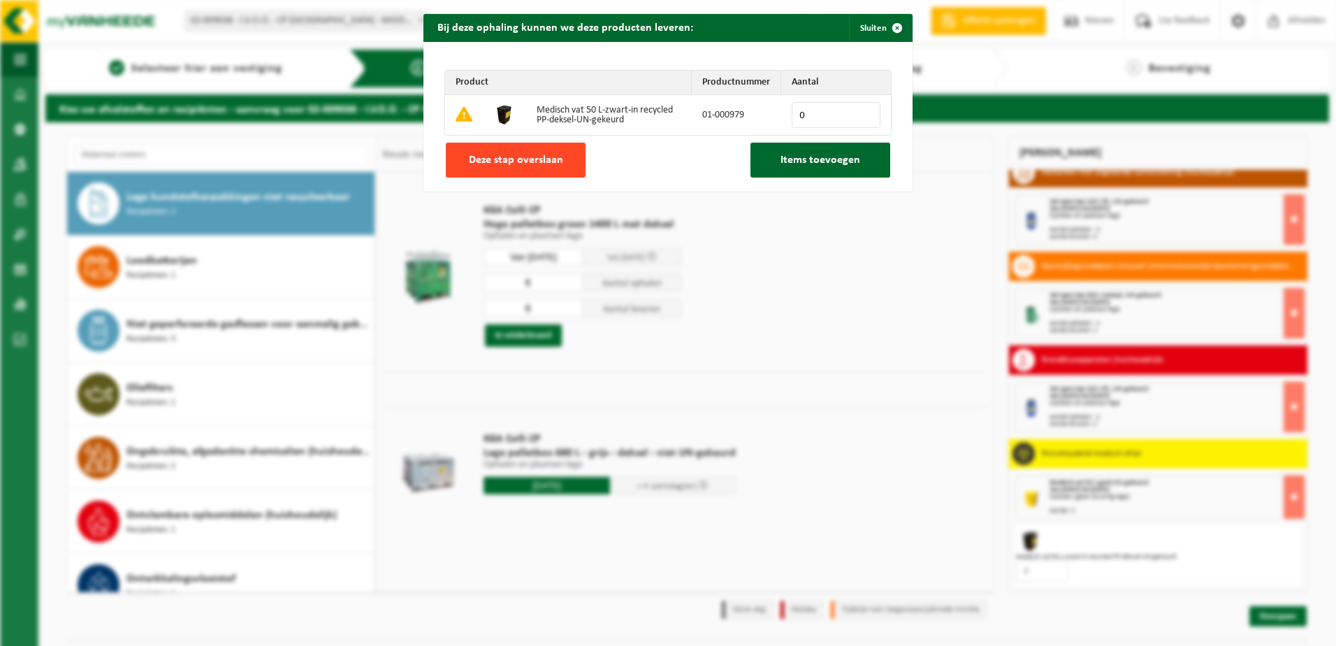
click at [530, 157] on span "Deze stap overslaan" at bounding box center [516, 159] width 94 height 11
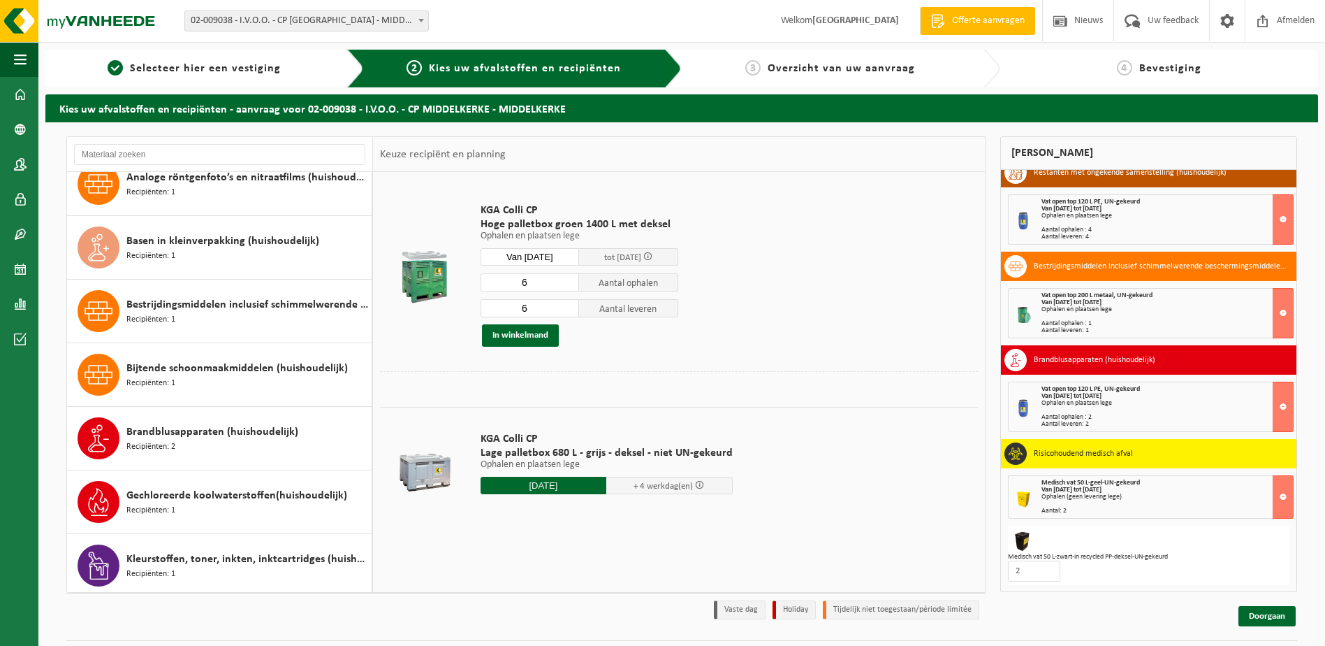
scroll to position [0, 0]
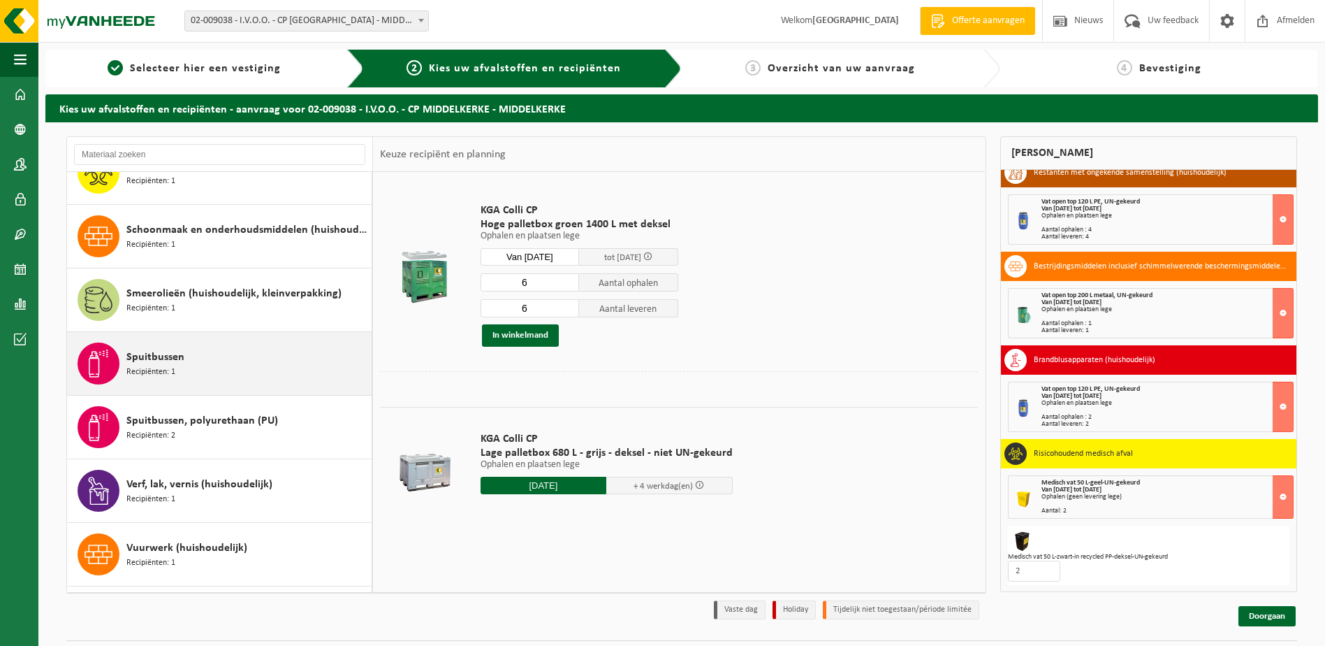
click at [227, 370] on div "Spuitbussen Recipiënten: 1" at bounding box center [247, 363] width 242 height 42
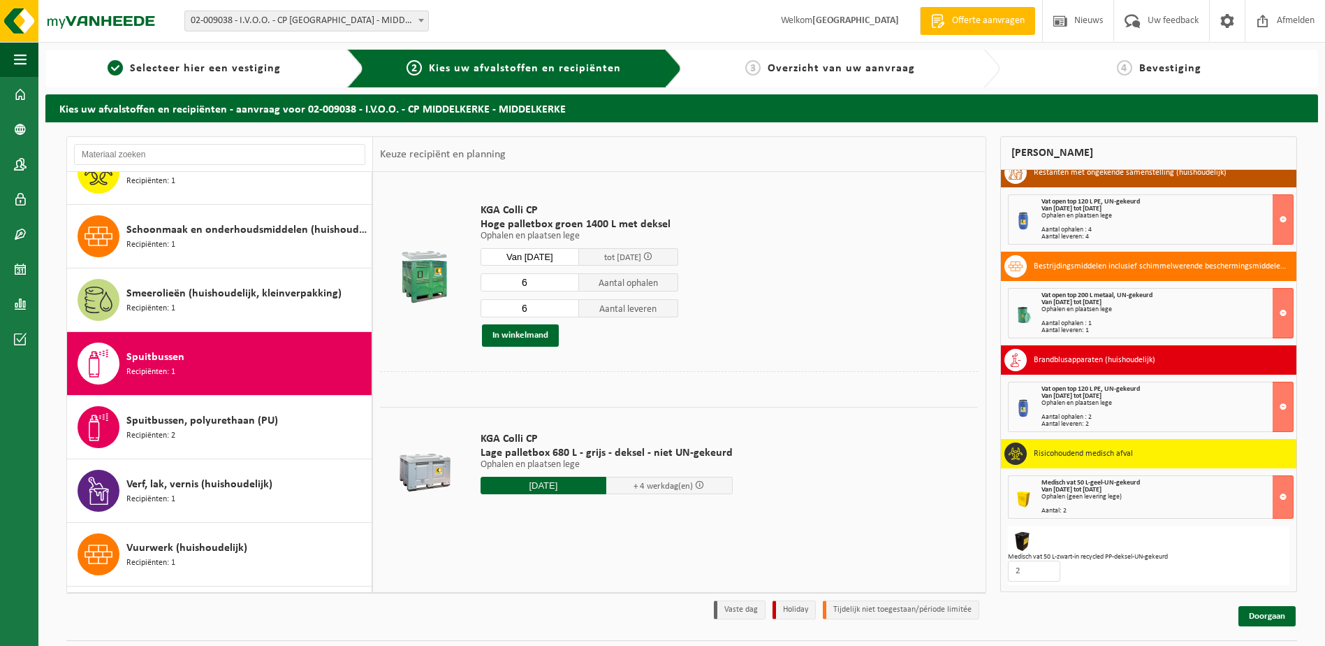
scroll to position [1105, 0]
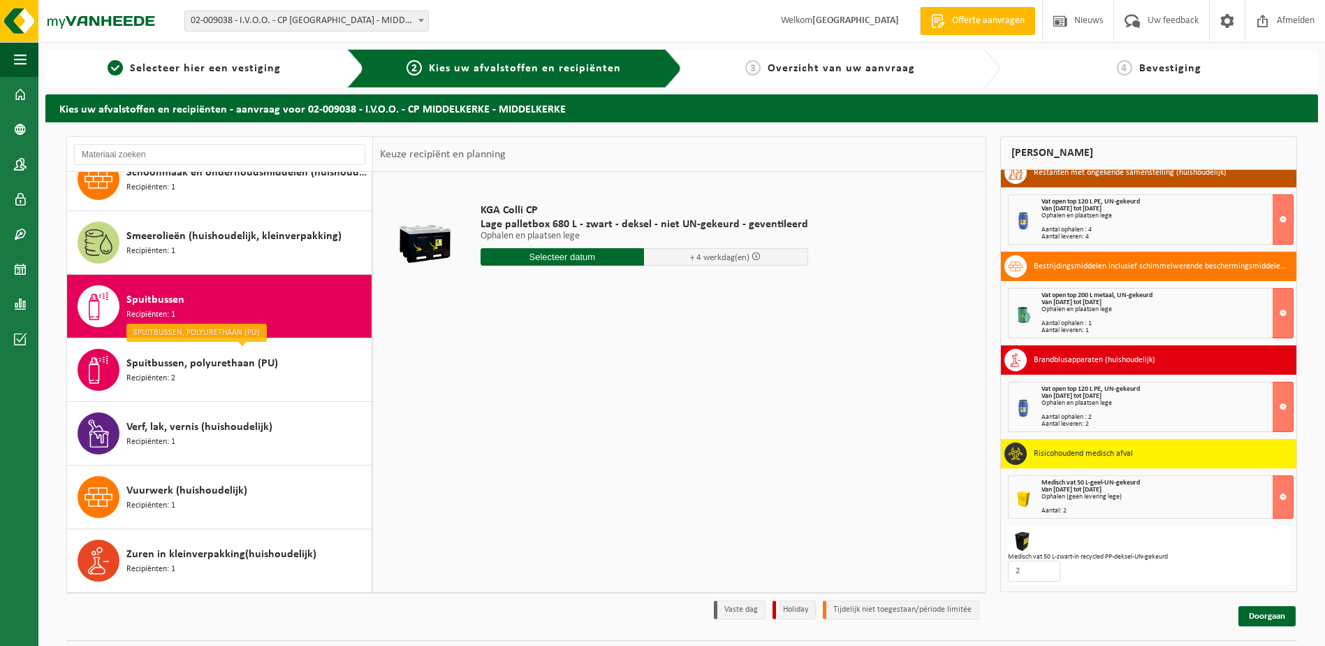
click at [555, 253] on input "text" at bounding box center [563, 256] width 164 height 17
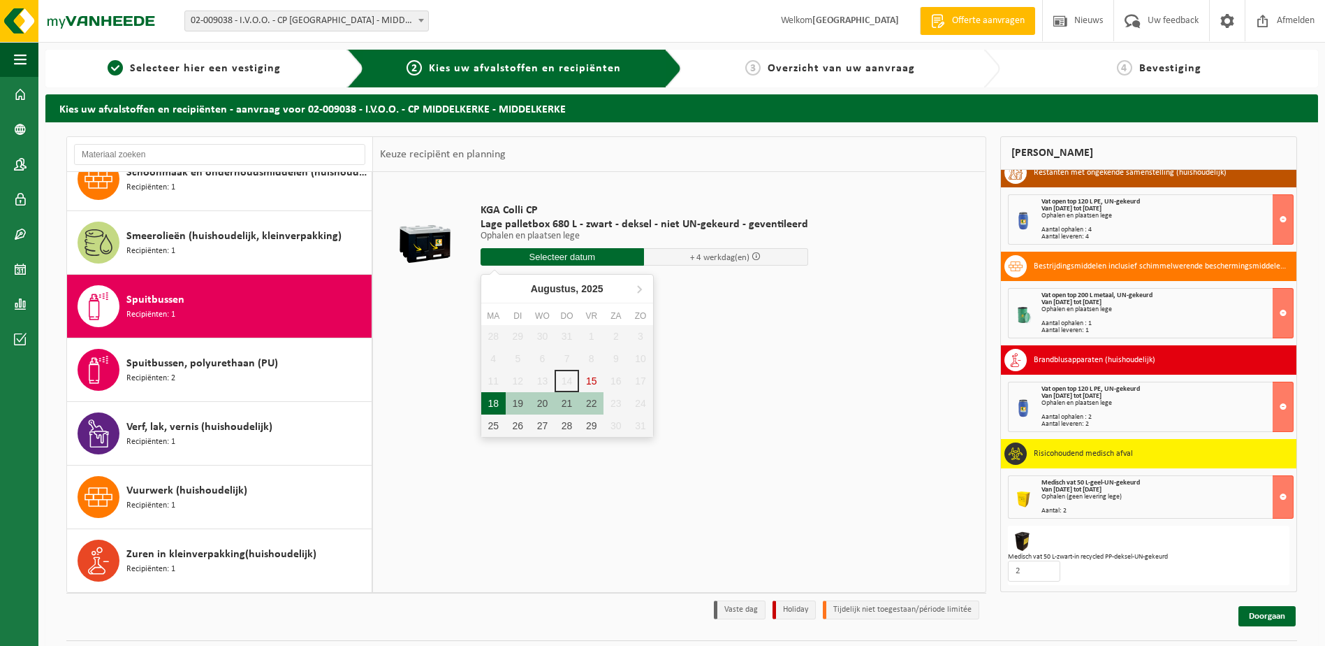
click at [493, 402] on div "18" at bounding box center [493, 403] width 24 height 22
type input "Van 2025-08-18"
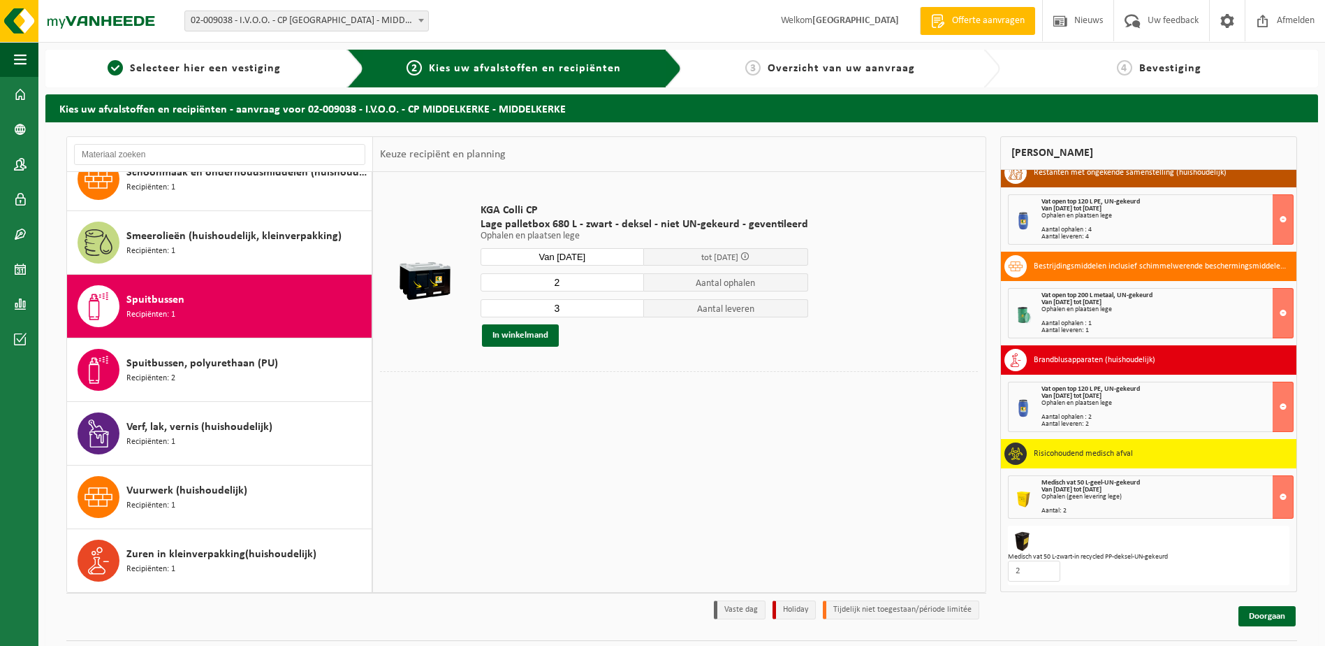
click at [629, 284] on input "2" at bounding box center [563, 282] width 164 height 18
type input "1"
click at [629, 284] on input "1" at bounding box center [563, 282] width 164 height 18
click at [630, 312] on input "2" at bounding box center [563, 308] width 164 height 18
type input "1"
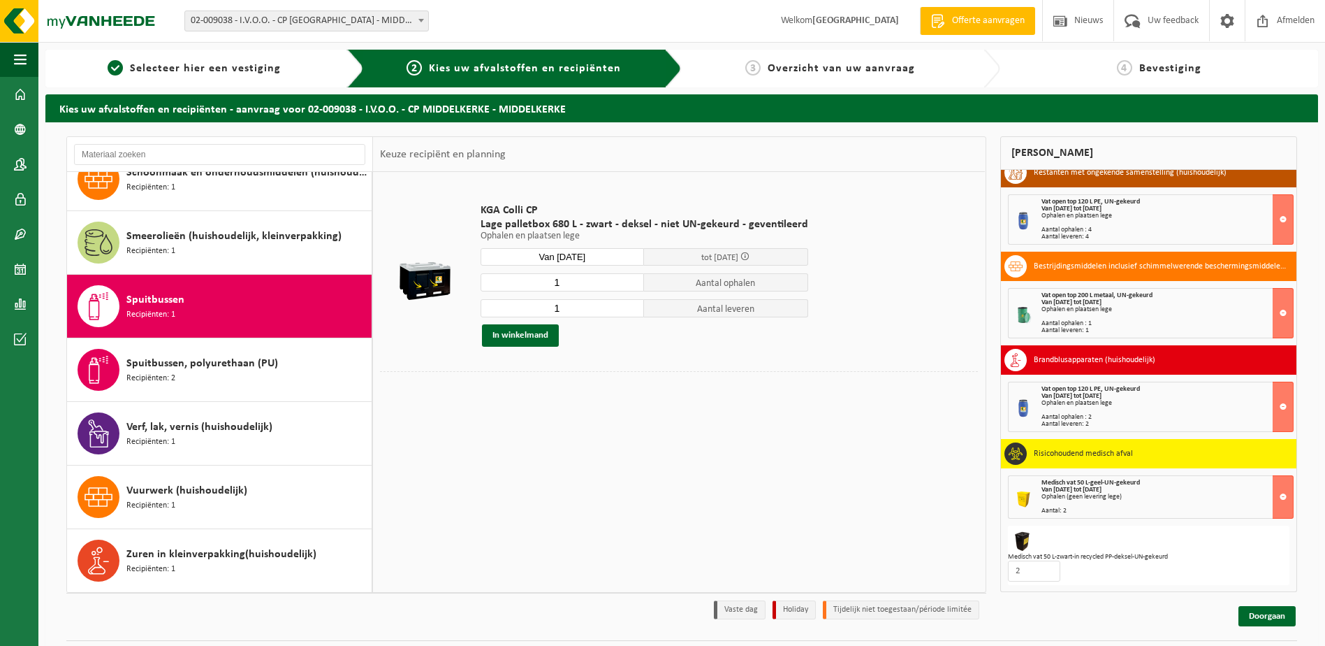
click at [630, 312] on input "1" at bounding box center [563, 308] width 164 height 18
click at [523, 328] on button "In winkelmand" at bounding box center [520, 335] width 77 height 22
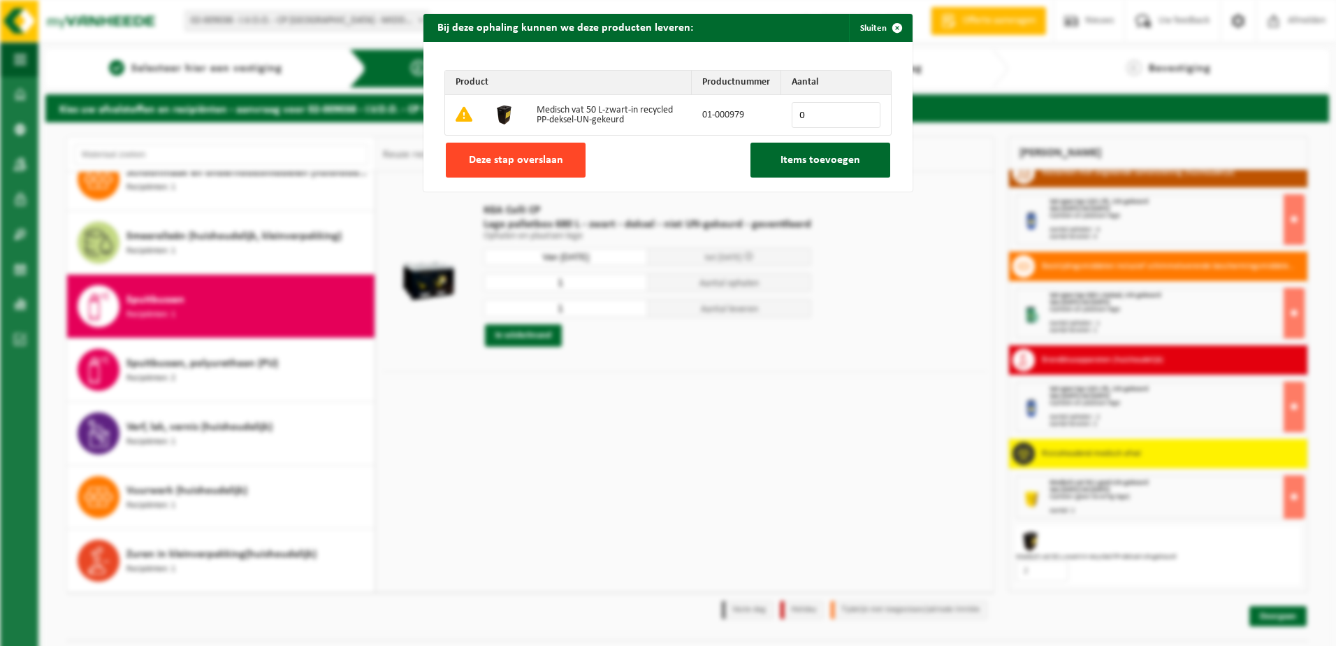
click at [521, 155] on span "Deze stap overslaan" at bounding box center [516, 159] width 94 height 11
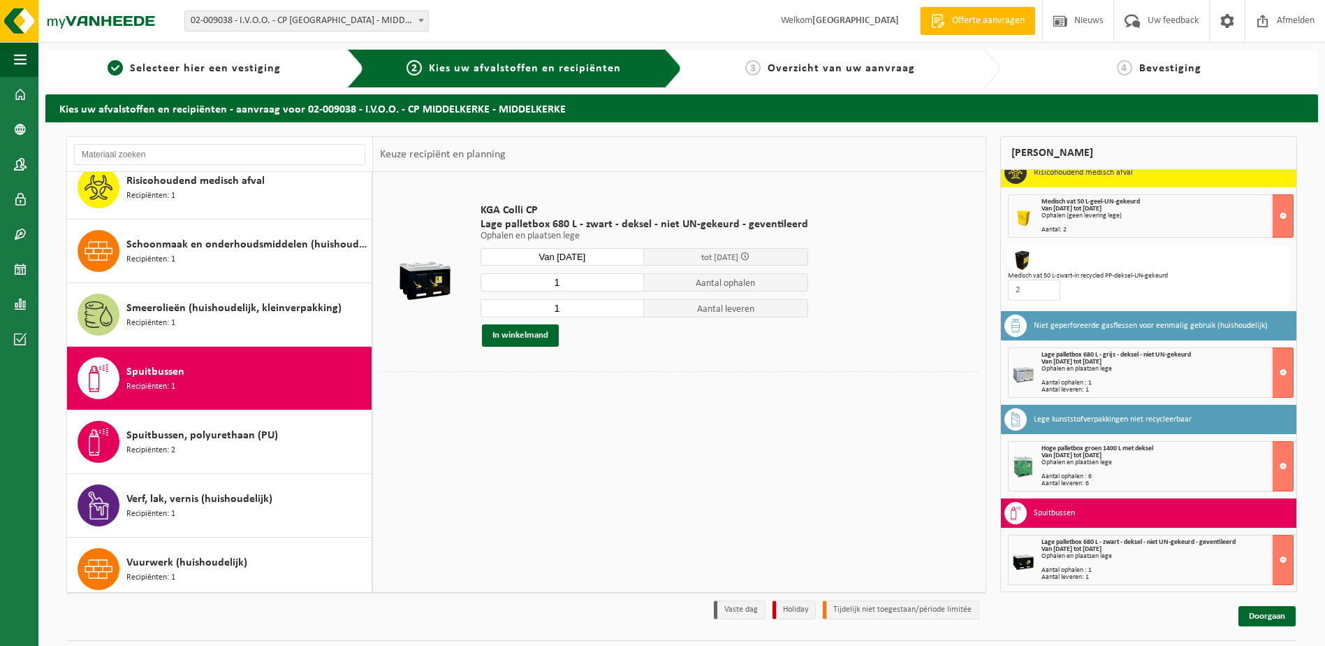
scroll to position [826, 0]
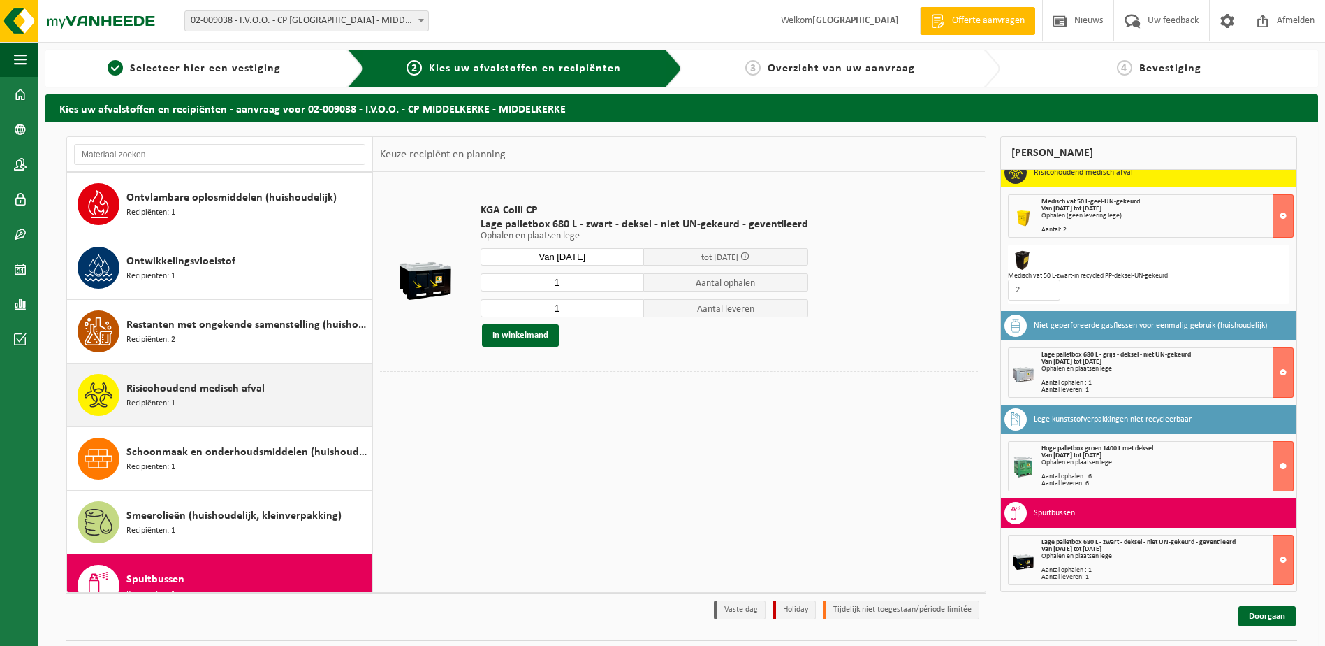
click at [181, 387] on span "Risicohoudend medisch afval" at bounding box center [195, 388] width 138 height 17
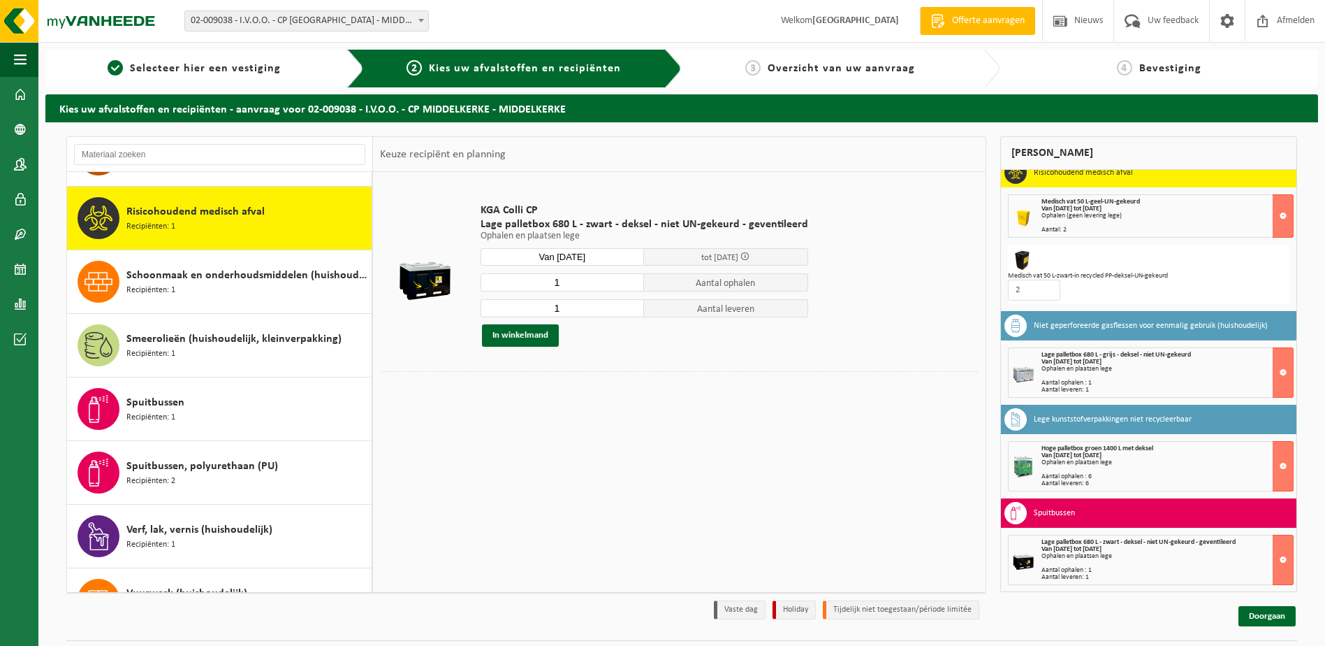
scroll to position [1017, 0]
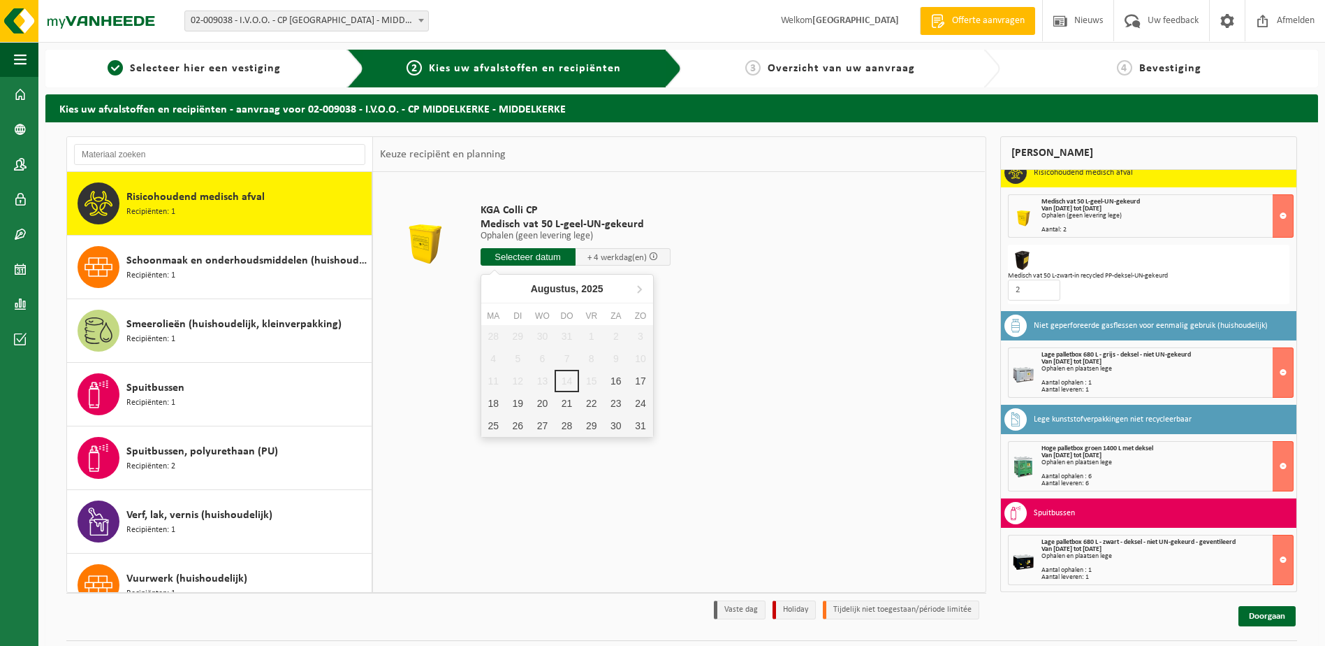
click at [558, 259] on input "text" at bounding box center [528, 256] width 95 height 17
click at [496, 398] on div "18" at bounding box center [493, 403] width 24 height 22
type input "Van 2025-08-18"
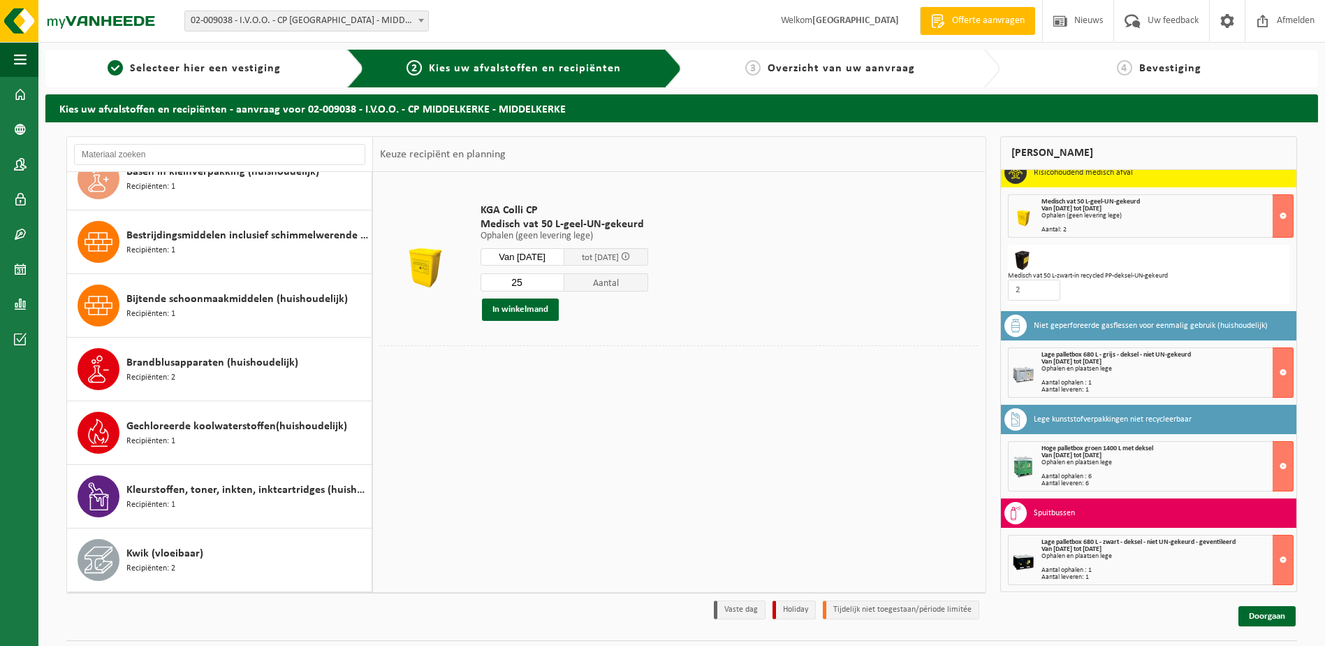
scroll to position [0, 0]
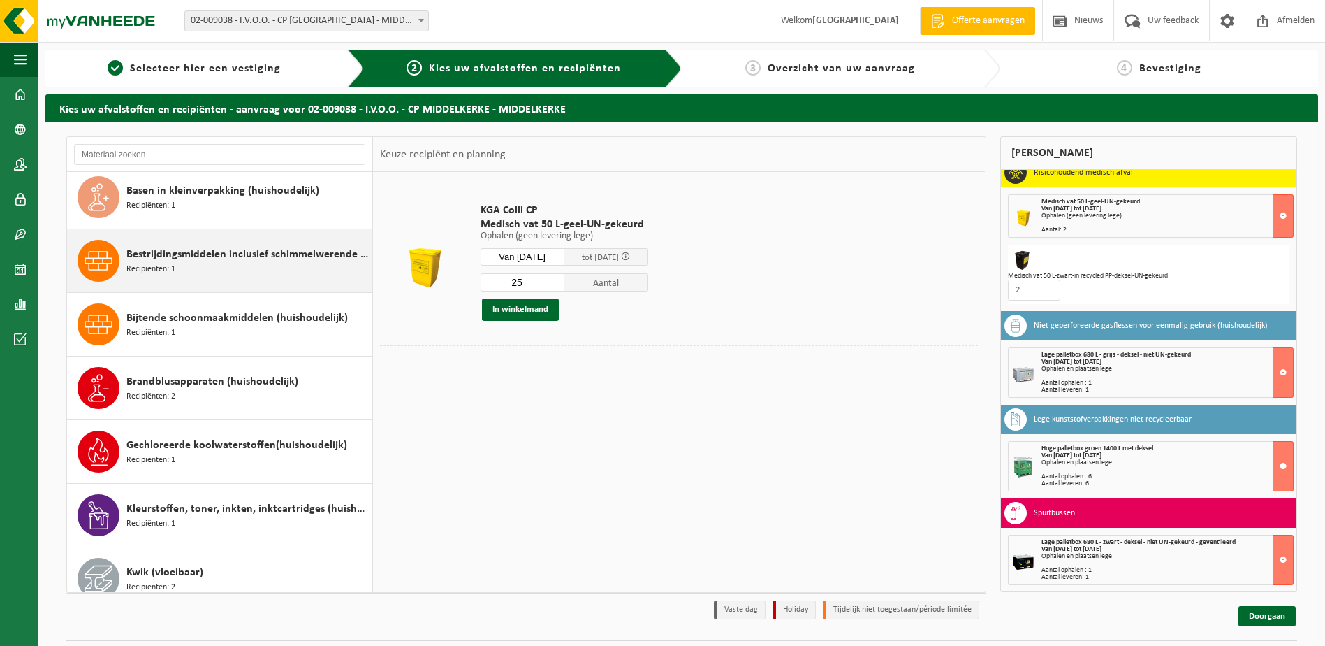
click at [273, 259] on span "Bestrijdingsmiddelen inclusief schimmelwerende beschermingsmiddelen (huishoudel…" at bounding box center [247, 254] width 242 height 17
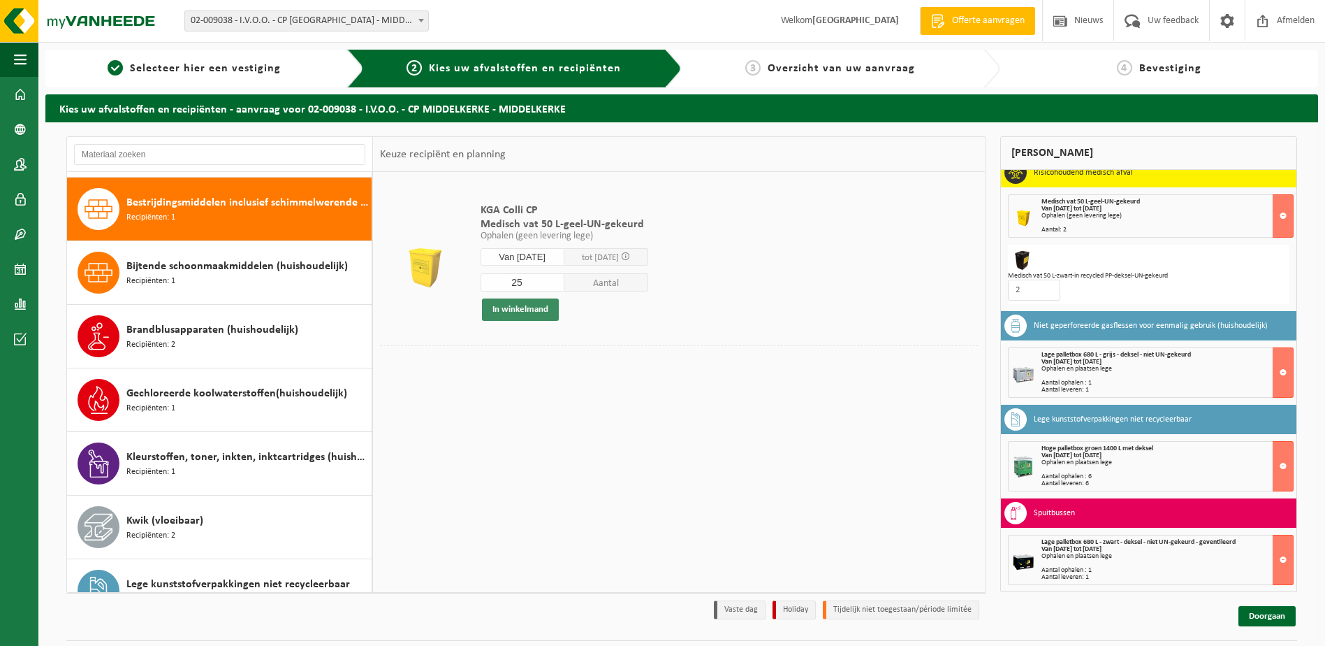
scroll to position [127, 0]
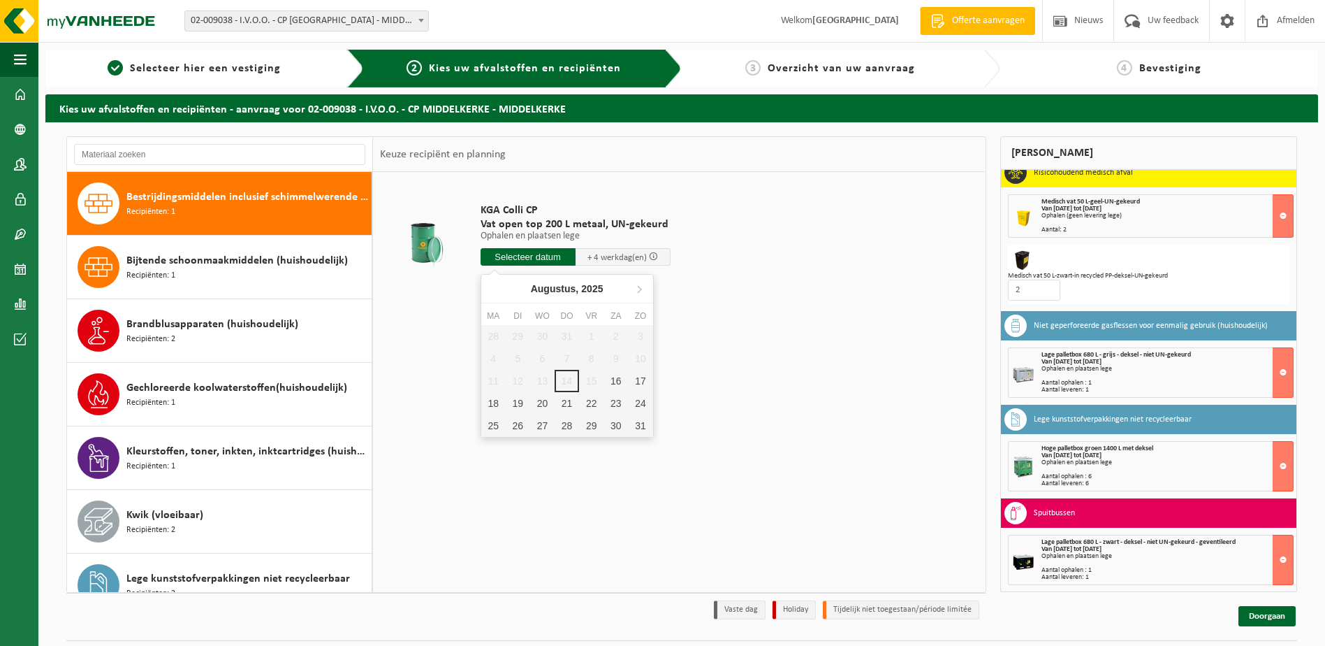
click at [531, 254] on input "text" at bounding box center [528, 256] width 95 height 17
click at [494, 396] on div "18" at bounding box center [493, 403] width 24 height 22
type input "Van 2025-08-18"
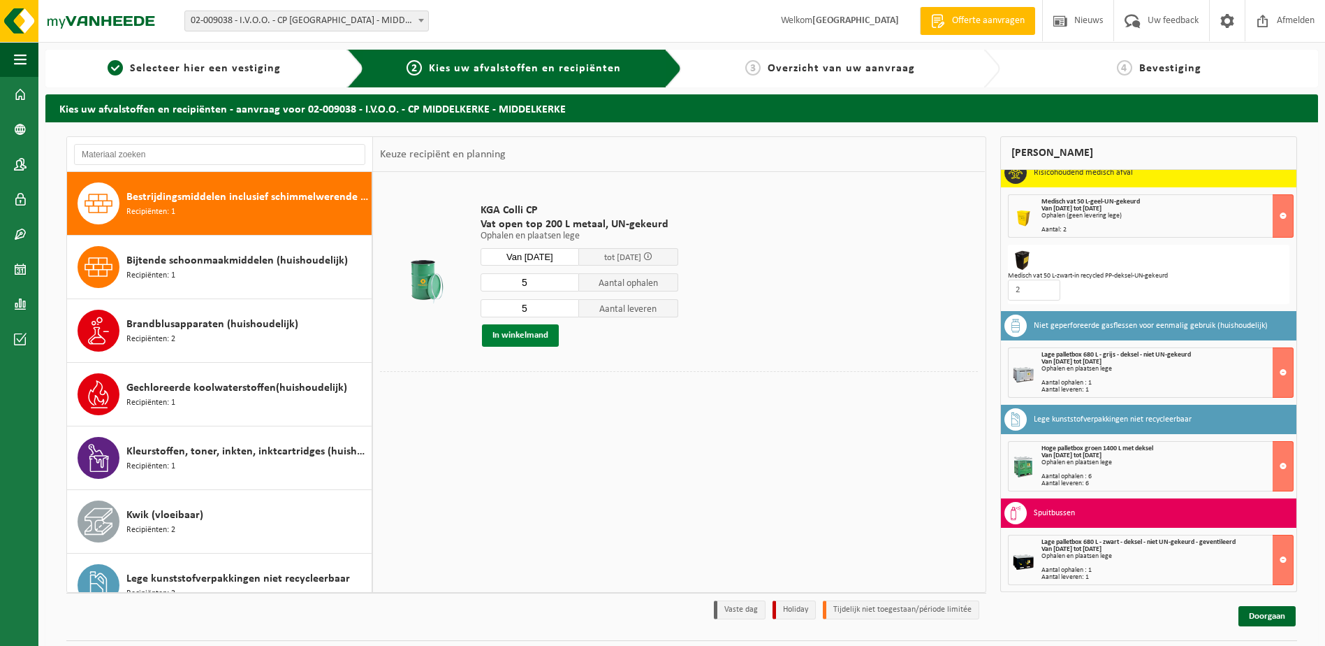
click at [524, 333] on button "In winkelmand" at bounding box center [520, 335] width 77 height 22
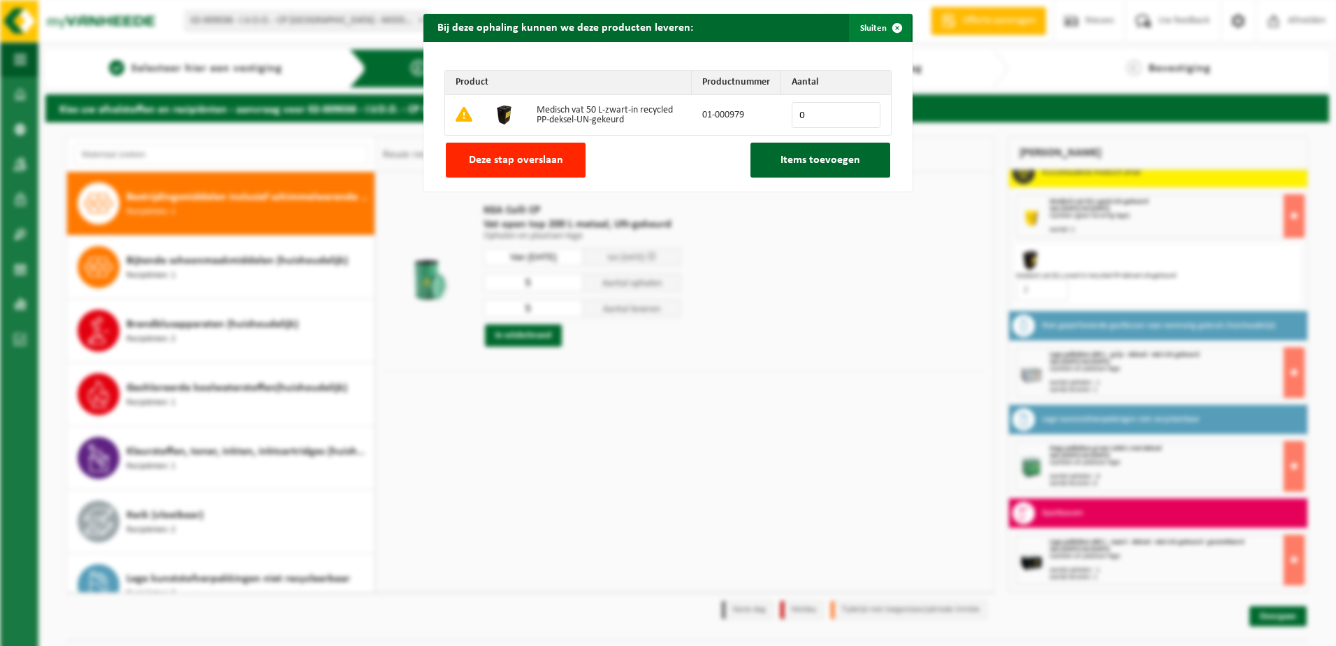
click at [894, 28] on span "button" at bounding box center [897, 28] width 28 height 28
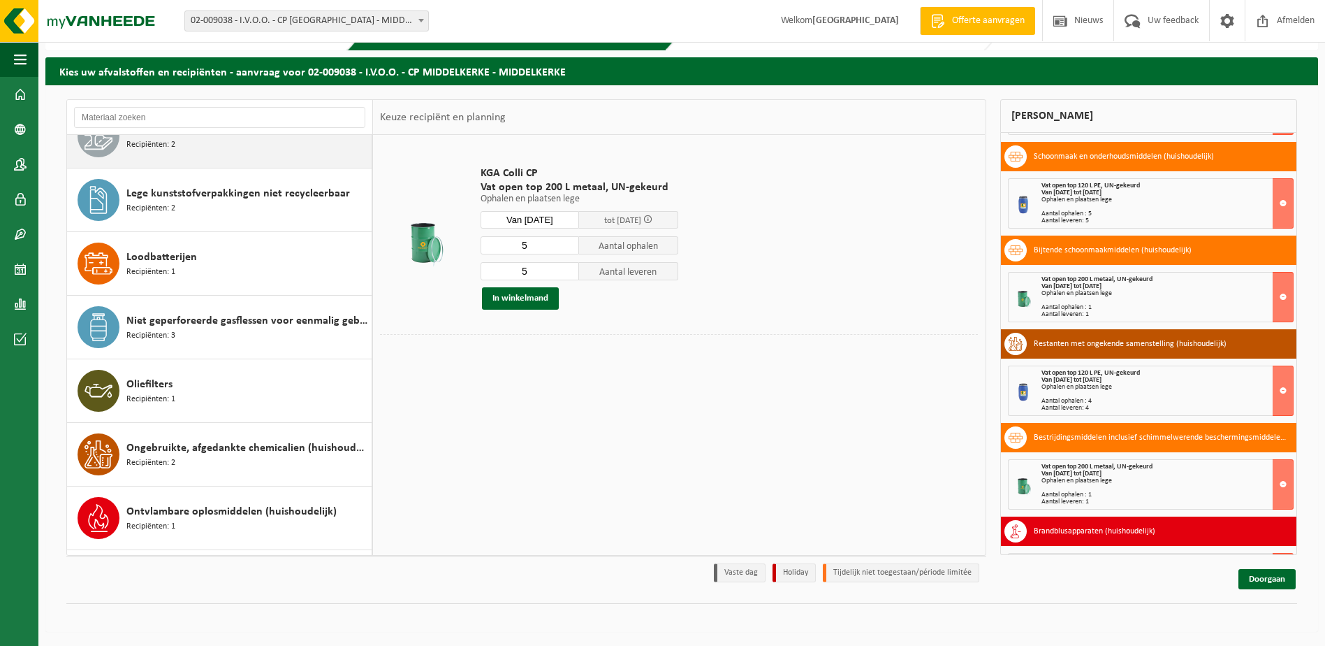
scroll to position [477, 0]
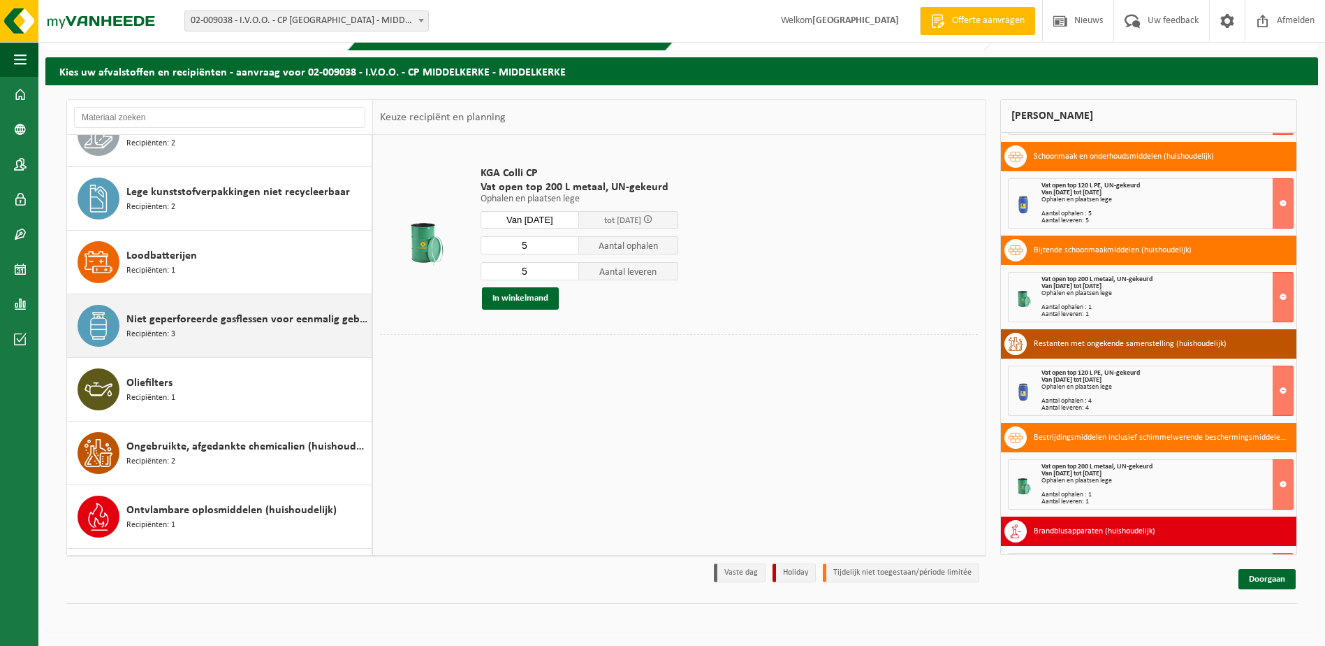
click at [233, 329] on div "Niet geperforeerde gasflessen voor eenmalig gebruik (huishoudelijk) Recipiënten…" at bounding box center [247, 326] width 242 height 42
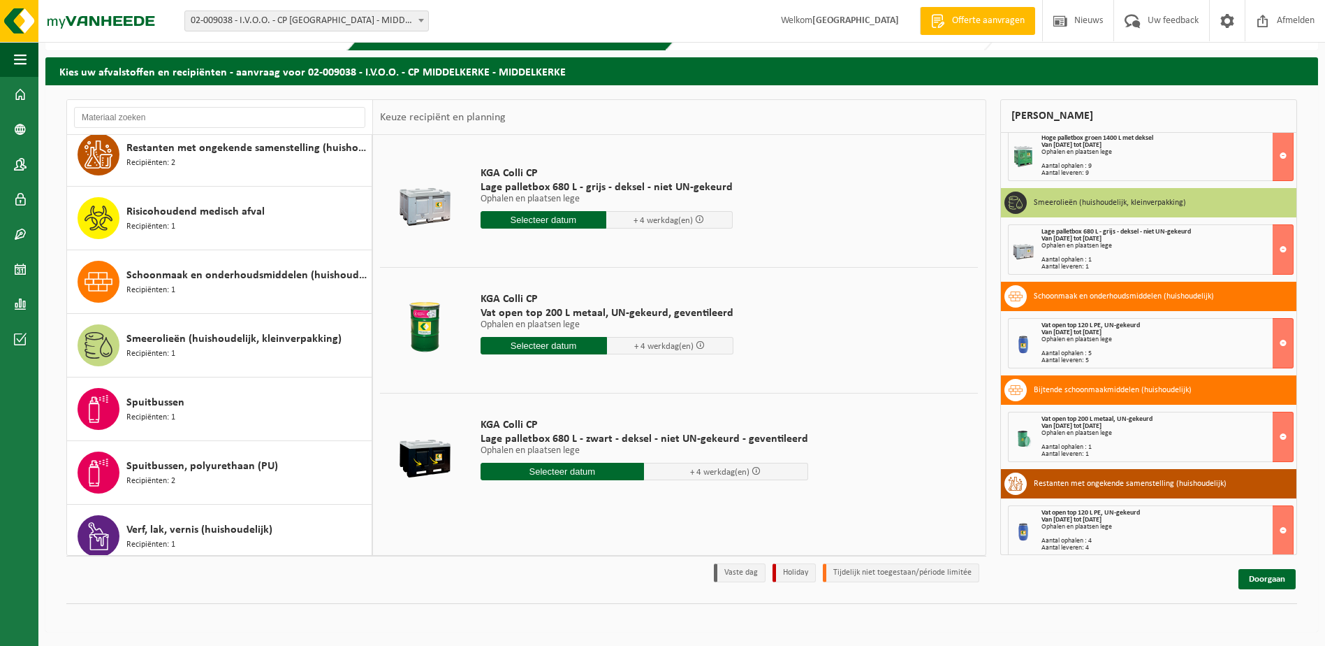
scroll to position [1105, 0]
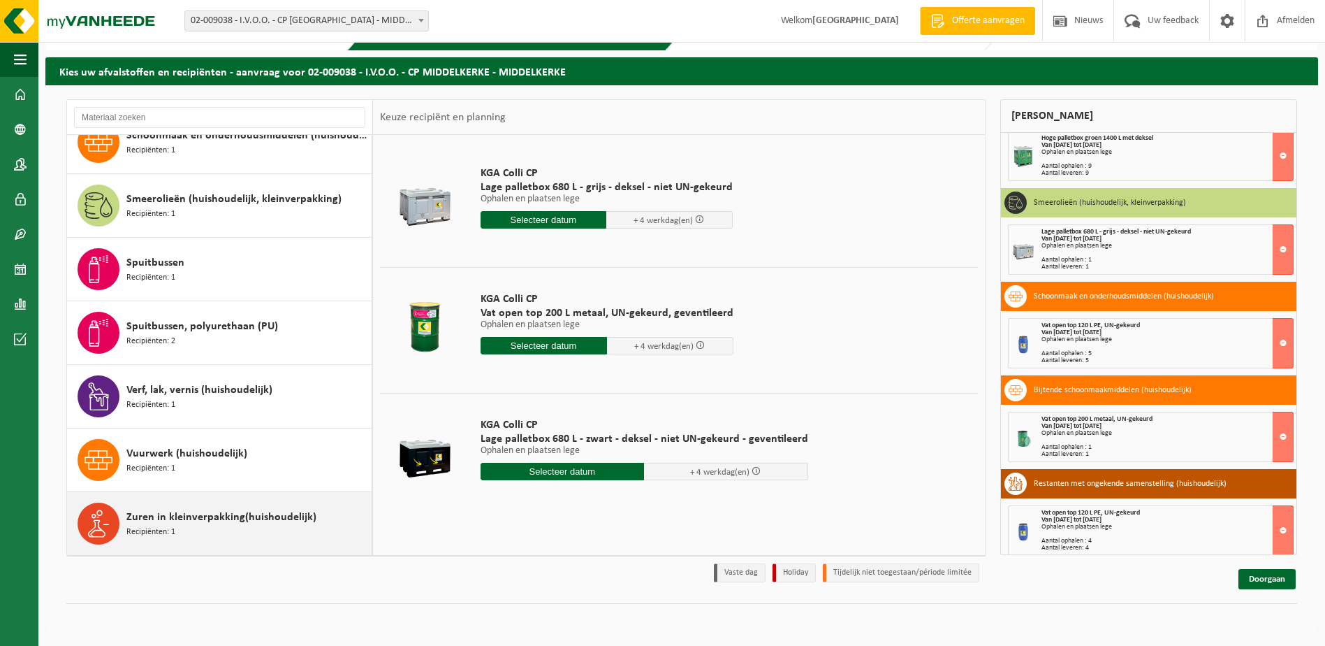
click at [192, 512] on span "Zuren in kleinverpakking(huishoudelijk)" at bounding box center [221, 517] width 190 height 17
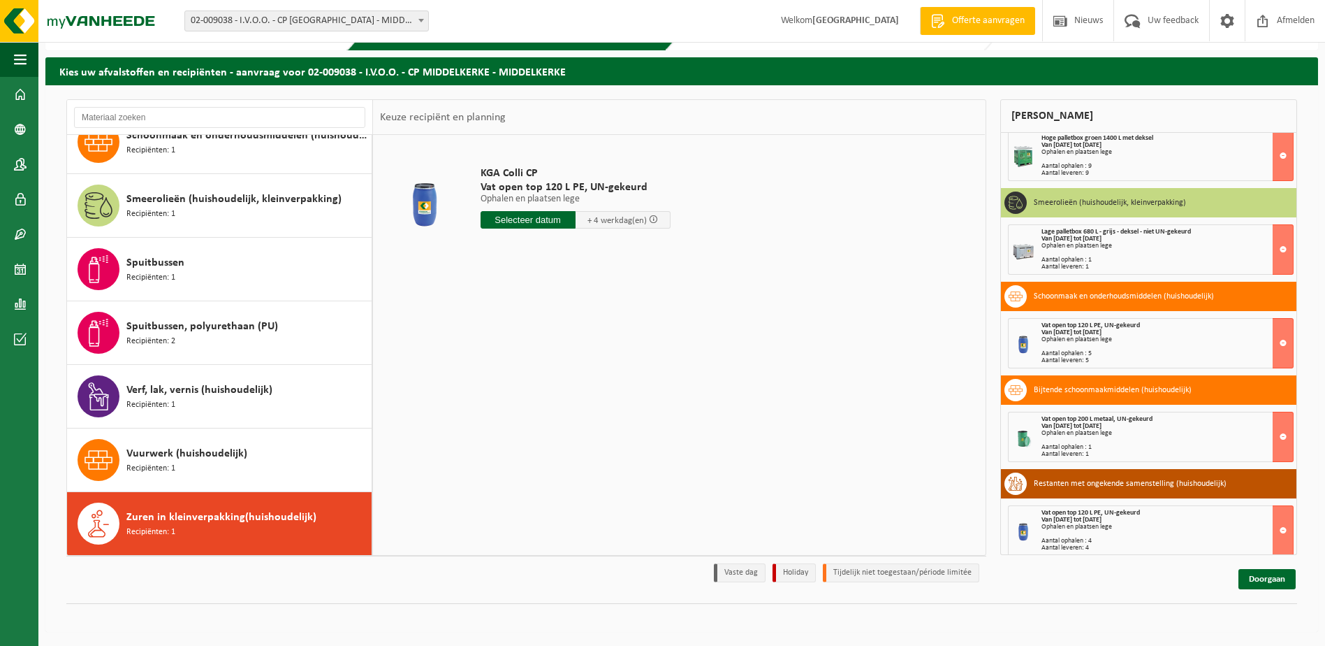
click at [542, 219] on input "text" at bounding box center [528, 219] width 95 height 17
click at [494, 363] on div "18" at bounding box center [493, 366] width 24 height 22
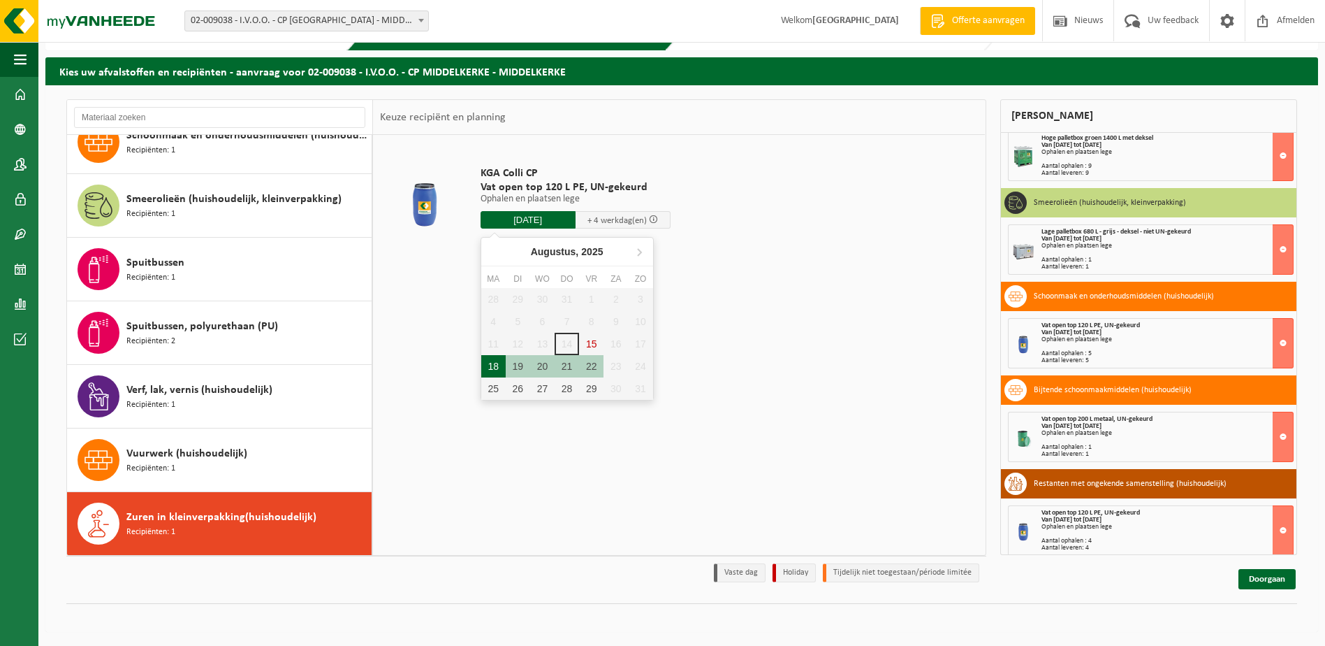
type input "Van 2025-08-18"
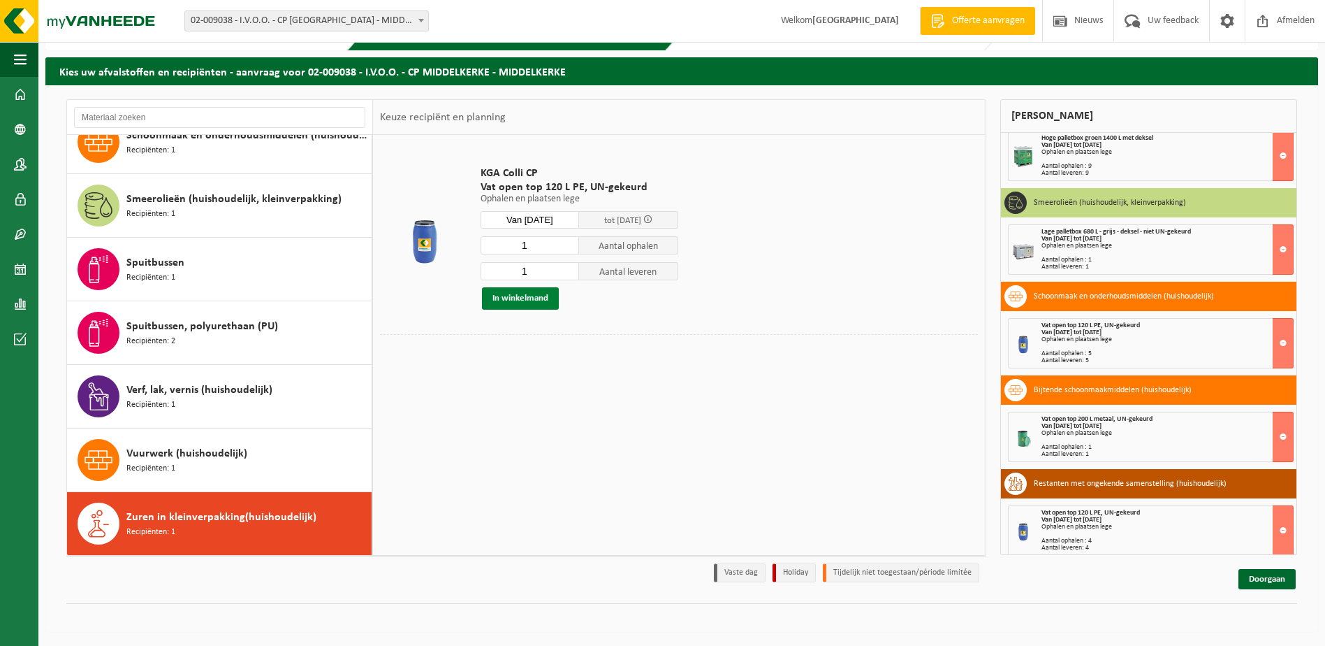
click at [521, 298] on button "In winkelmand" at bounding box center [520, 298] width 77 height 22
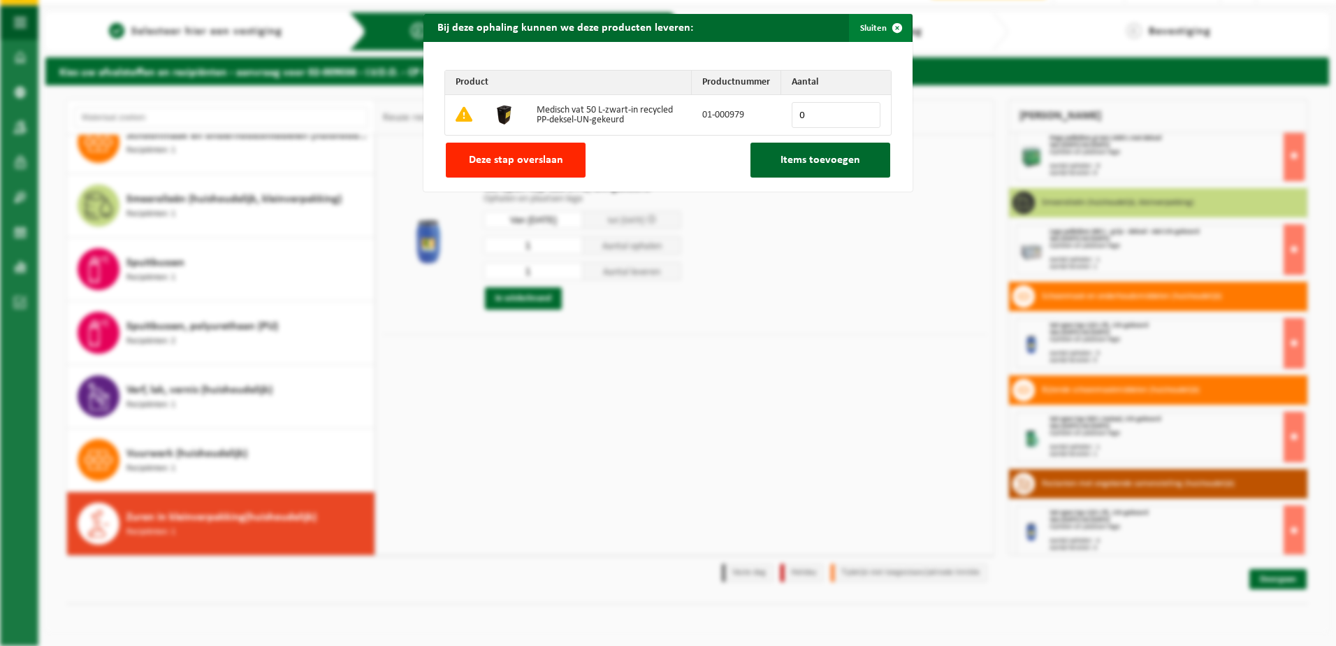
click at [894, 24] on span "button" at bounding box center [897, 28] width 28 height 28
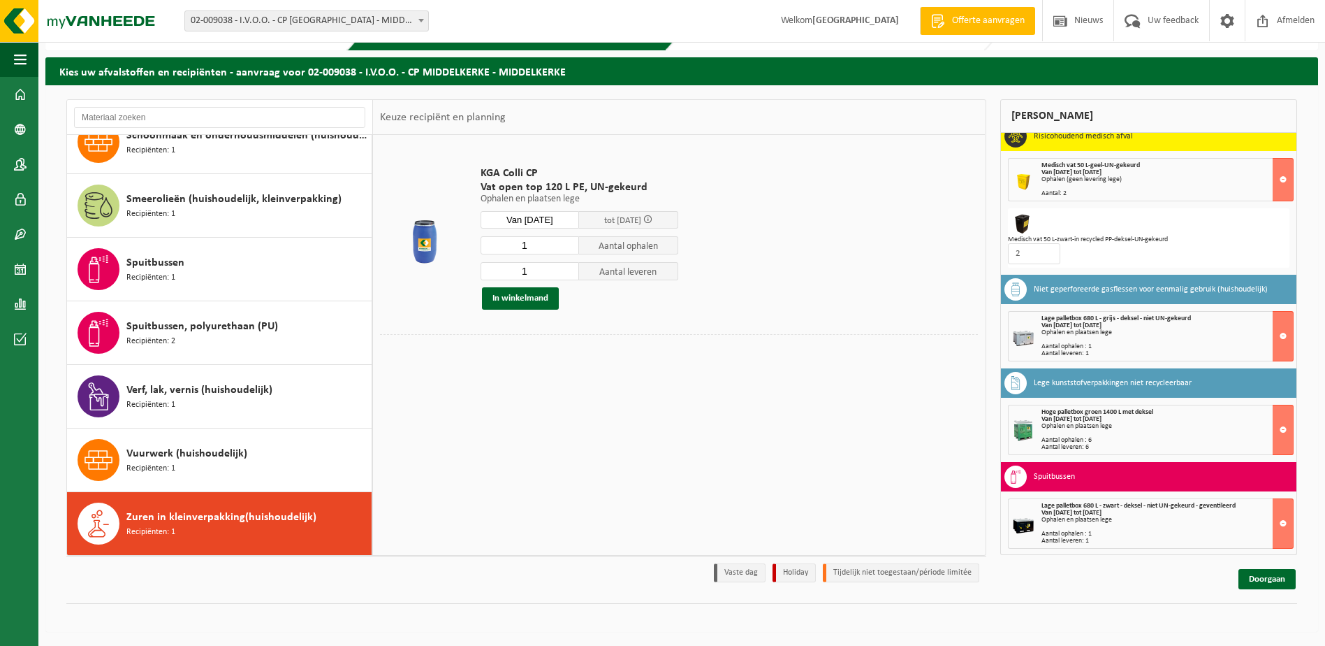
scroll to position [667, 0]
click at [518, 296] on button "In winkelmand" at bounding box center [520, 298] width 77 height 22
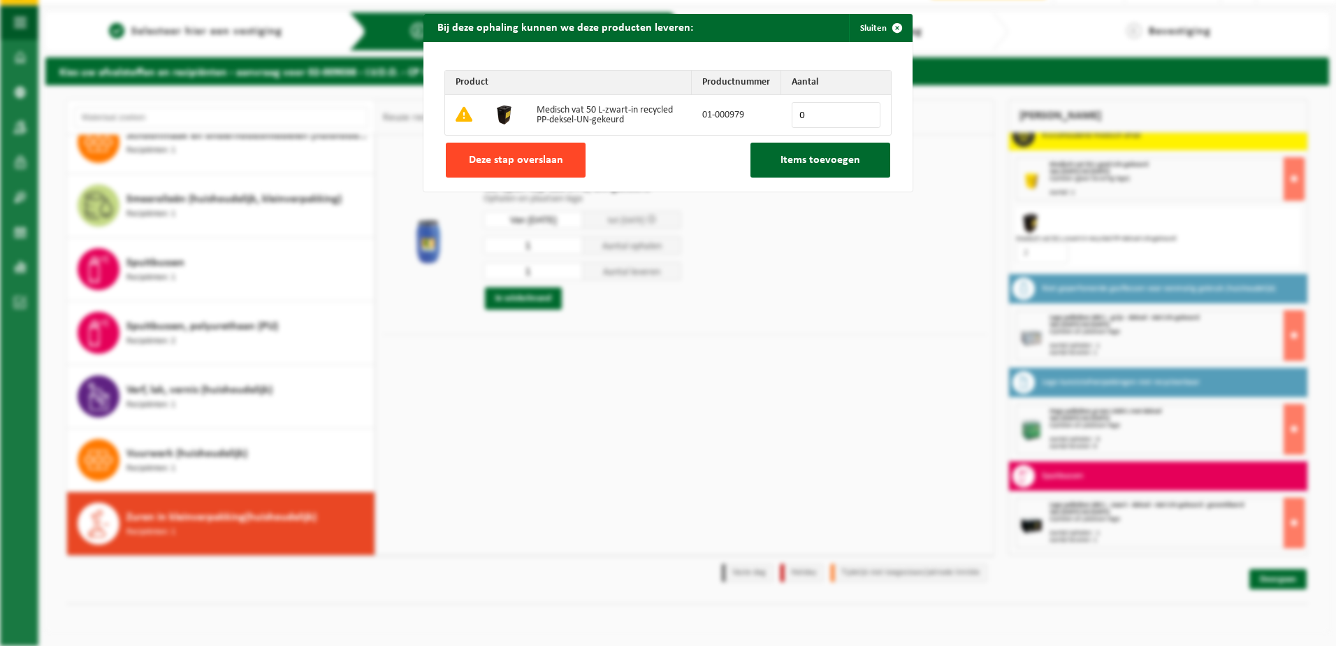
click at [520, 149] on button "Deze stap overslaan" at bounding box center [516, 160] width 140 height 35
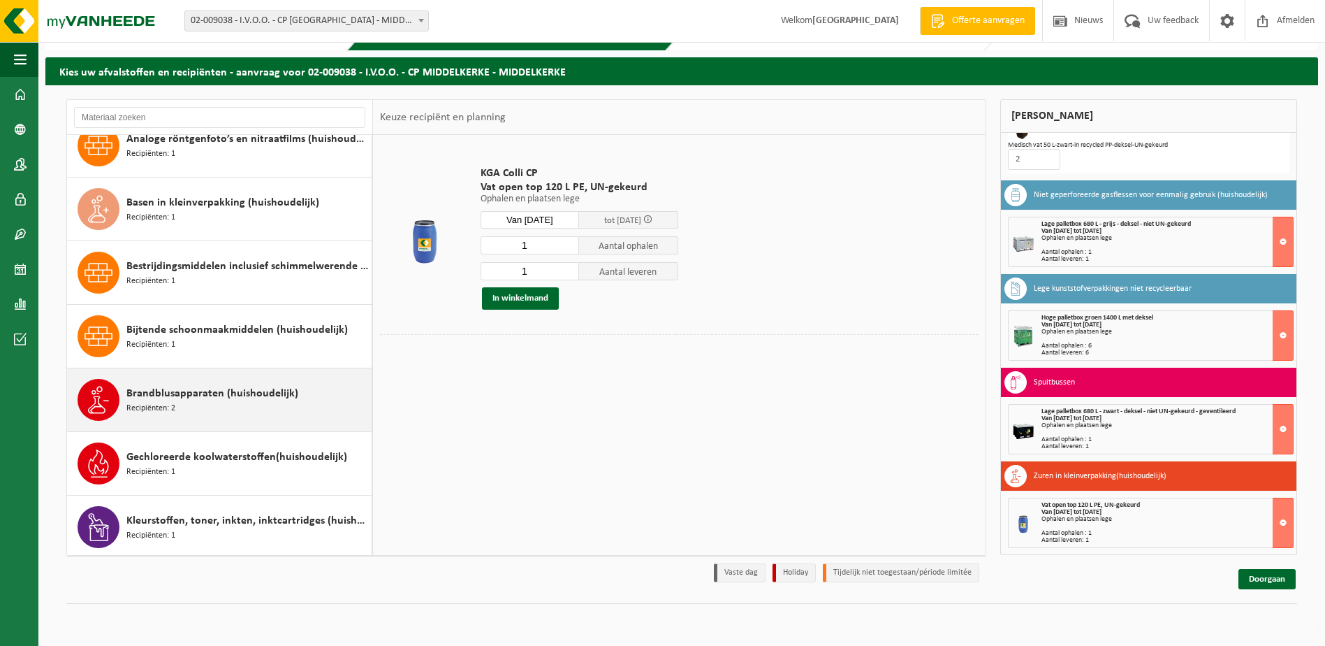
scroll to position [0, 0]
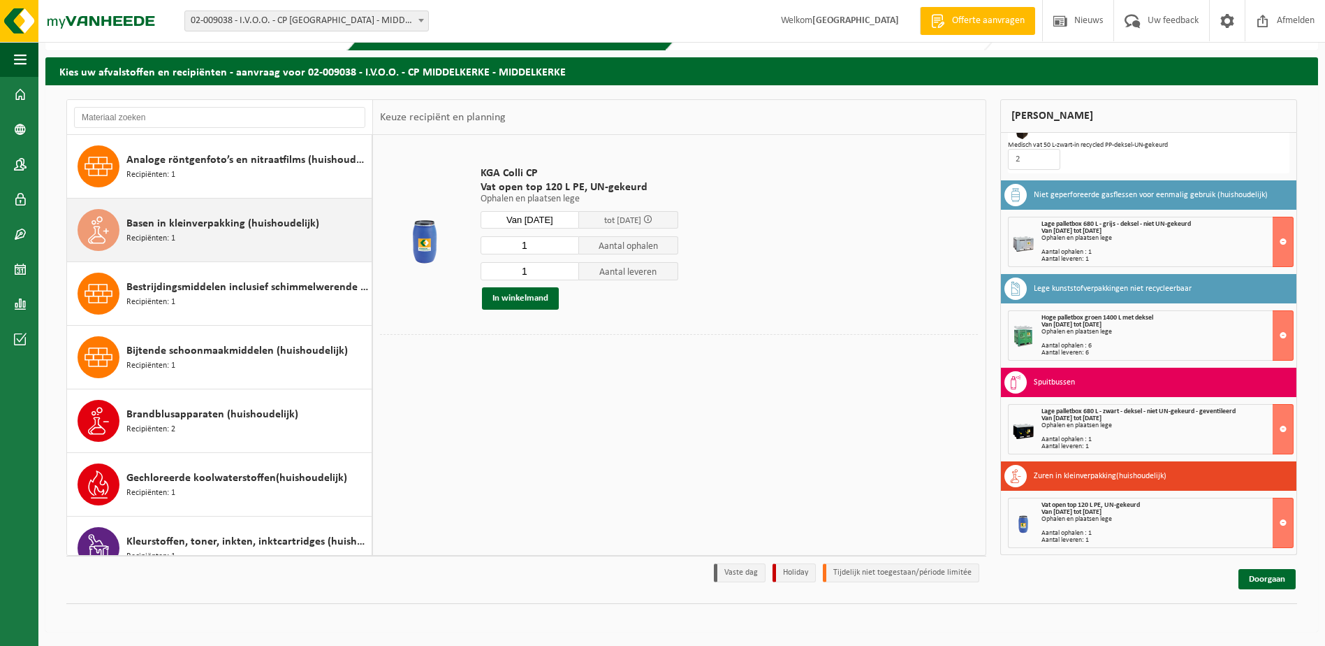
click at [227, 224] on span "Basen in kleinverpakking (huishoudelijk)" at bounding box center [222, 223] width 193 height 17
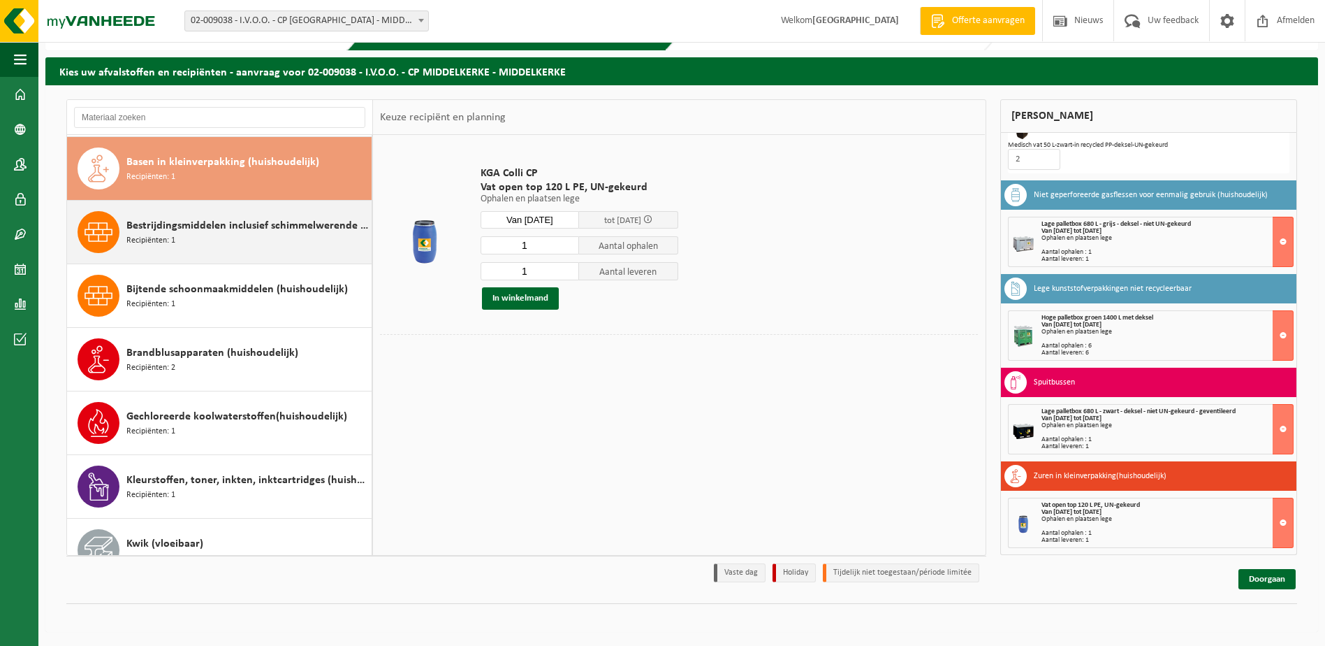
scroll to position [64, 0]
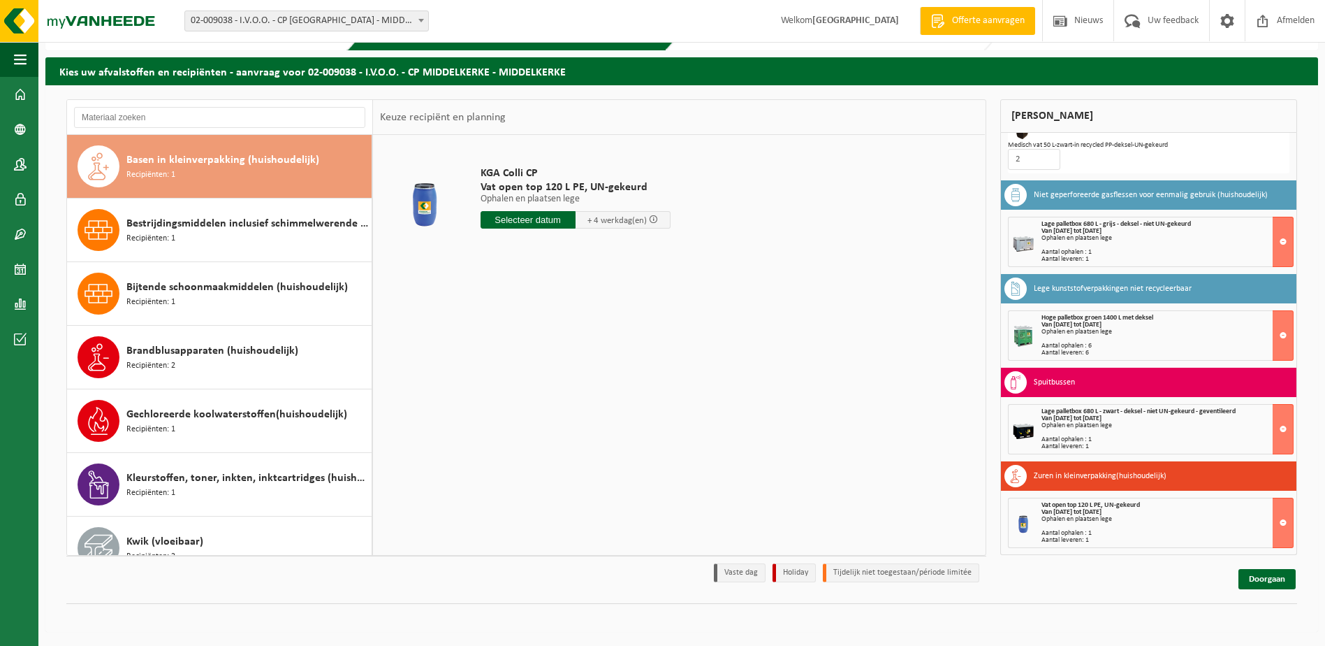
click at [539, 215] on input "text" at bounding box center [528, 219] width 95 height 17
click at [494, 371] on div "18" at bounding box center [493, 366] width 24 height 22
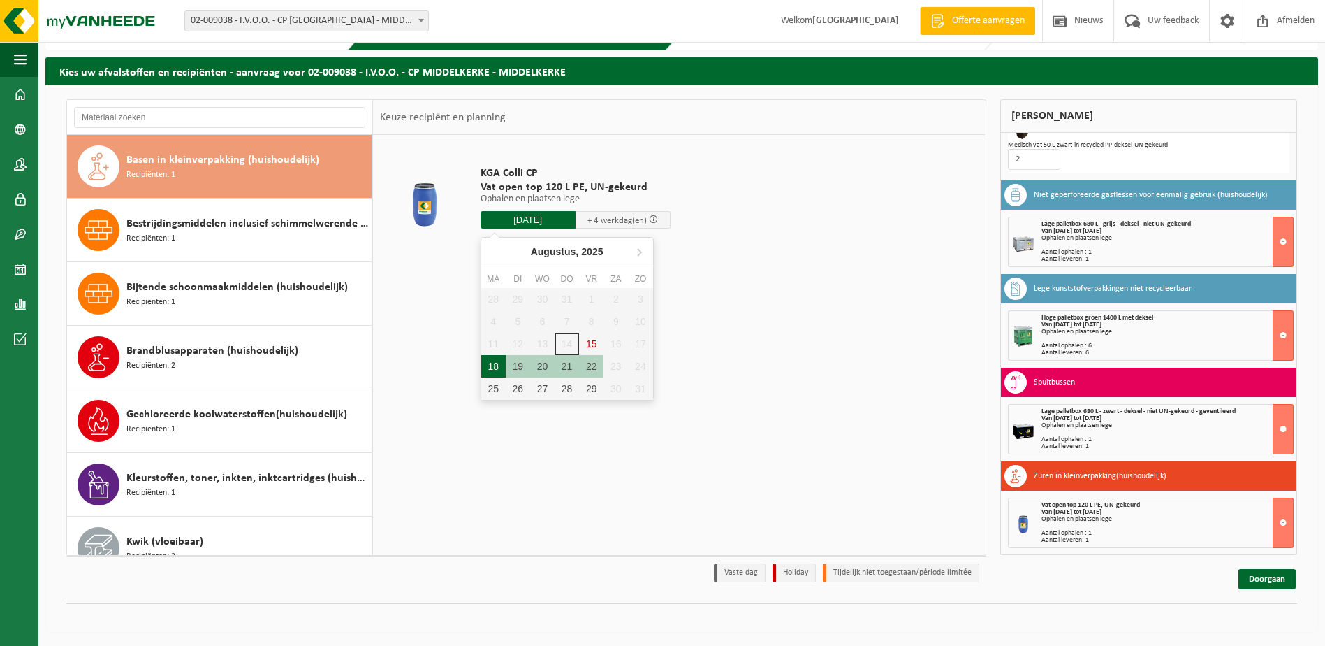
type input "Van 2025-08-18"
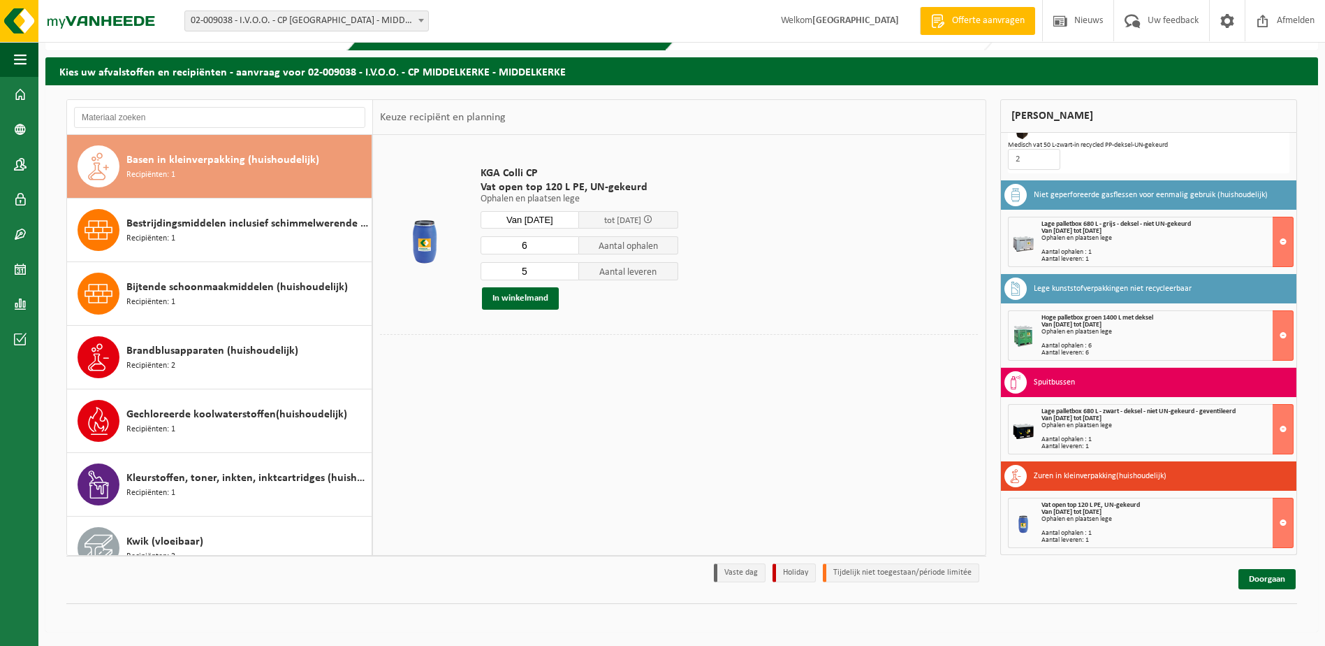
click at [568, 244] on input "6" at bounding box center [530, 245] width 99 height 18
click at [570, 250] on input "5" at bounding box center [530, 245] width 99 height 18
click at [570, 250] on input "4" at bounding box center [530, 245] width 99 height 18
click at [570, 250] on input "3" at bounding box center [530, 245] width 99 height 18
click at [570, 250] on input "2" at bounding box center [530, 245] width 99 height 18
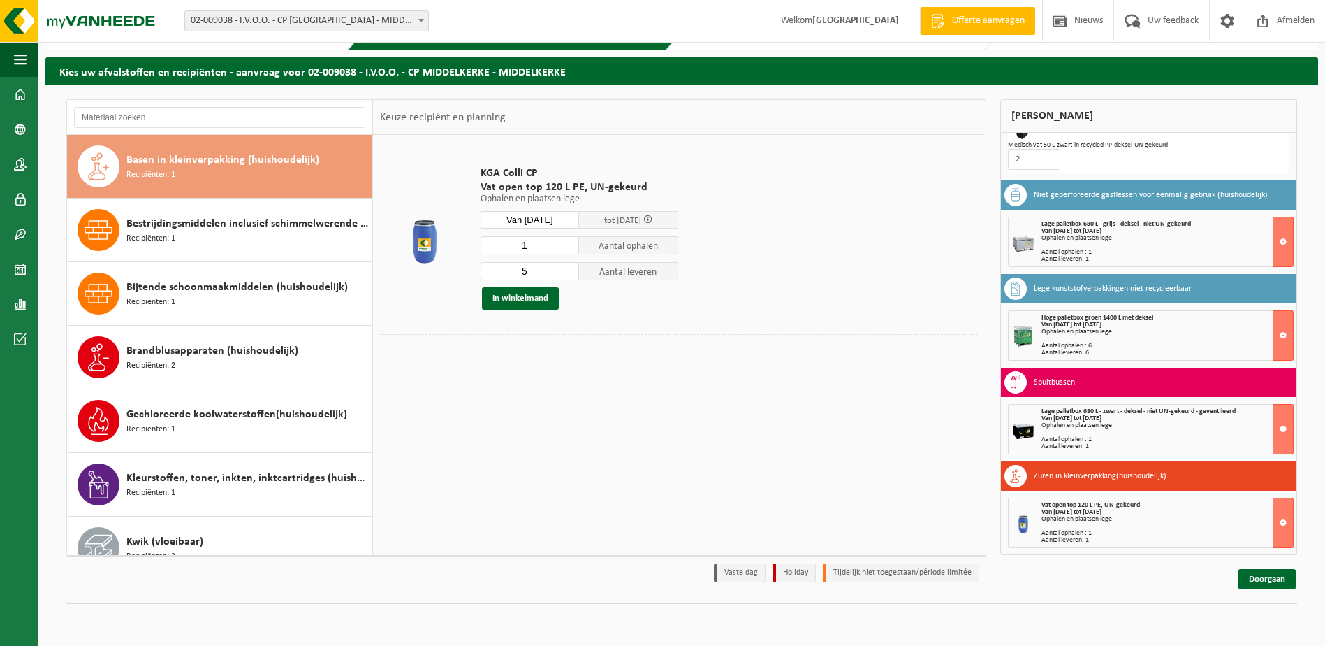
type input "1"
click at [570, 250] on input "1" at bounding box center [530, 245] width 99 height 18
click at [569, 275] on input "4" at bounding box center [530, 271] width 99 height 18
click at [569, 275] on input "3" at bounding box center [530, 271] width 99 height 18
click at [569, 275] on input "2" at bounding box center [530, 271] width 99 height 18
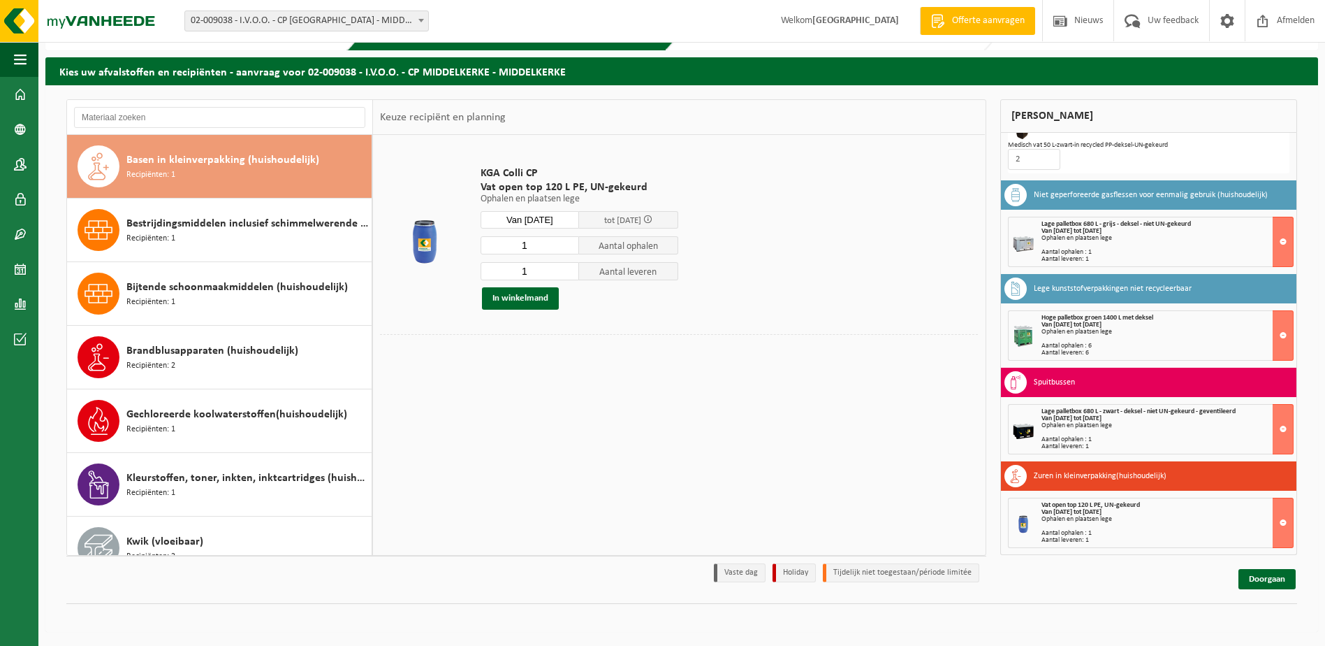
type input "1"
click at [569, 275] on input "1" at bounding box center [530, 271] width 99 height 18
click at [542, 300] on button "In winkelmand" at bounding box center [520, 298] width 77 height 22
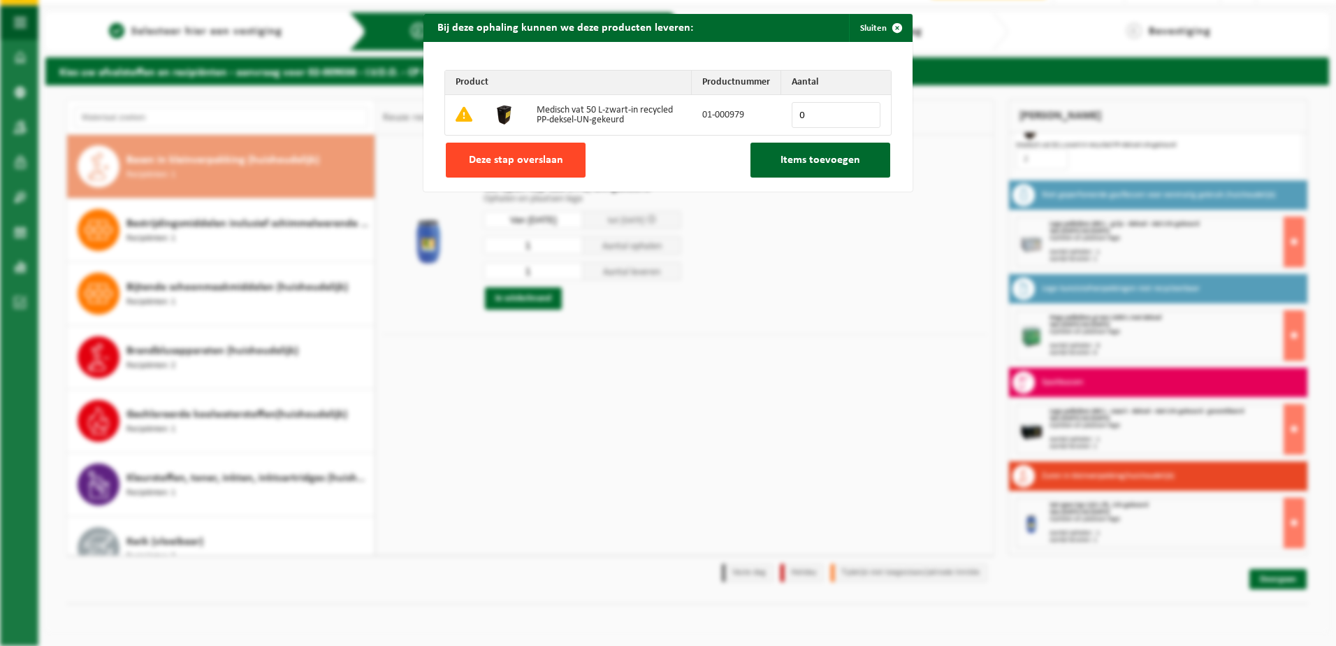
click at [572, 163] on button "Deze stap overslaan" at bounding box center [516, 160] width 140 height 35
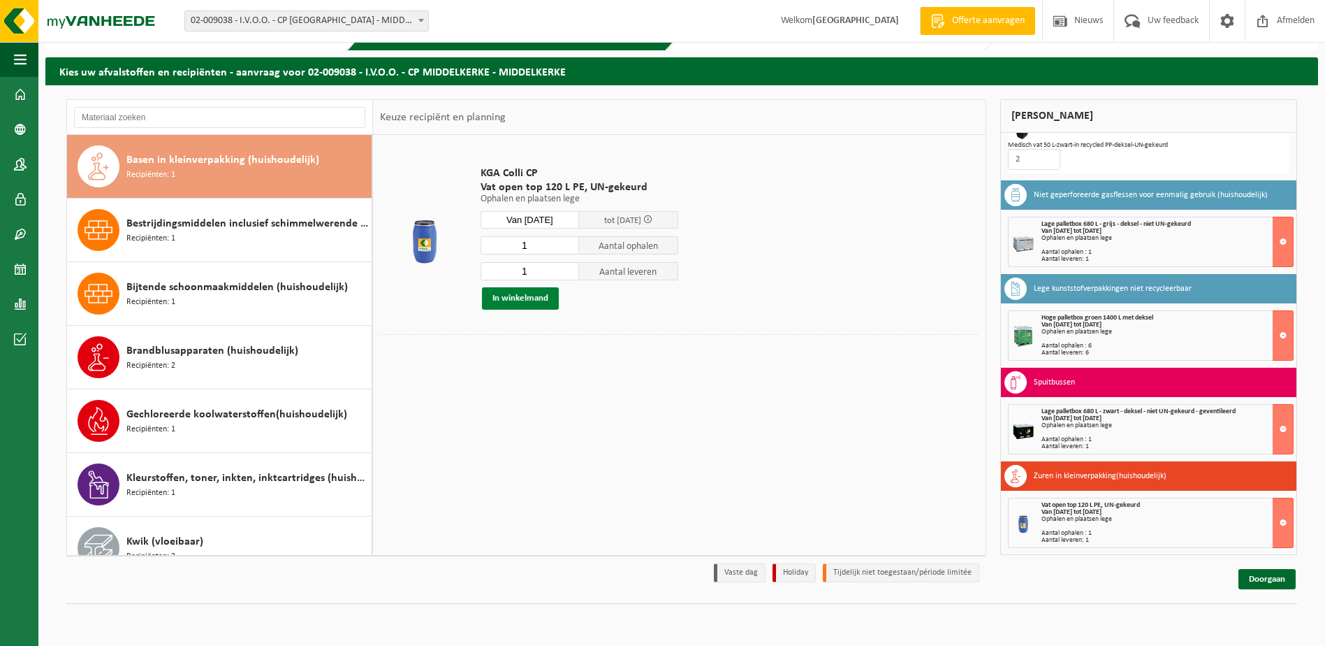
click at [521, 293] on button "In winkelmand" at bounding box center [520, 298] width 77 height 22
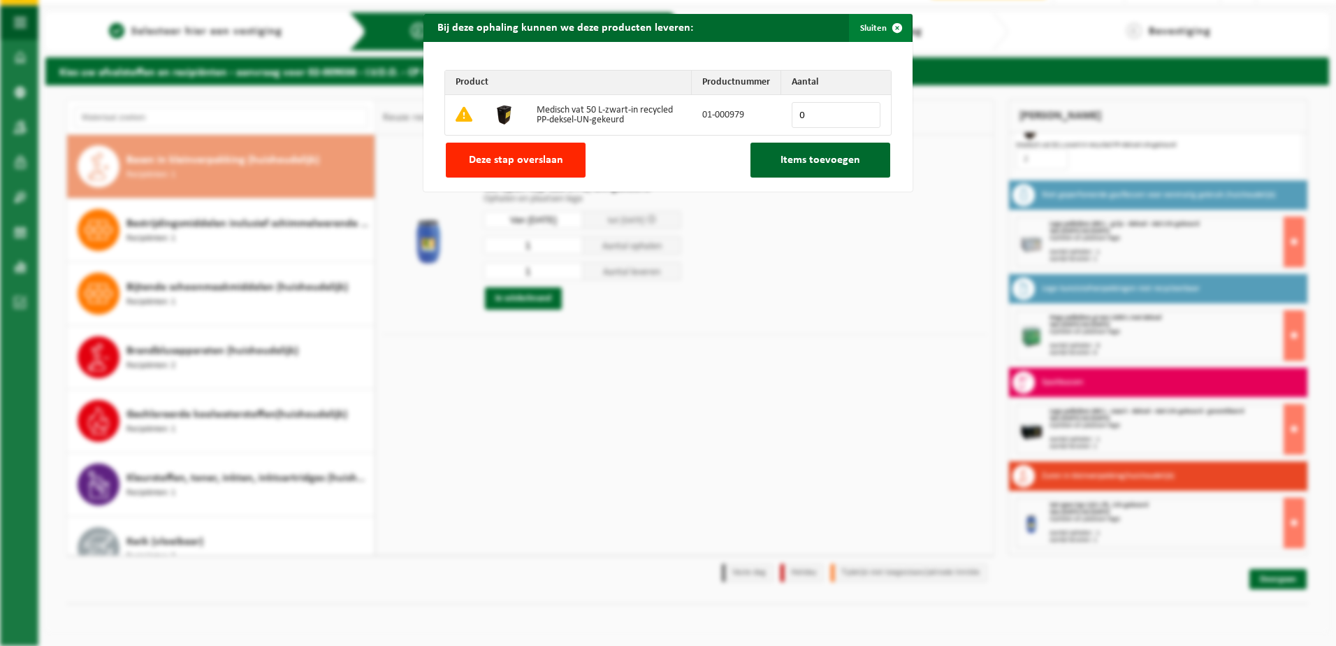
click at [892, 22] on span "button" at bounding box center [897, 28] width 28 height 28
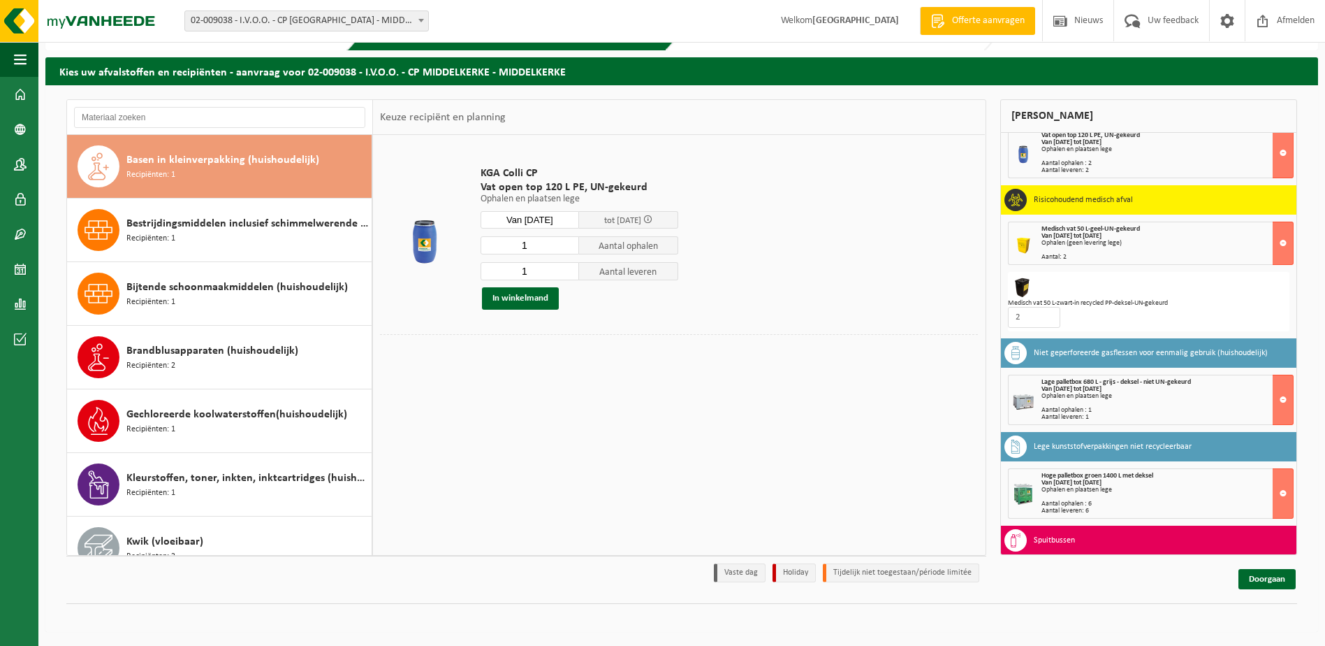
scroll to position [854, 0]
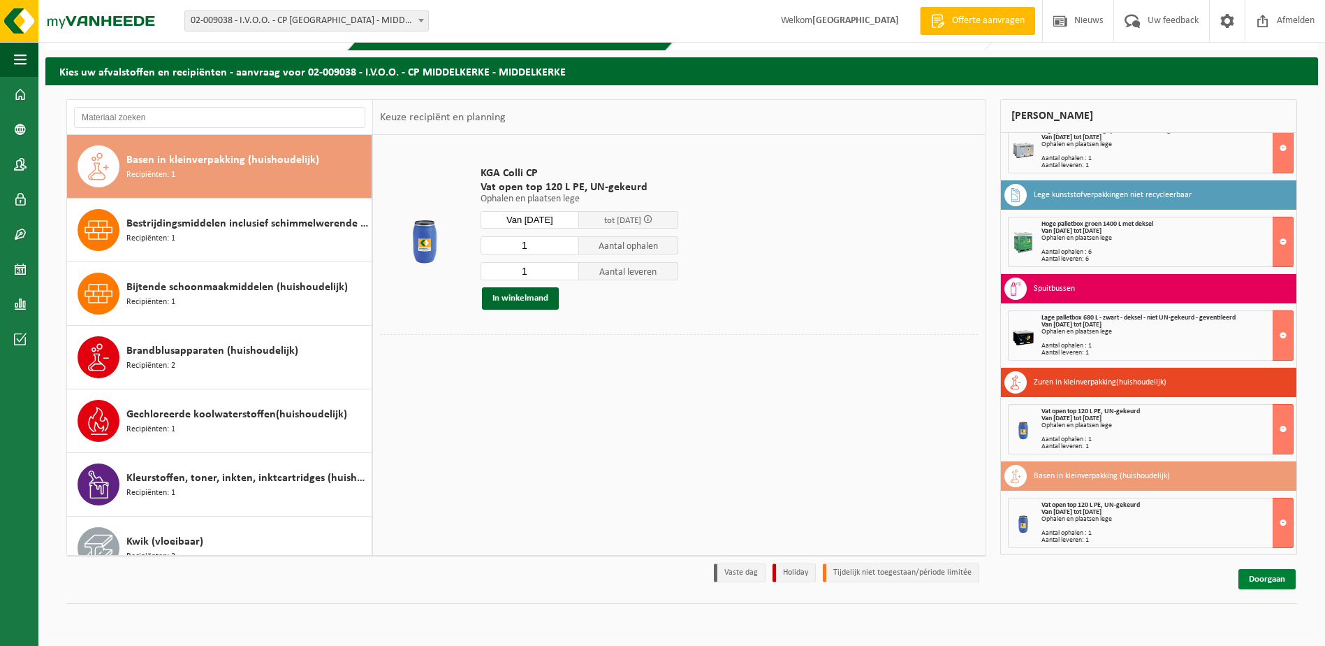
click at [1268, 578] on link "Doorgaan" at bounding box center [1267, 579] width 57 height 20
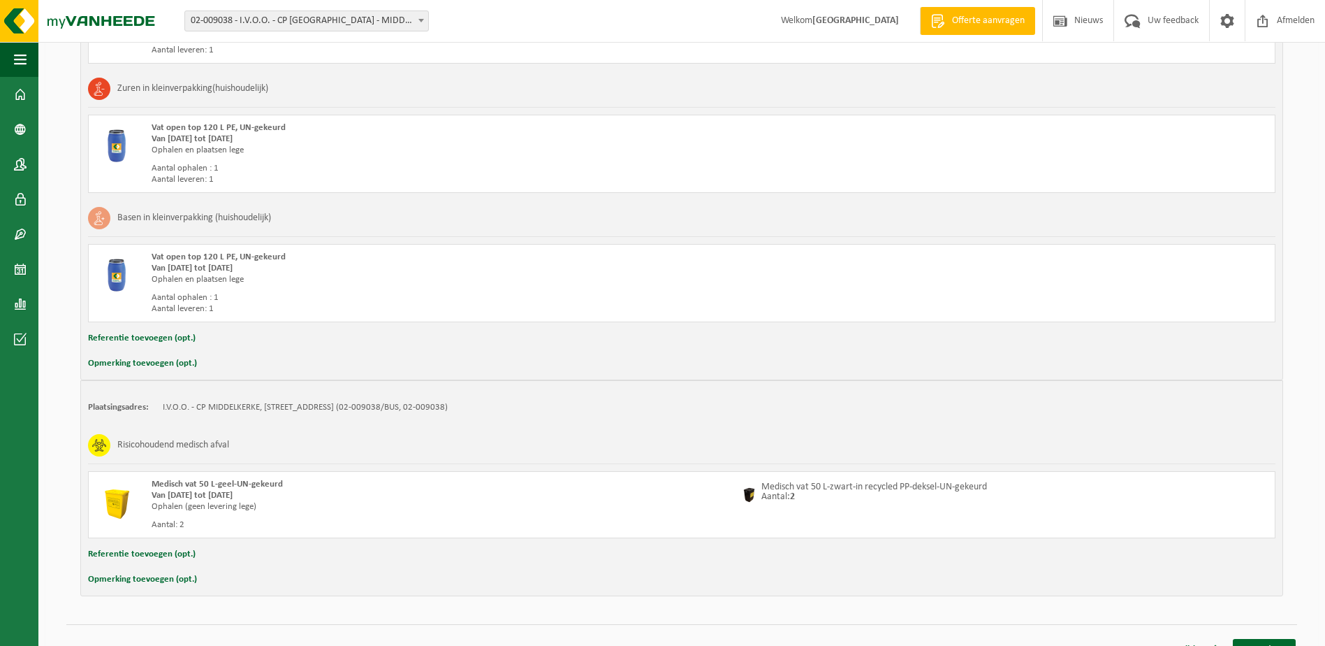
scroll to position [1603, 0]
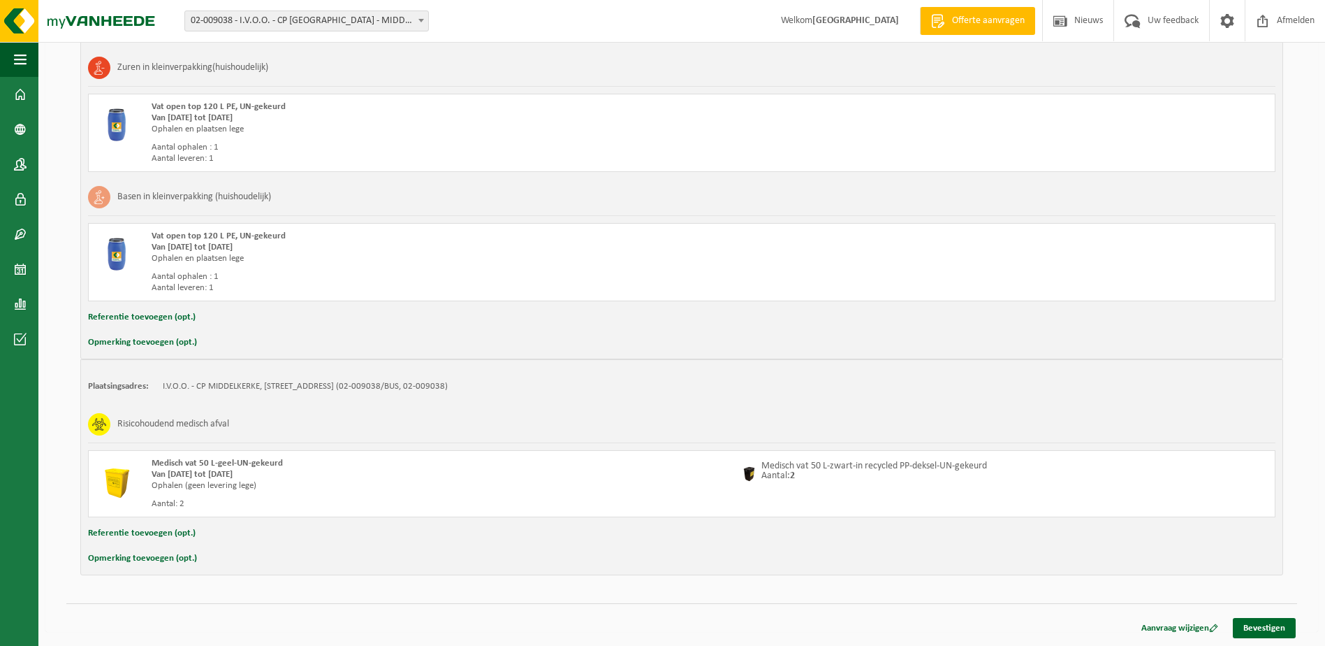
click at [210, 531] on div "Referentie toevoegen (opt.)" at bounding box center [682, 533] width 1188 height 18
click at [163, 525] on button "Referentie toevoegen (opt.)" at bounding box center [142, 533] width 108 height 18
click at [116, 533] on button "Annuleren" at bounding box center [108, 534] width 41 height 21
click at [108, 557] on button "Opmerking toevoegen (opt.)" at bounding box center [142, 558] width 109 height 18
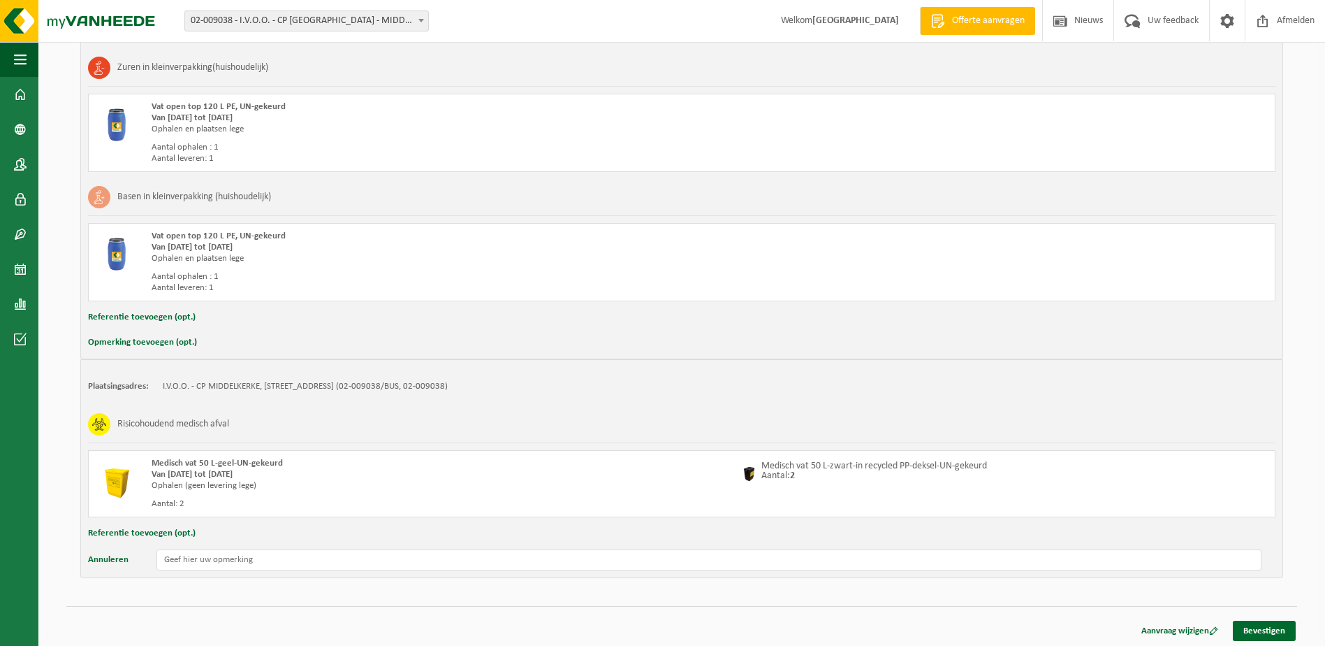
click at [100, 560] on button "Annuleren" at bounding box center [108, 559] width 41 height 21
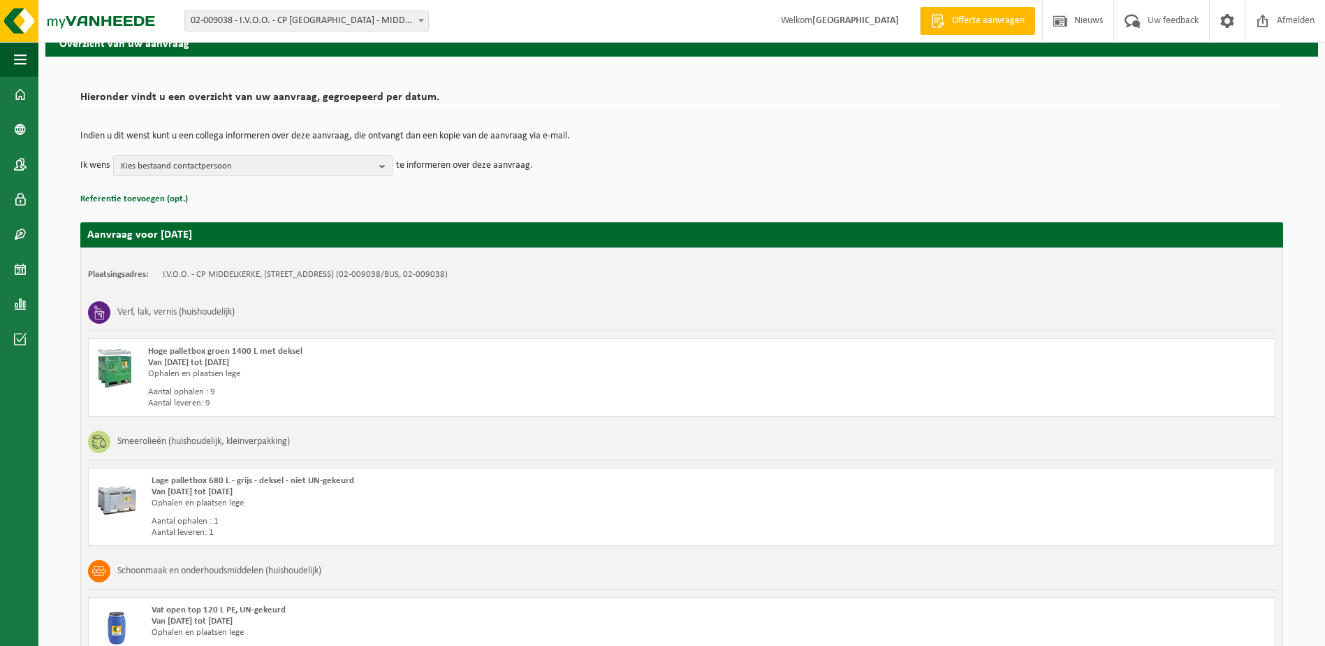
scroll to position [0, 0]
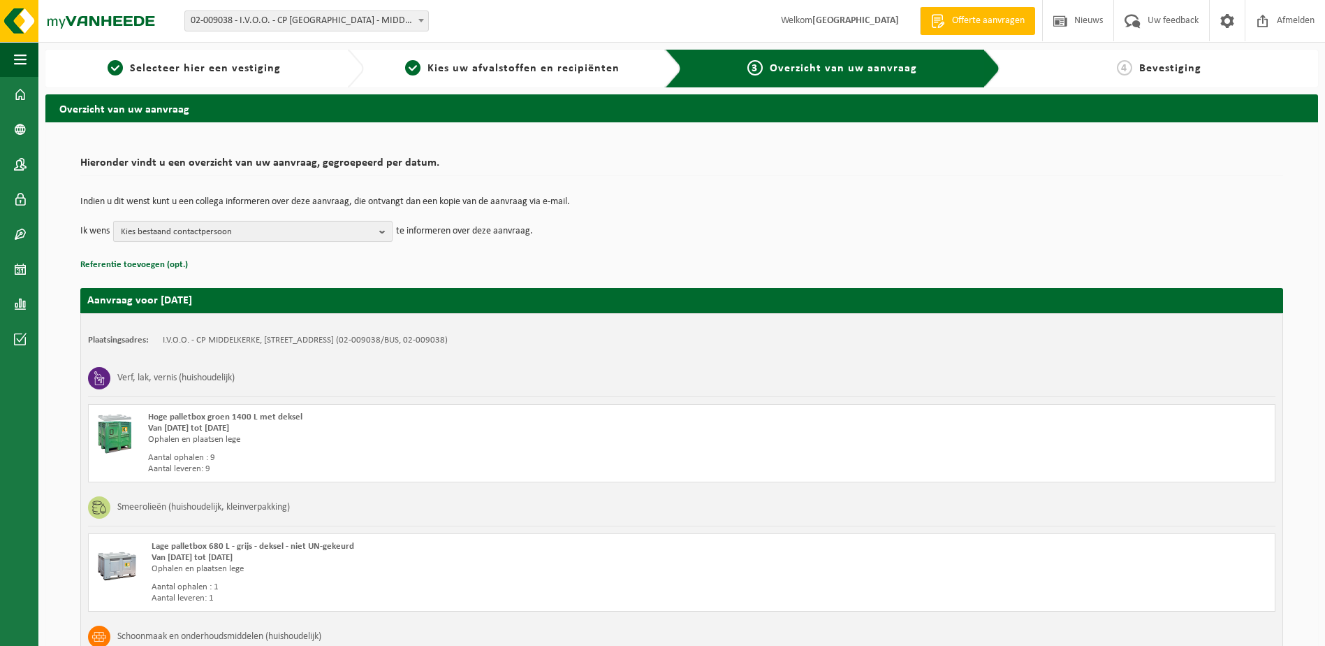
click at [384, 229] on b "button" at bounding box center [385, 231] width 13 height 20
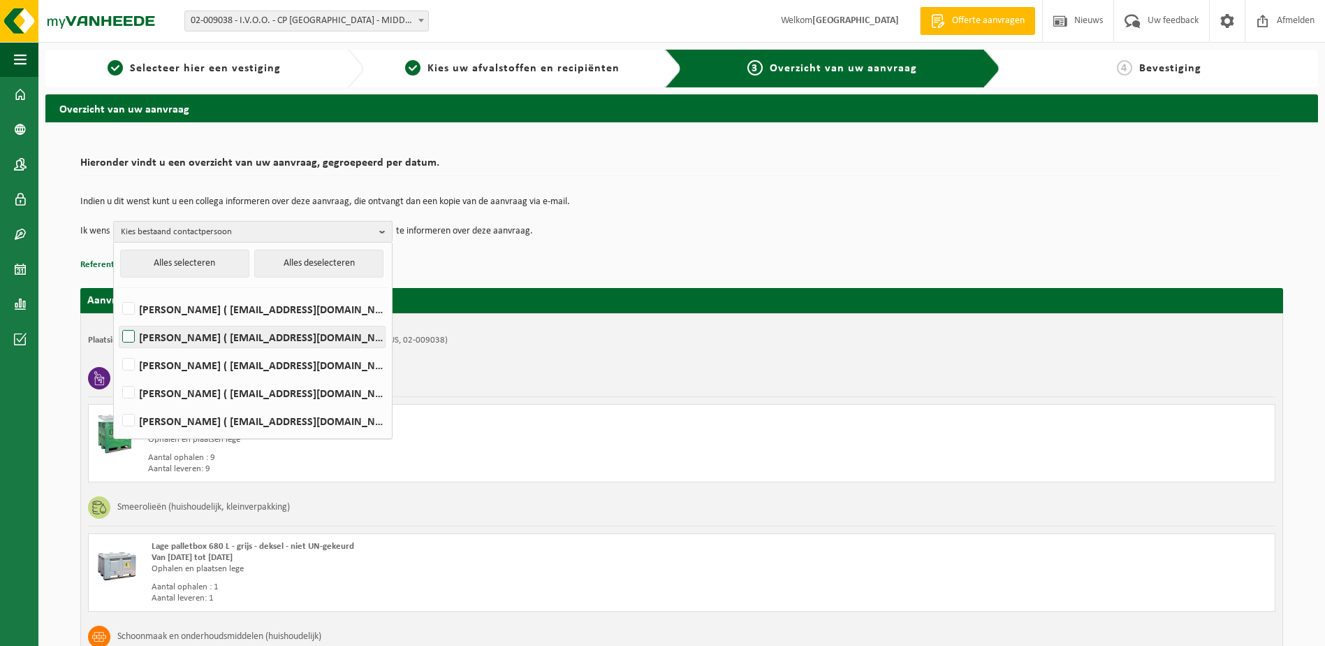
click at [129, 329] on label "JAN COULIER ( jan.coulier@middelkerke.be )" at bounding box center [252, 336] width 266 height 21
click at [117, 319] on input "JAN COULIER ( jan.coulier@middelkerke.be )" at bounding box center [117, 319] width 1 height 1
checkbox input "true"
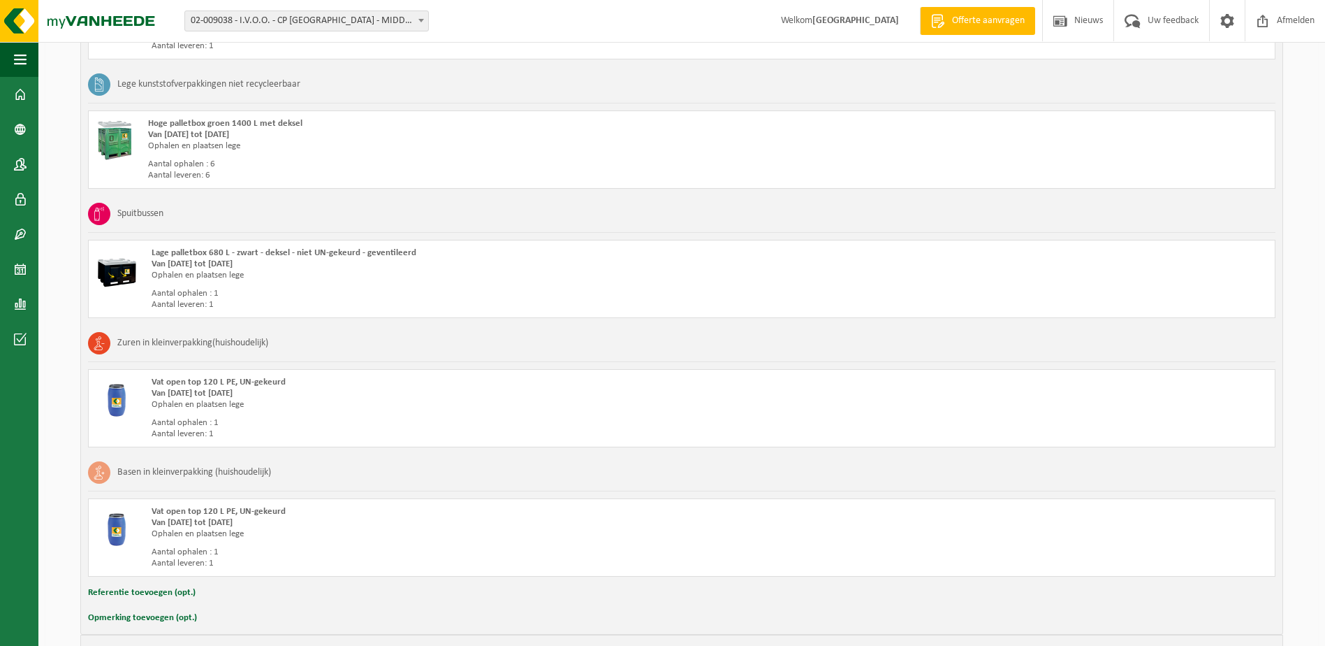
scroll to position [1603, 0]
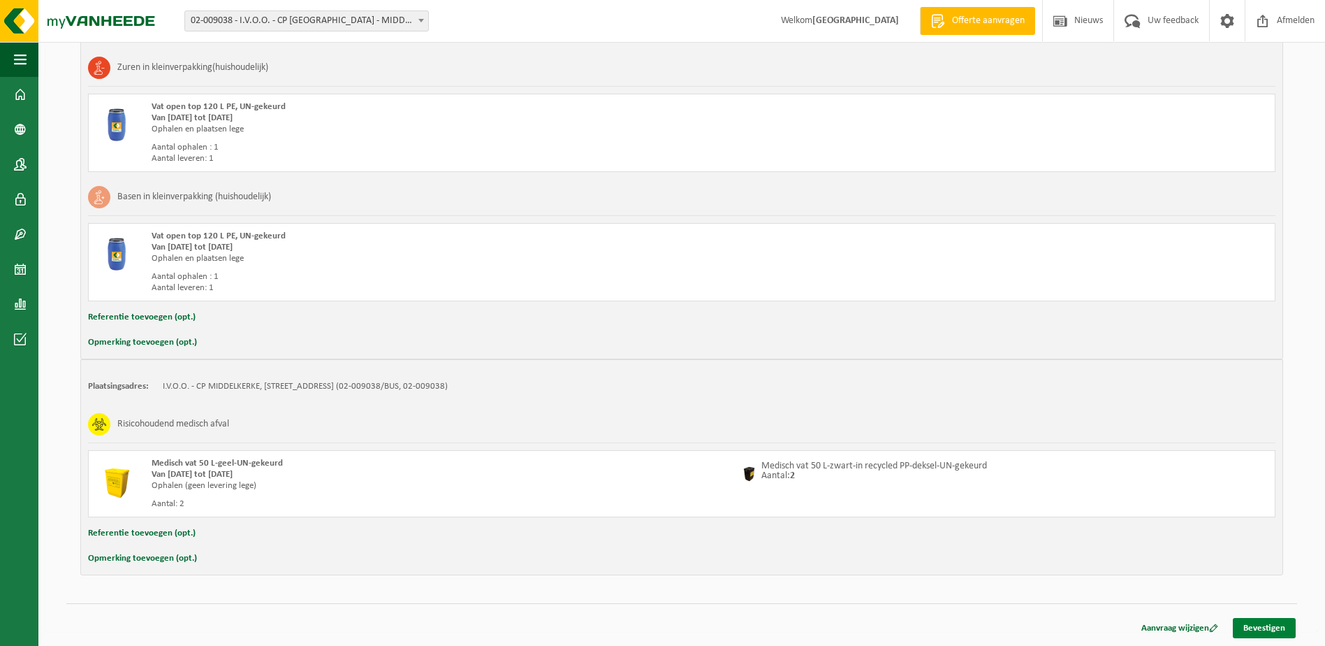
click at [1273, 628] on link "Bevestigen" at bounding box center [1264, 628] width 63 height 20
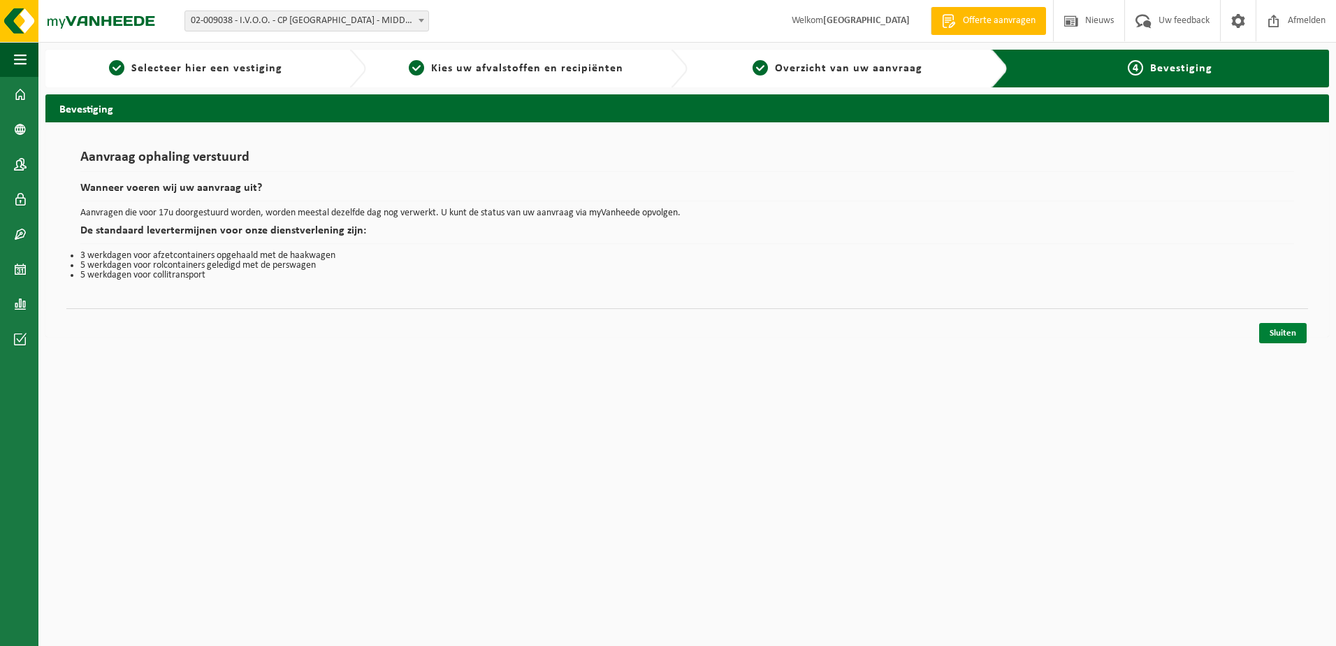
click at [1288, 327] on link "Sluiten" at bounding box center [1283, 333] width 48 height 20
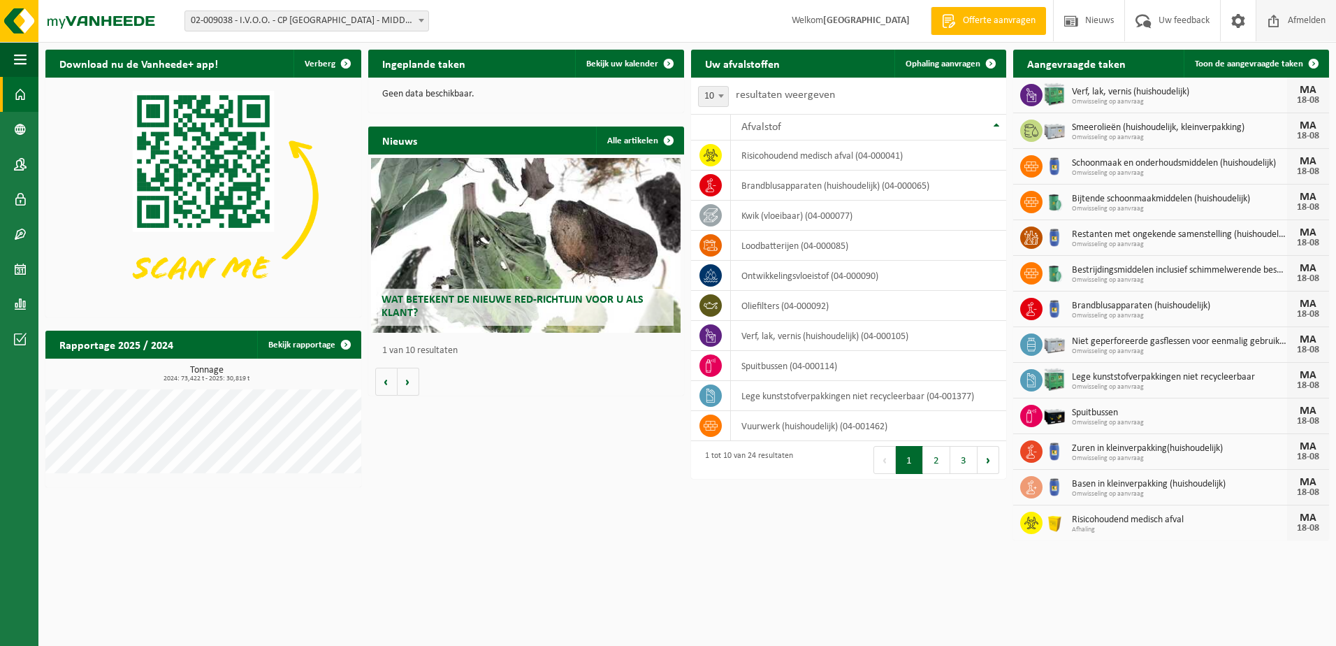
click at [1316, 16] on span "Afmelden" at bounding box center [1306, 20] width 45 height 41
